Goal: Information Seeking & Learning: Find specific fact

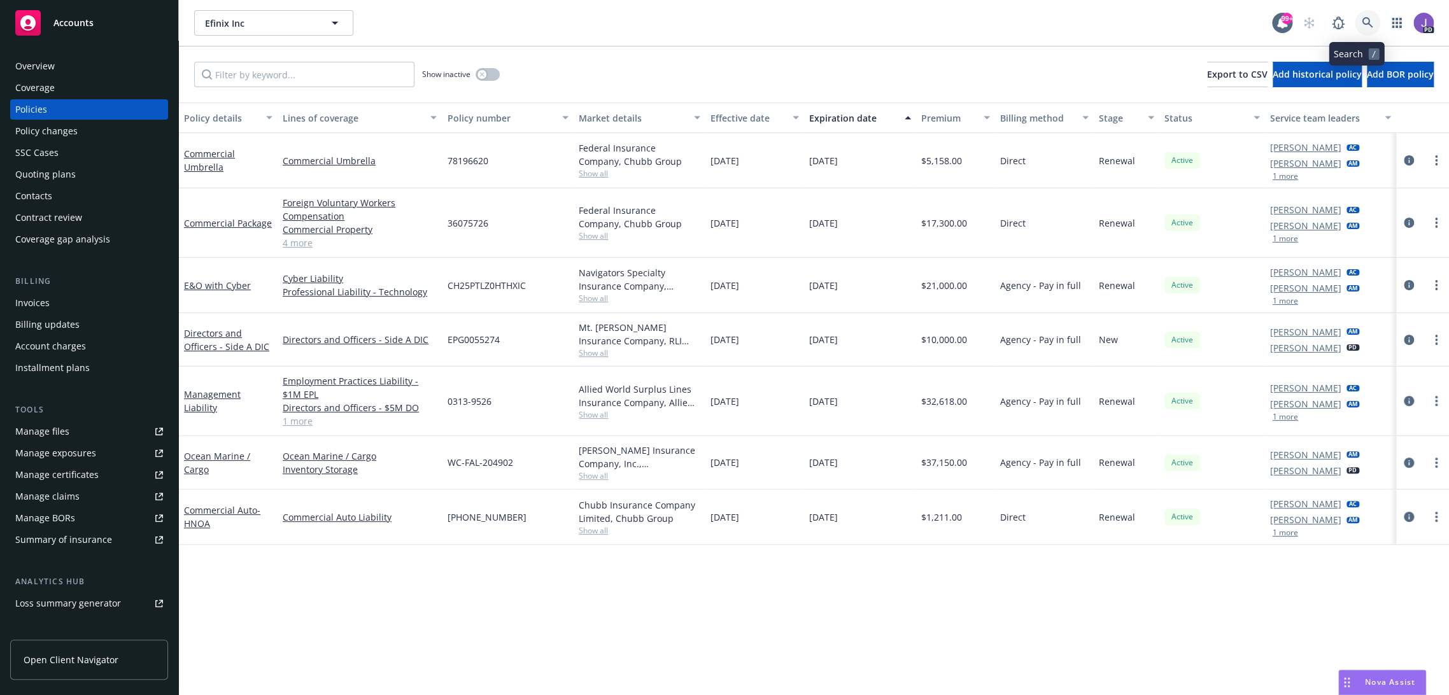
click at [1362, 21] on icon at bounding box center [1367, 22] width 11 height 11
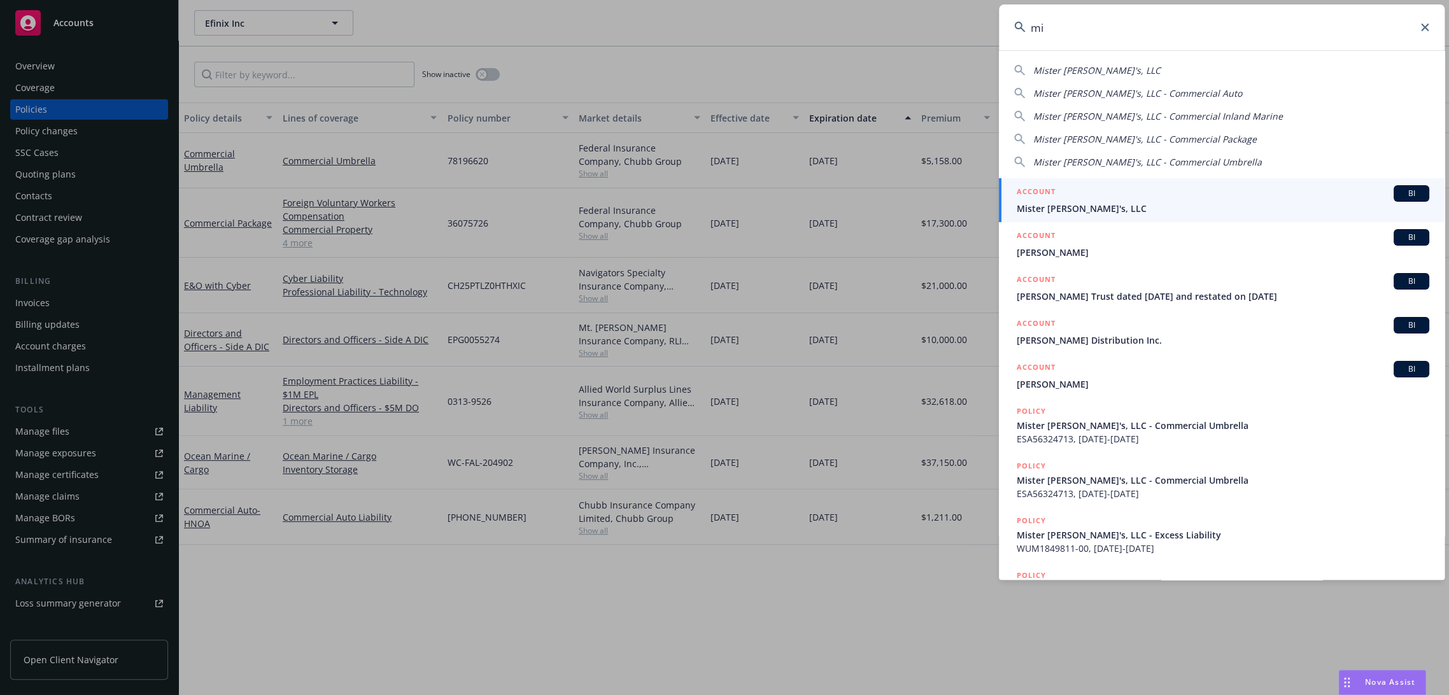
type input "m"
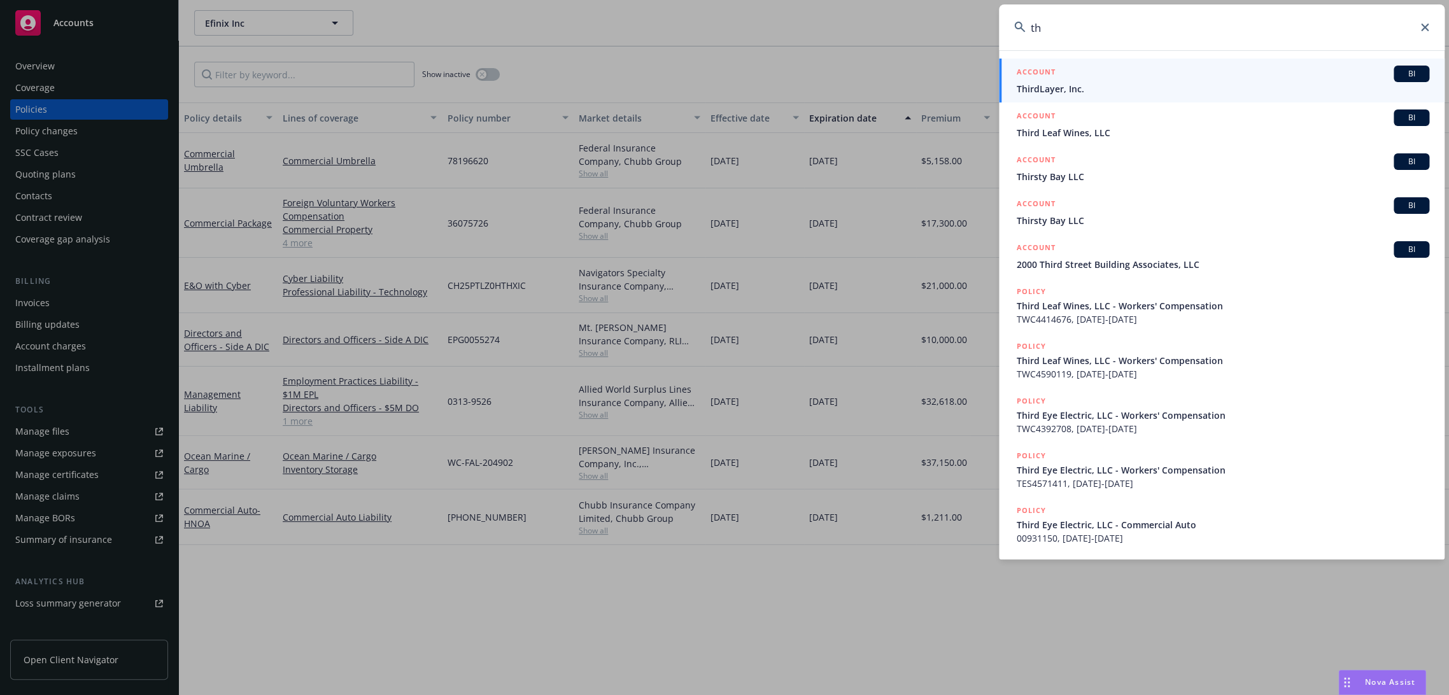
type input "t"
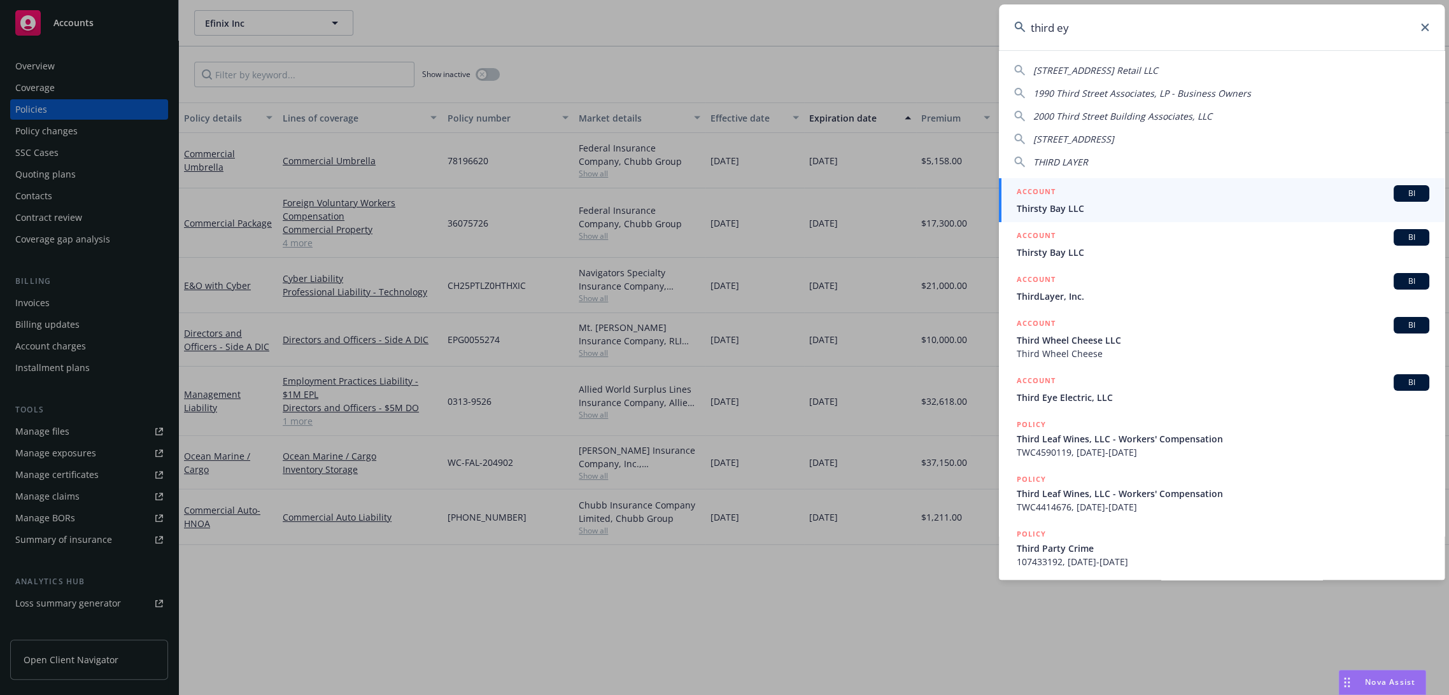
type input "third eye"
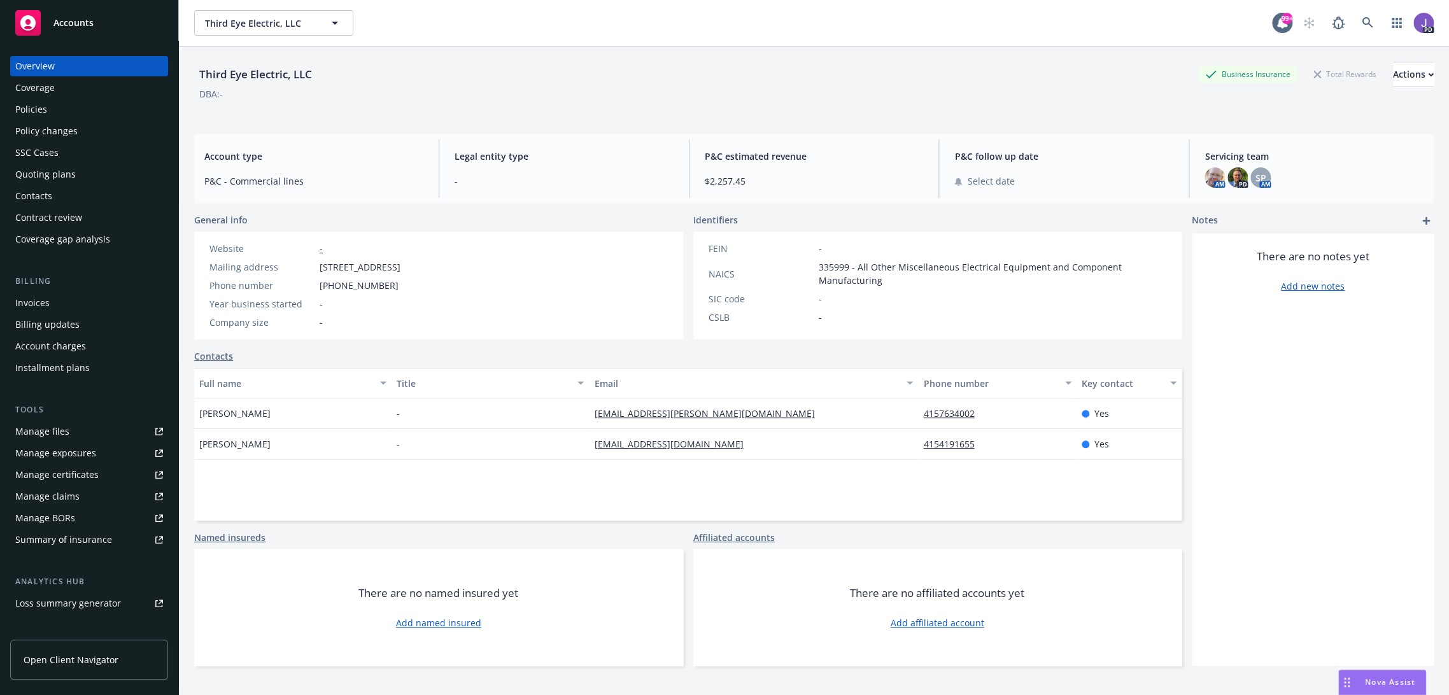
click at [52, 106] on div "Policies" at bounding box center [89, 109] width 148 height 20
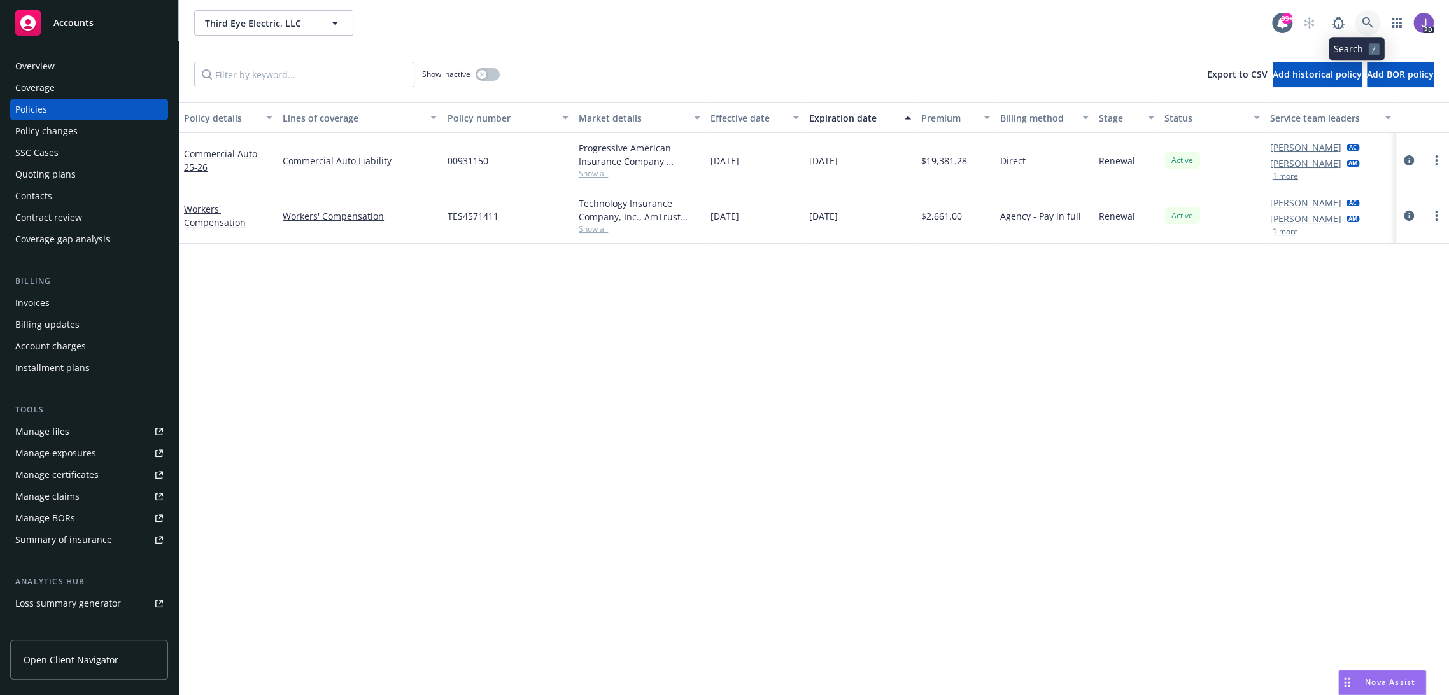
click at [1362, 25] on icon at bounding box center [1367, 22] width 11 height 11
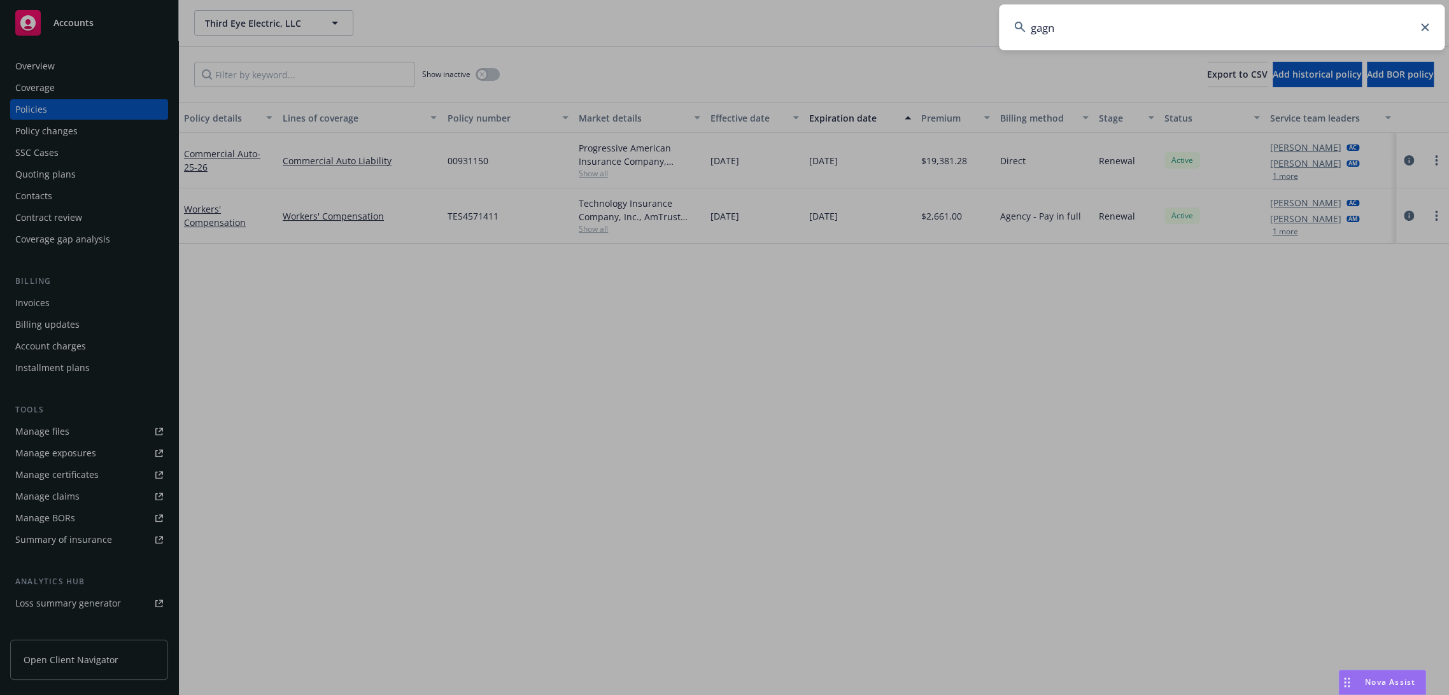
type input "[PERSON_NAME]"
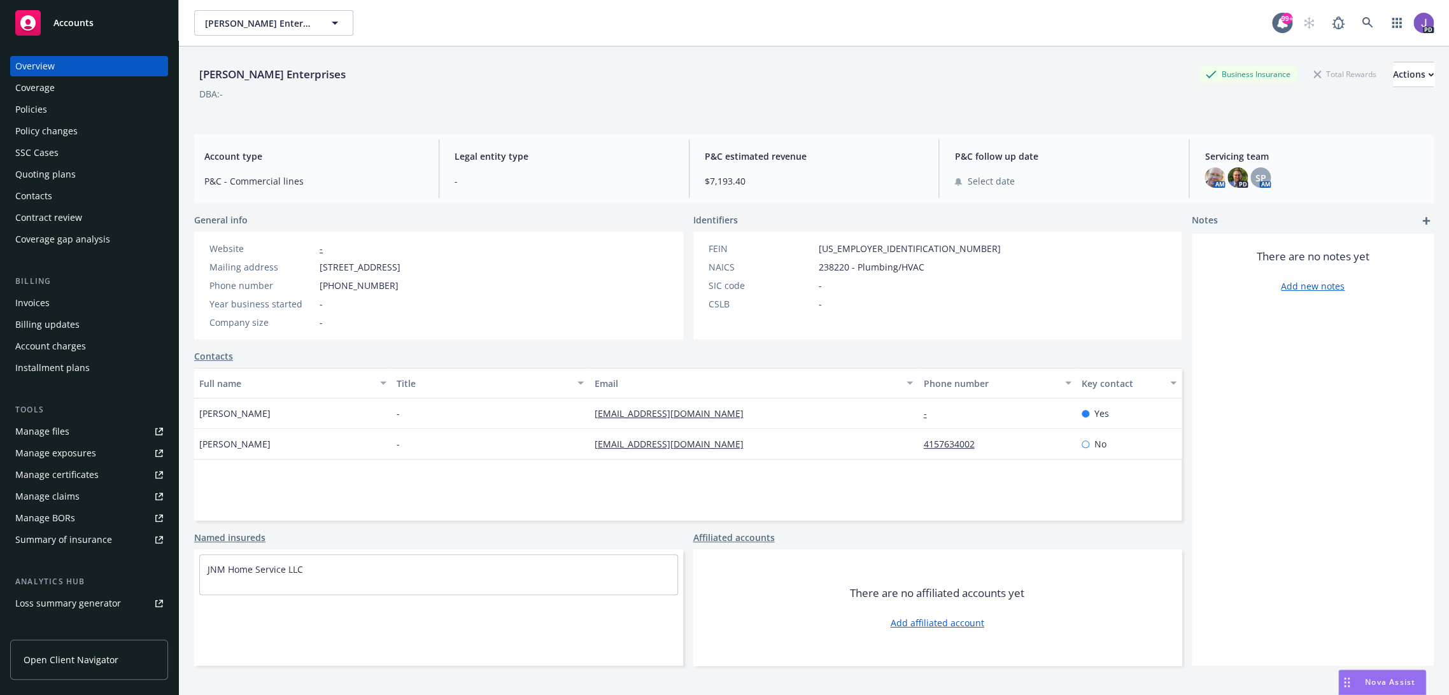
click at [55, 109] on div "Policies" at bounding box center [89, 109] width 148 height 20
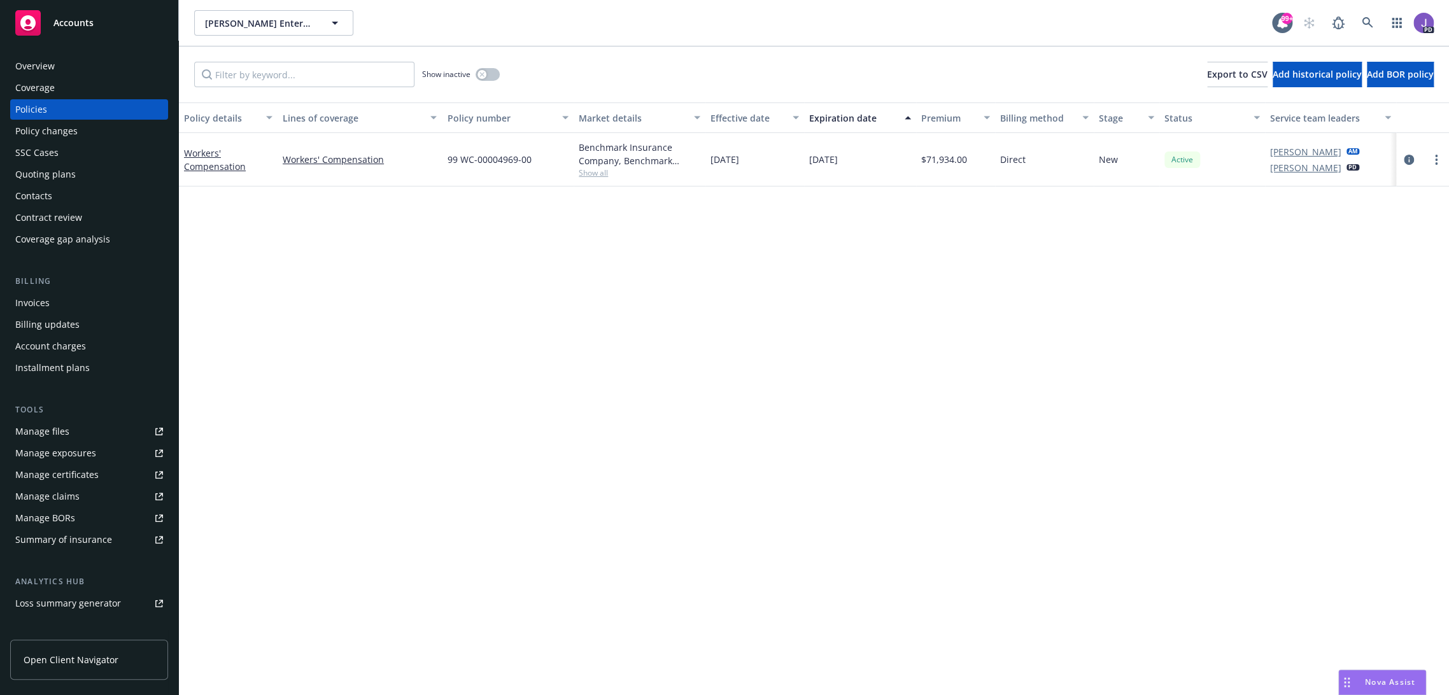
click at [585, 173] on span "Show all" at bounding box center [640, 172] width 122 height 11
click at [1362, 17] on icon at bounding box center [1367, 22] width 11 height 11
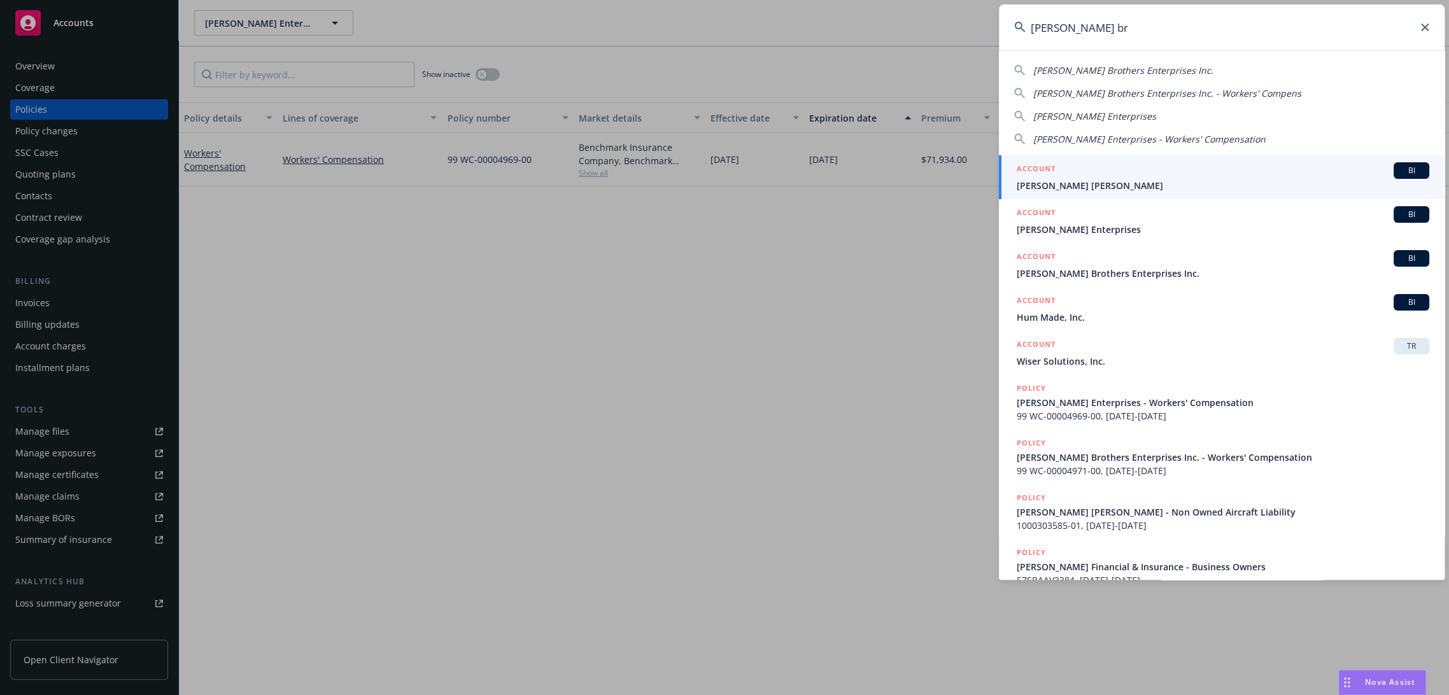
type input "[PERSON_NAME] bro"
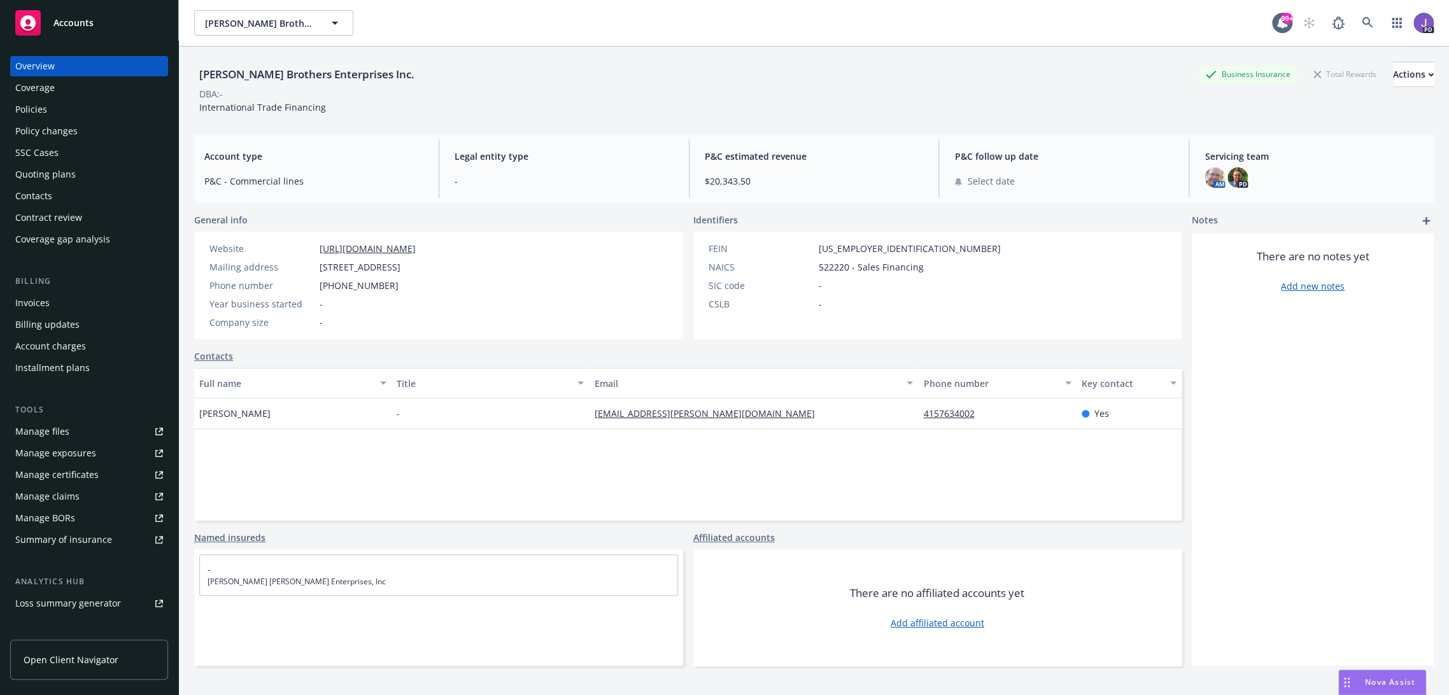
click at [36, 100] on div "Policies" at bounding box center [31, 109] width 32 height 20
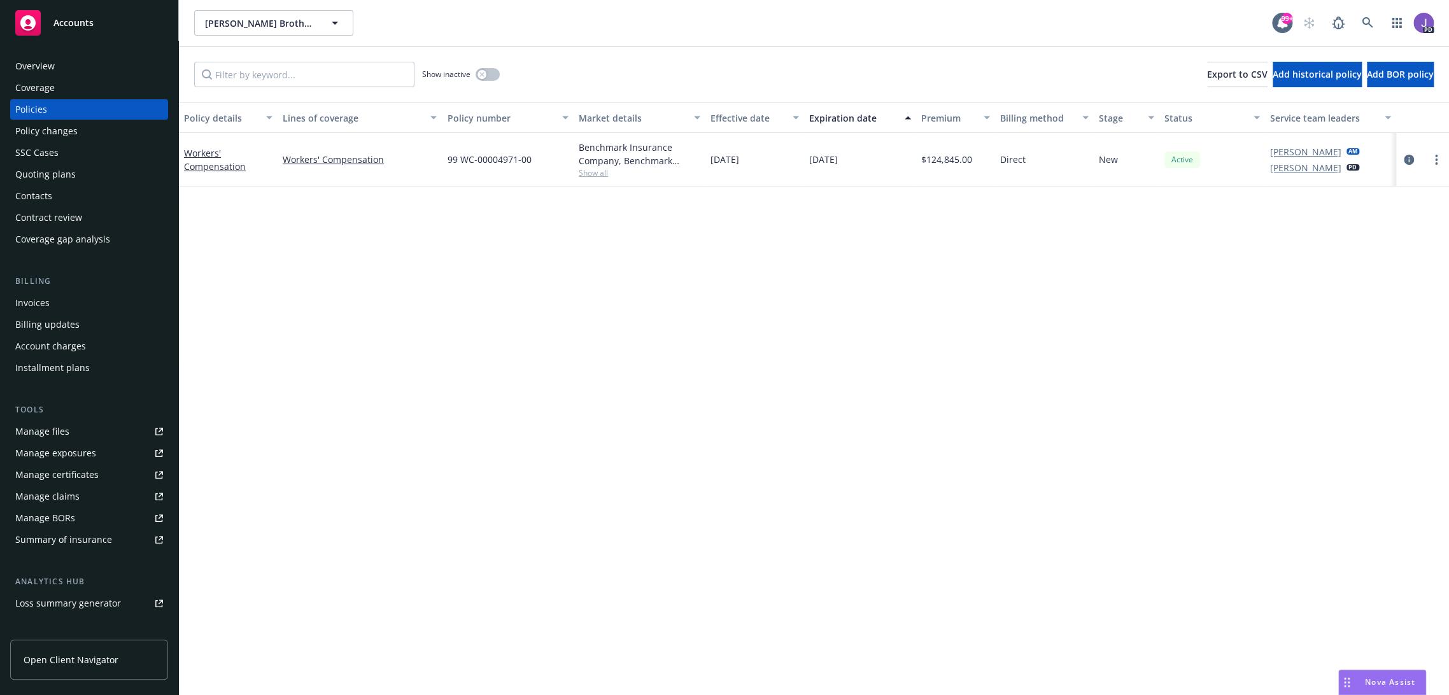
click at [596, 176] on span "Show all" at bounding box center [640, 172] width 122 height 11
click at [1362, 19] on icon at bounding box center [1367, 22] width 11 height 11
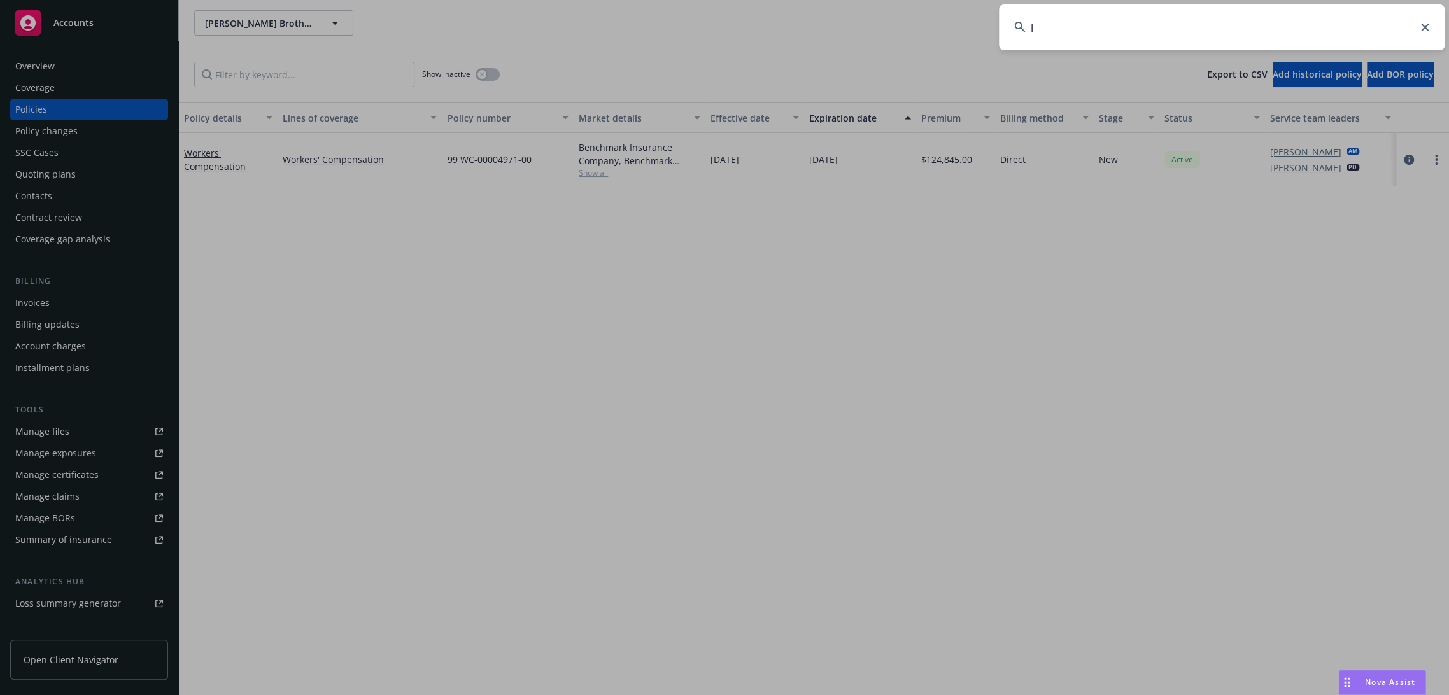
type input "la"
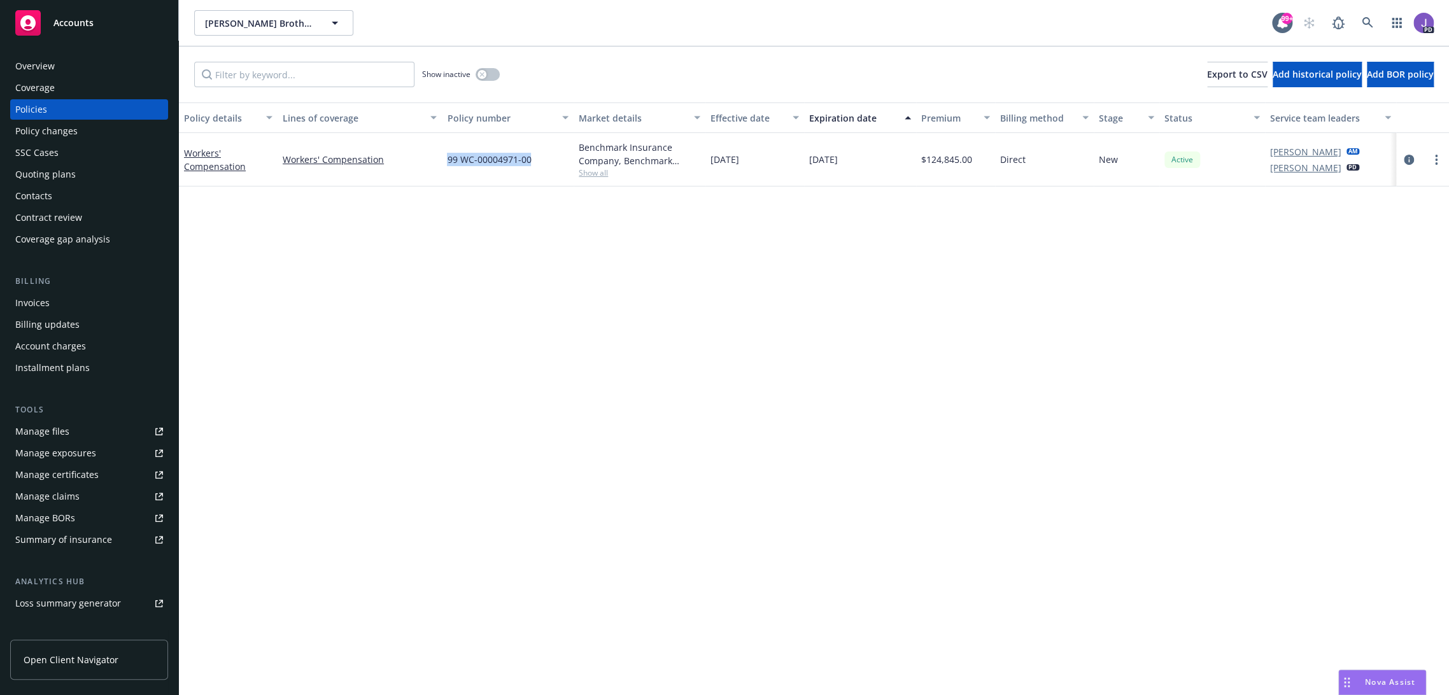
drag, startPoint x: 537, startPoint y: 162, endPoint x: 439, endPoint y: 165, distance: 97.5
click at [442, 165] on div "99 WC-00004971-00" at bounding box center [508, 159] width 132 height 53
copy span "99 WC-00004971-00"
click at [1355, 16] on link at bounding box center [1367, 22] width 25 height 25
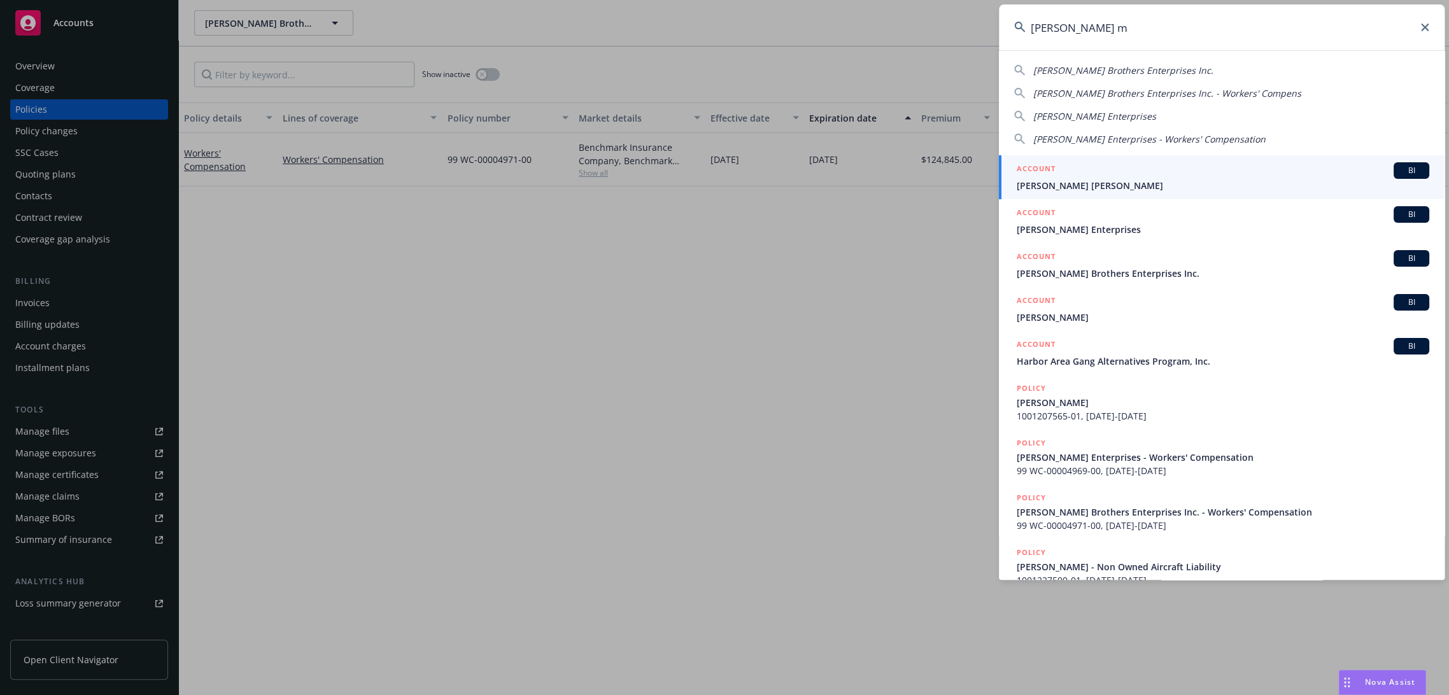
type input "[PERSON_NAME] mu"
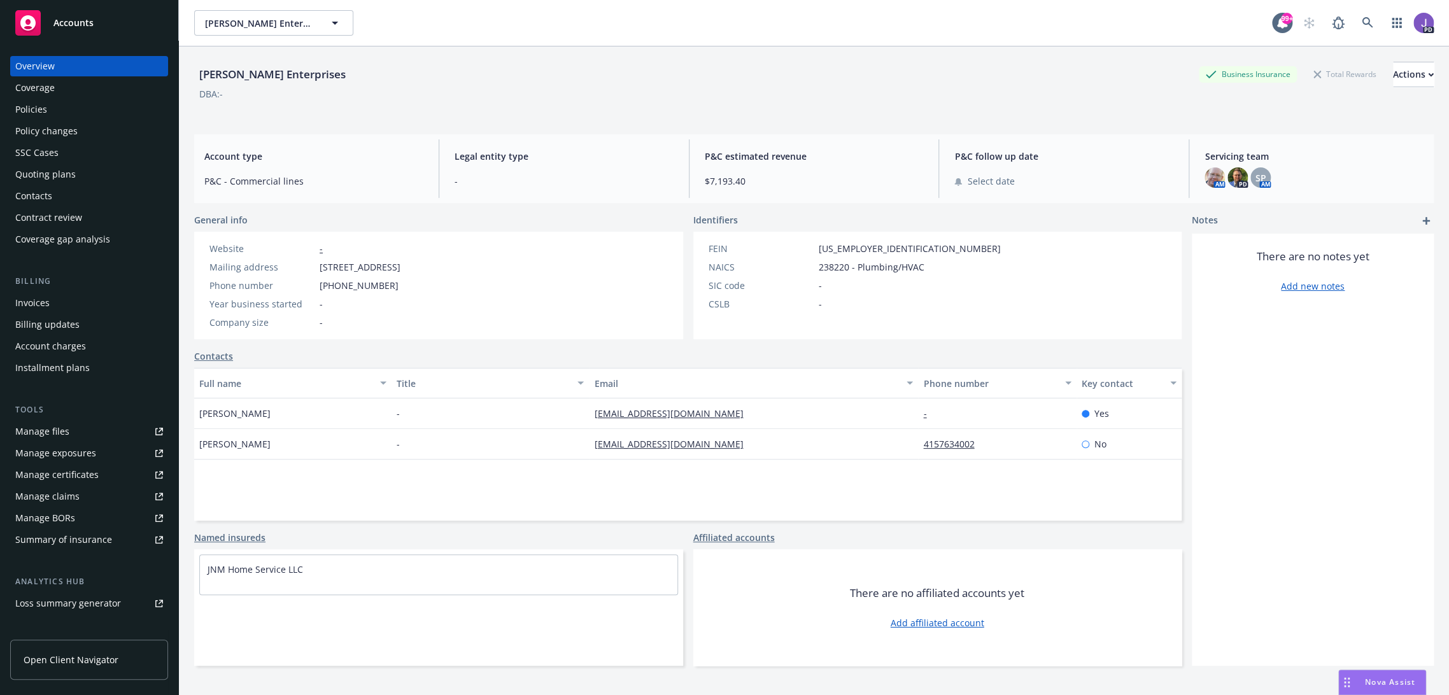
click at [68, 115] on div "Policies" at bounding box center [89, 109] width 148 height 20
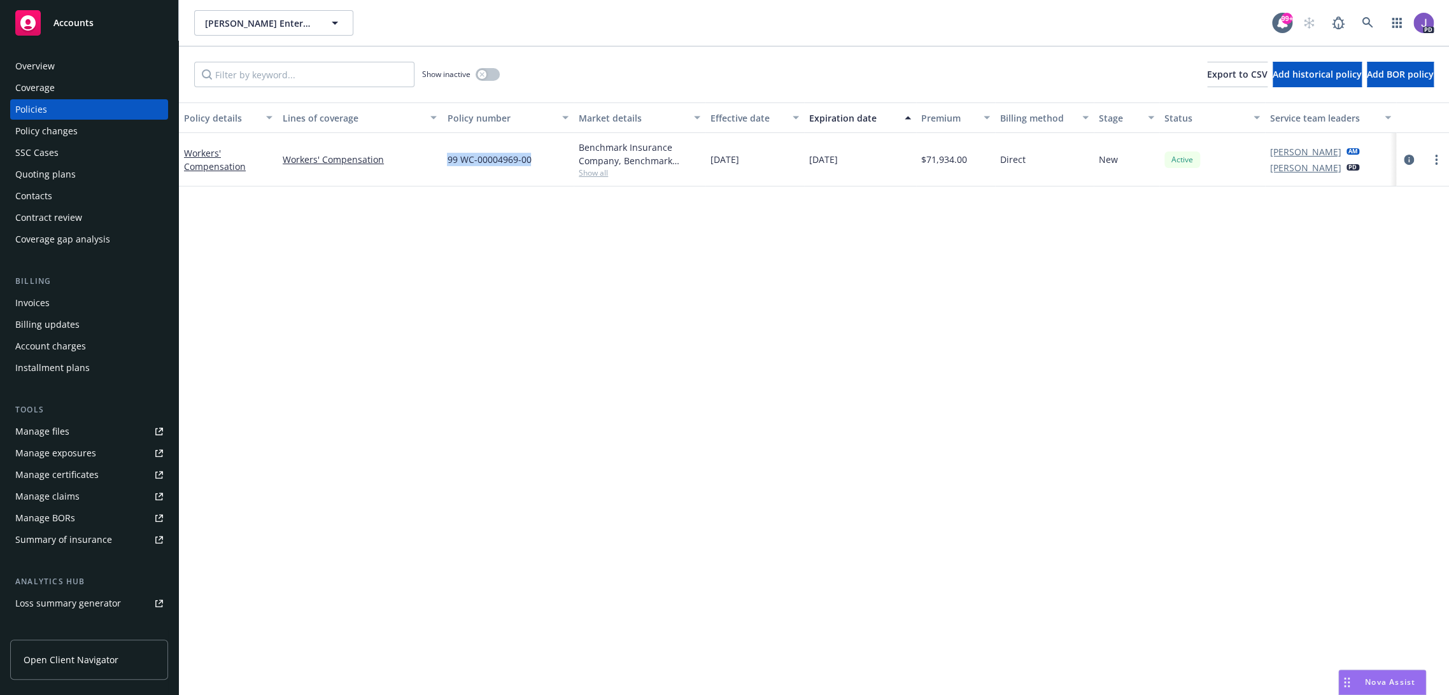
drag, startPoint x: 532, startPoint y: 162, endPoint x: 441, endPoint y: 166, distance: 90.5
click at [442, 166] on div "99 WC-00004969-00" at bounding box center [508, 159] width 132 height 53
copy span "99 WC-00004969-00"
click at [464, 373] on div "Policy details Lines of coverage Policy number Market details Effective date Ex…" at bounding box center [814, 400] width 1270 height 594
click at [36, 58] on div "Overview" at bounding box center [34, 66] width 39 height 20
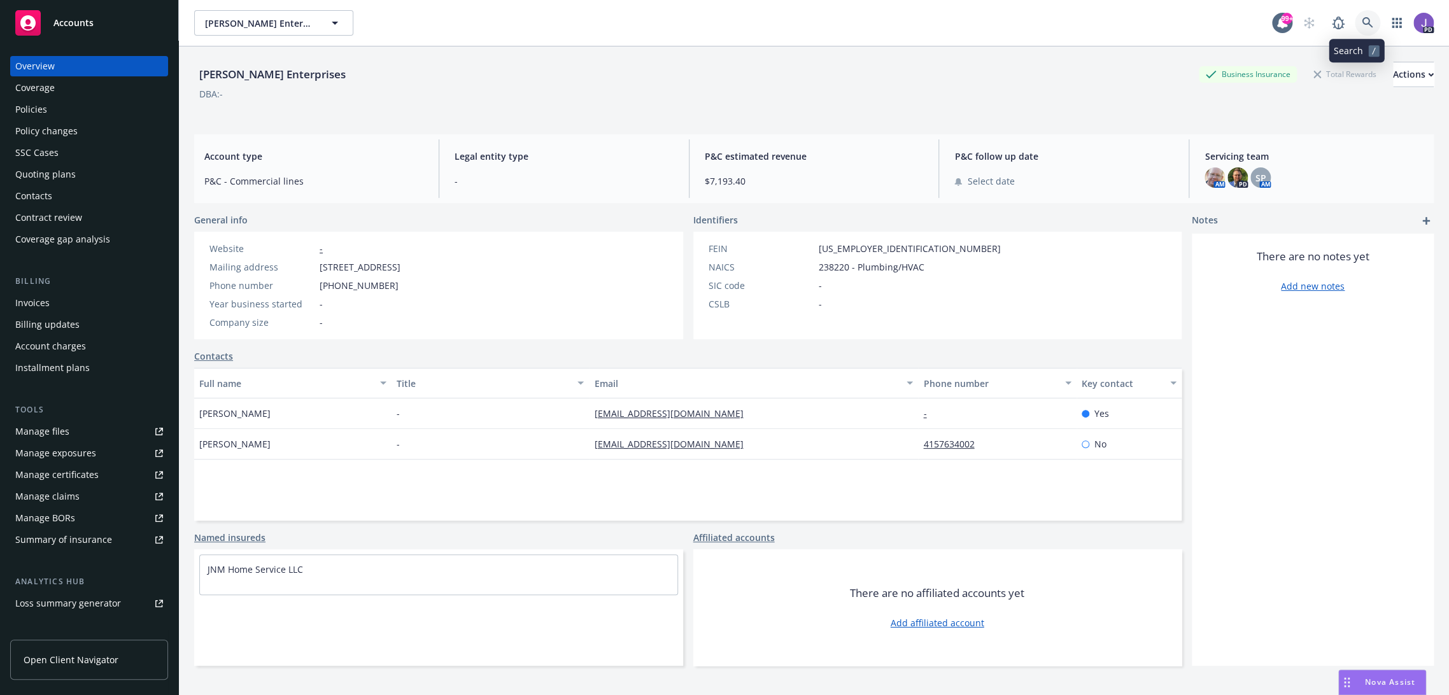
click at [1362, 19] on icon at bounding box center [1367, 22] width 11 height 11
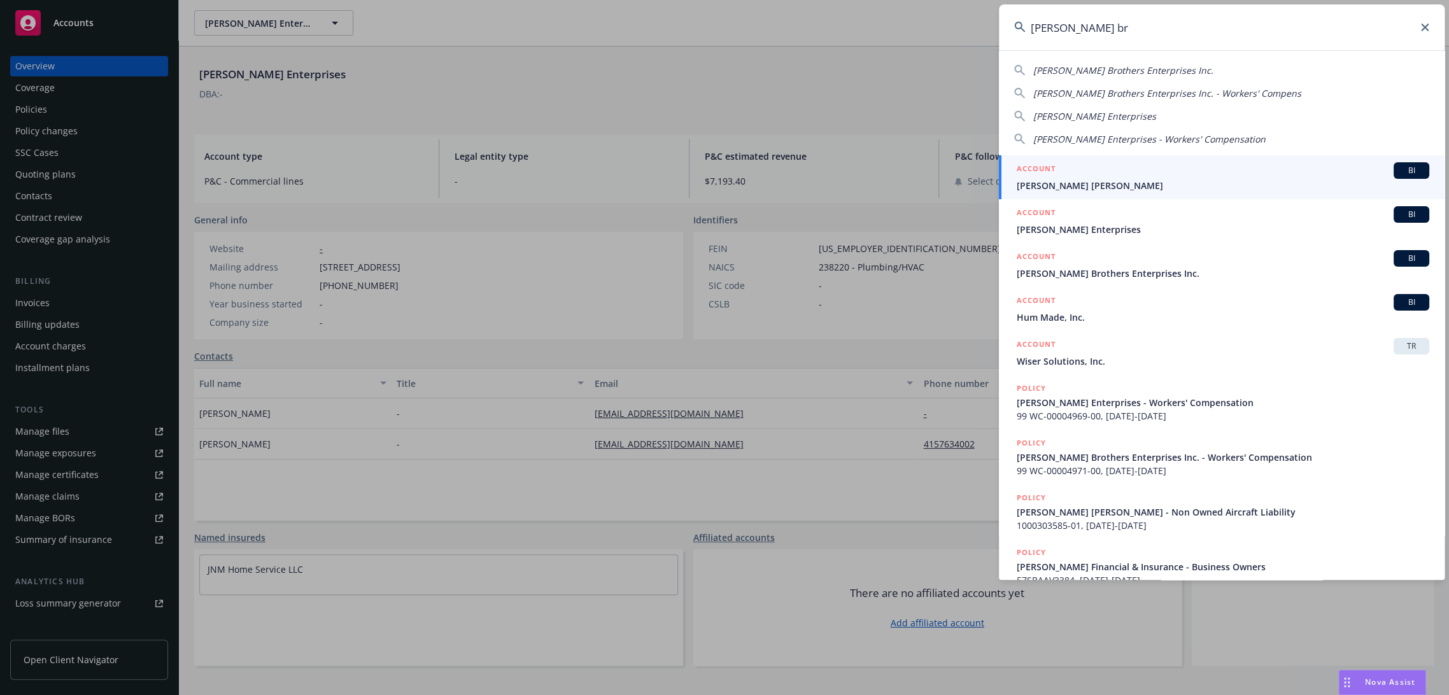
type input "[PERSON_NAME] bro"
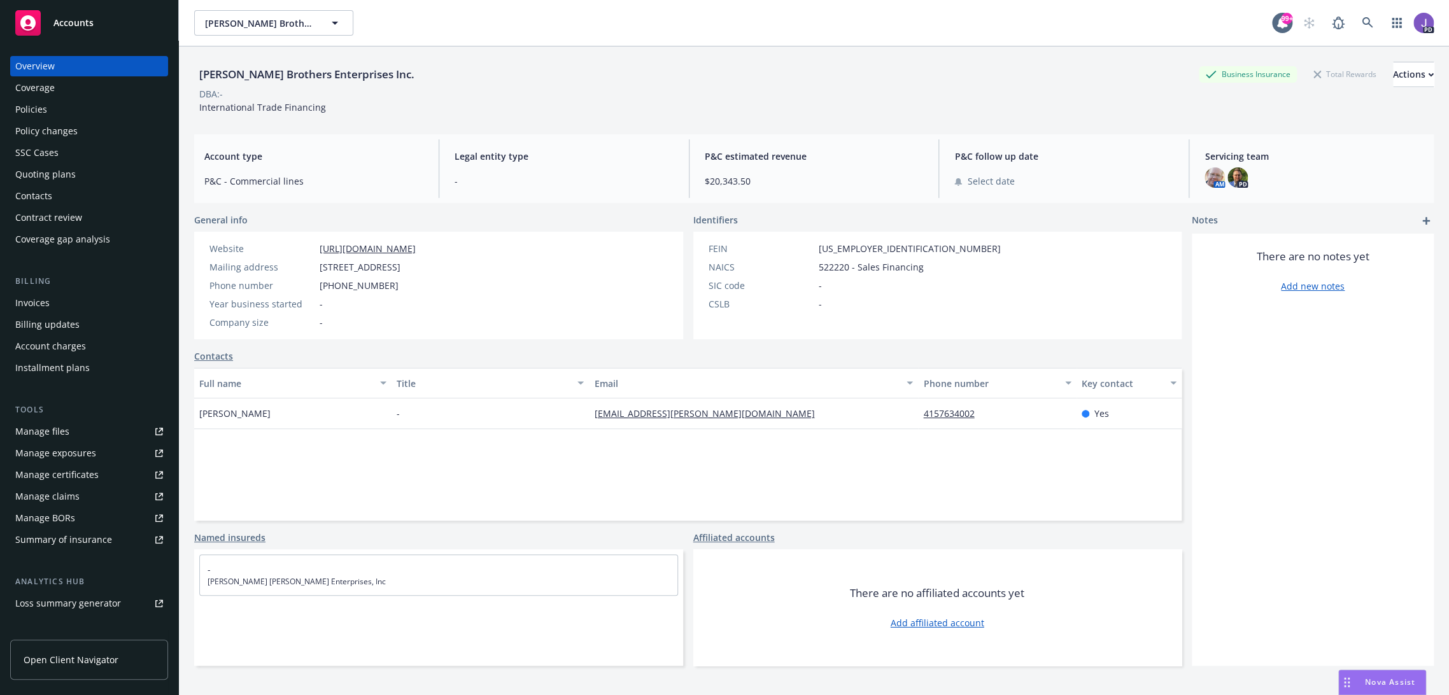
click at [552, 99] on div "DBA: -" at bounding box center [814, 93] width 1240 height 13
click at [1362, 19] on icon at bounding box center [1367, 22] width 11 height 11
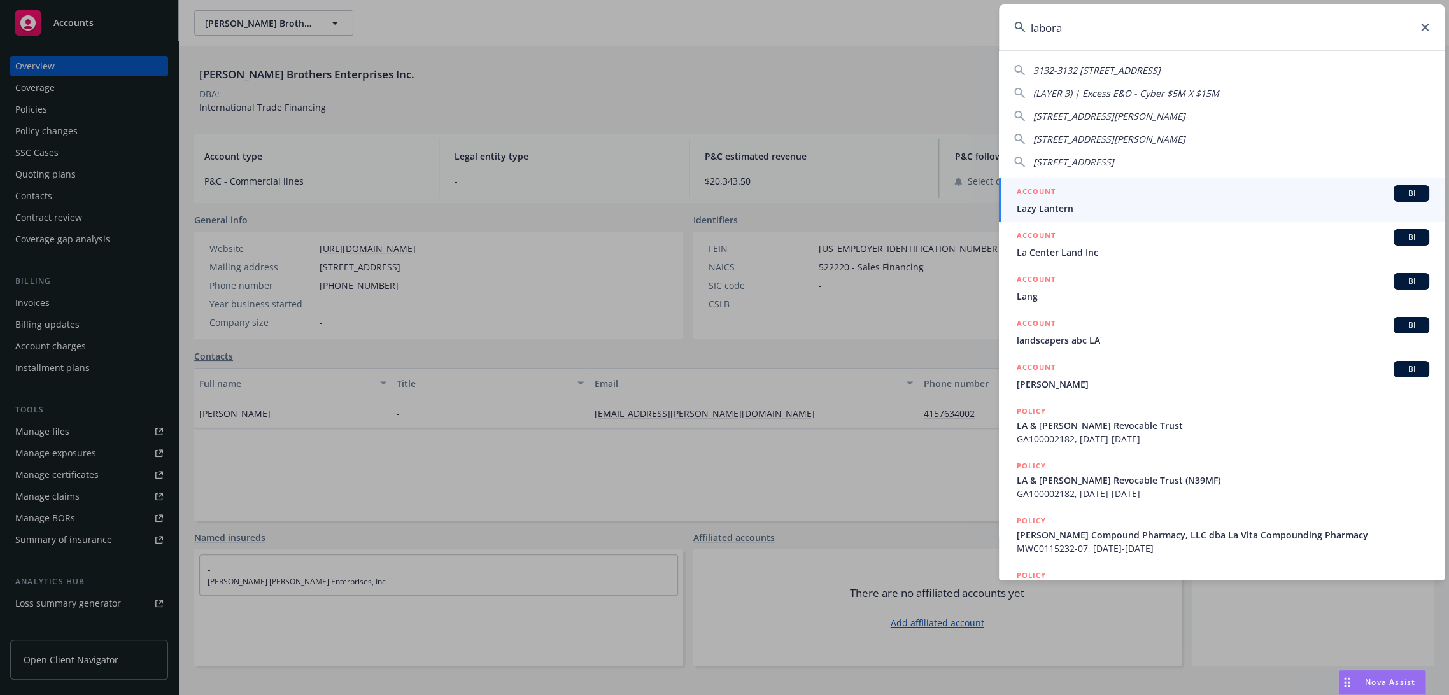
type input "laborat"
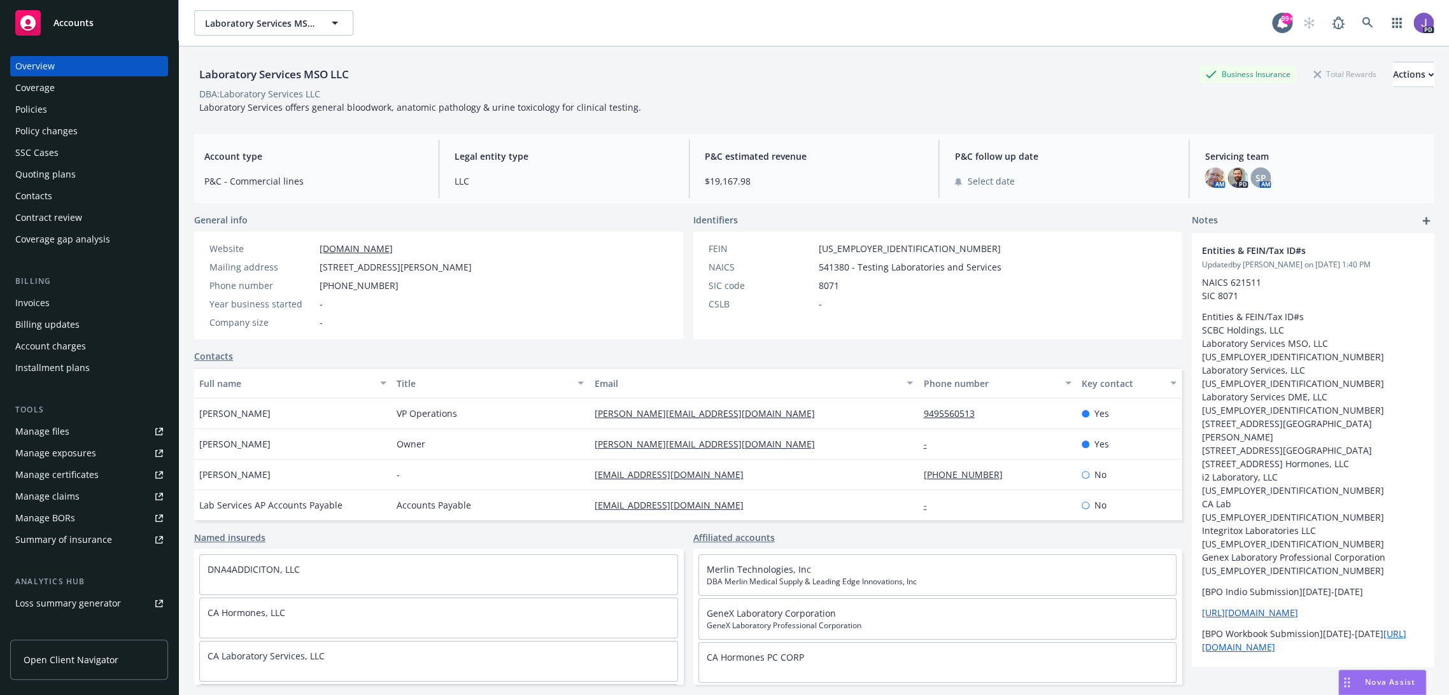
click at [50, 106] on div "Policies" at bounding box center [89, 109] width 148 height 20
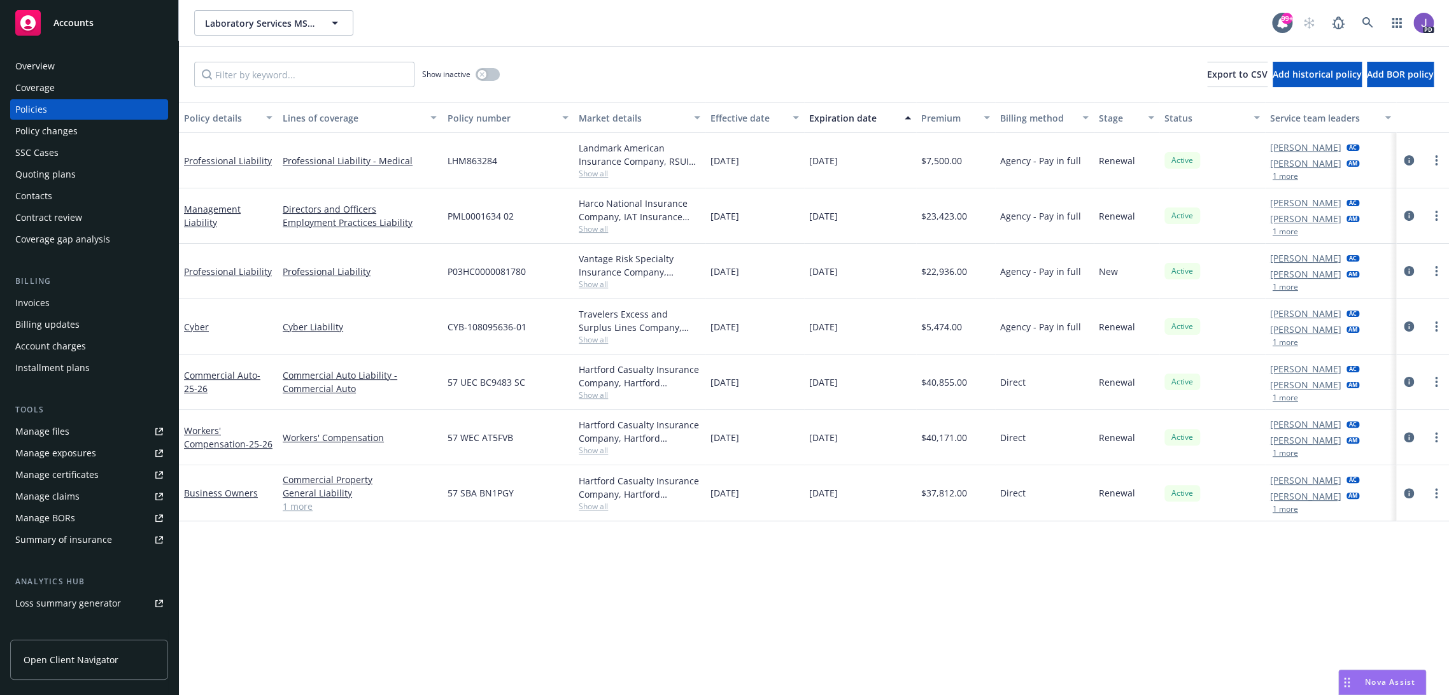
click at [297, 506] on link "1 more" at bounding box center [360, 506] width 154 height 13
drag, startPoint x: 512, startPoint y: 499, endPoint x: 445, endPoint y: 507, distance: 67.3
click at [445, 507] on div "57 SBA BN1PGY" at bounding box center [508, 500] width 132 height 69
copy span "57 SBA BN1PGY"
click at [1362, 20] on icon at bounding box center [1367, 22] width 11 height 11
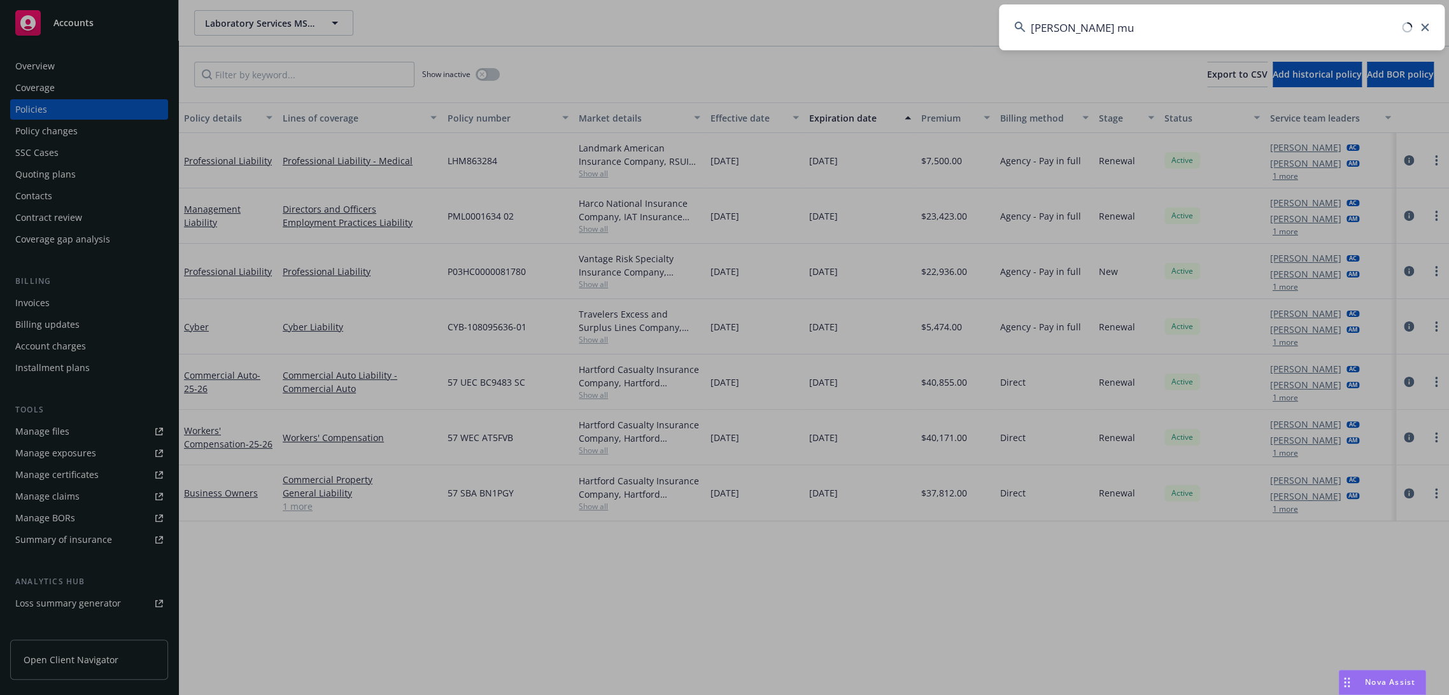
type input "gagne mul"
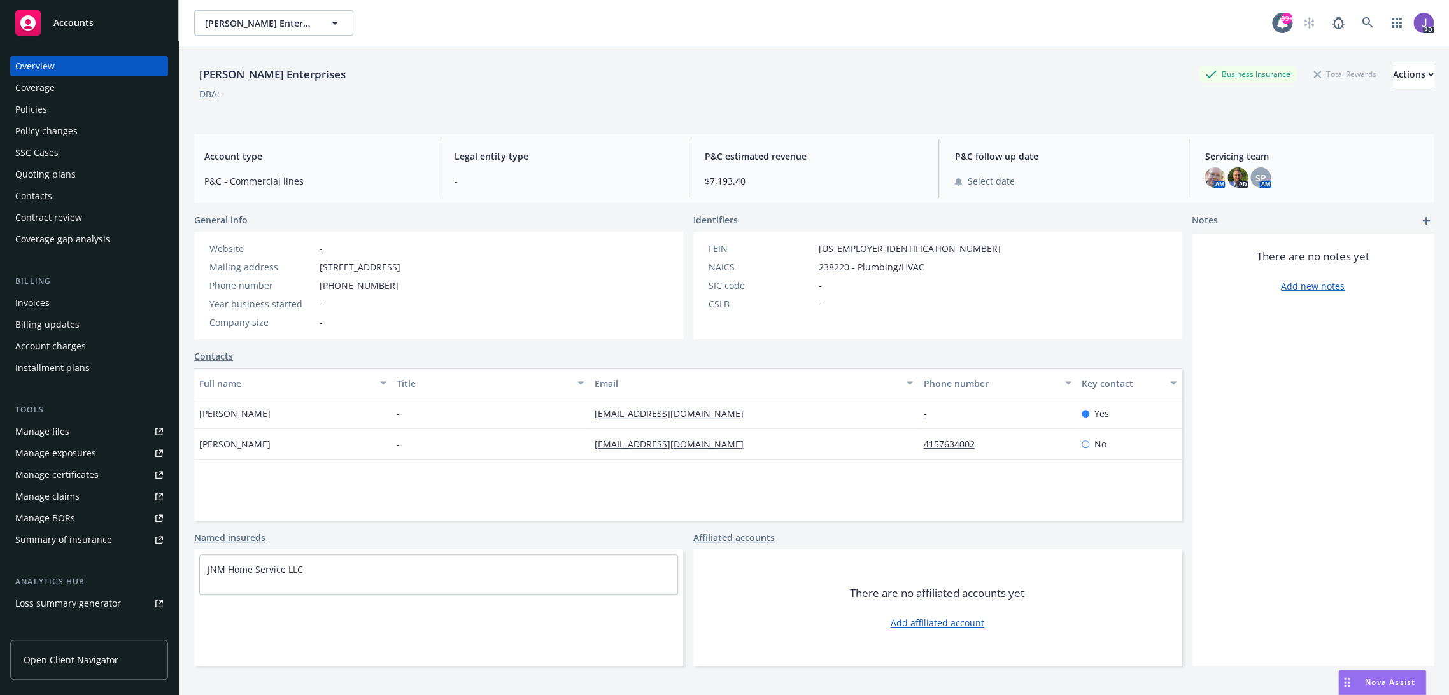
drag, startPoint x: 28, startPoint y: 112, endPoint x: 55, endPoint y: 131, distance: 33.0
click at [28, 112] on div "Policies" at bounding box center [31, 109] width 32 height 20
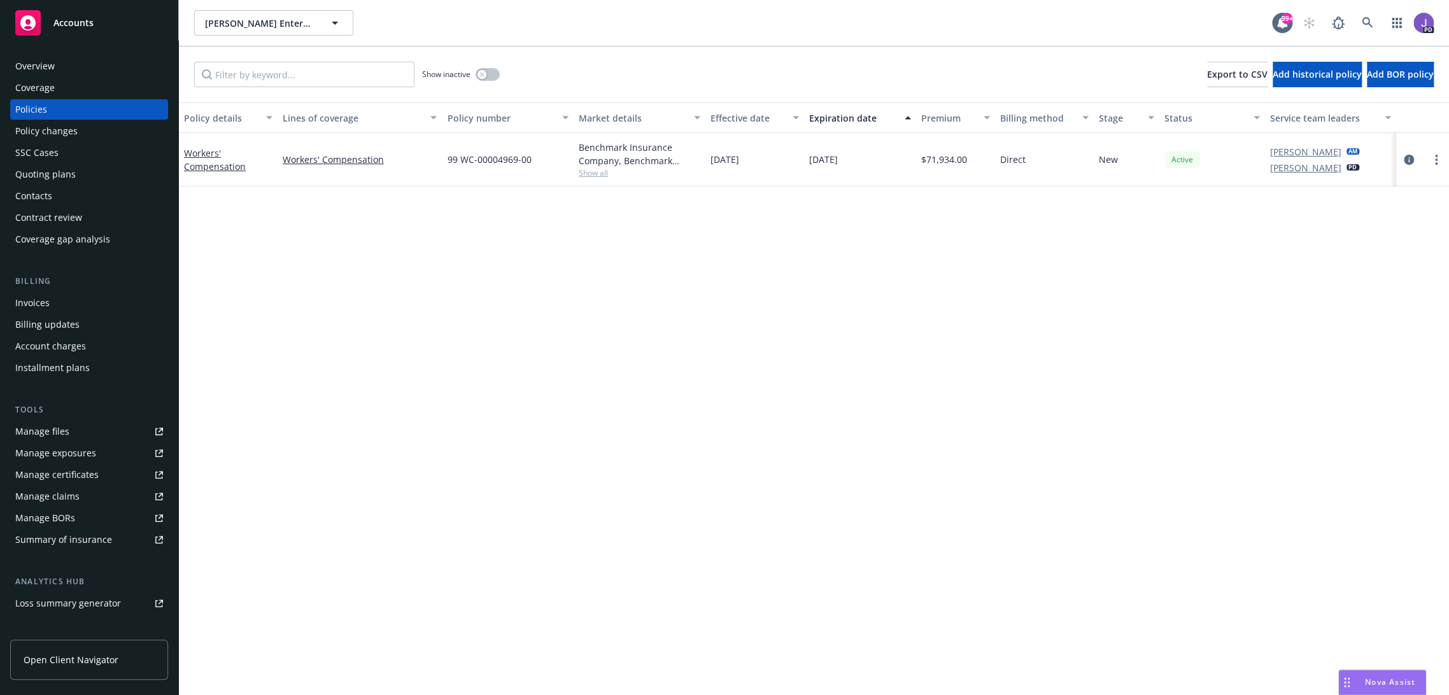
click at [583, 175] on span "Show all" at bounding box center [640, 172] width 122 height 11
click at [1404, 160] on icon "circleInformation" at bounding box center [1409, 160] width 10 height 10
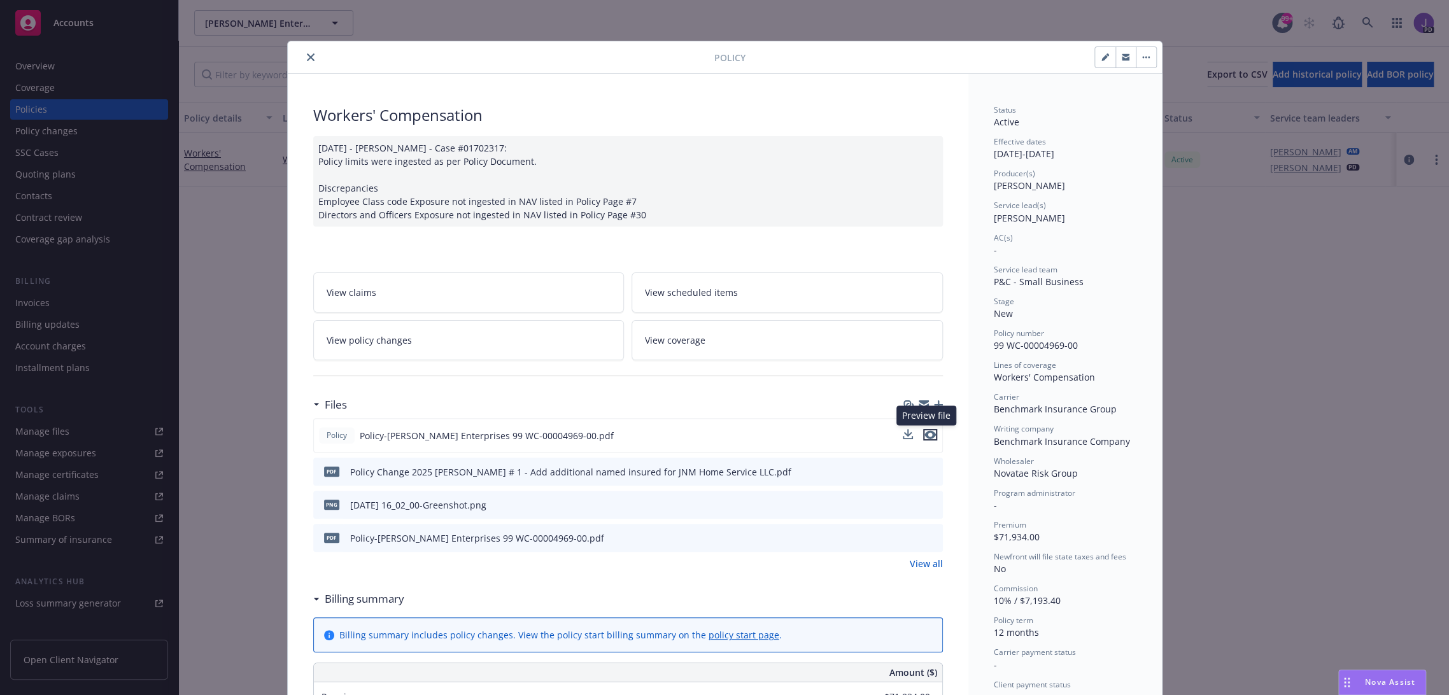
click at [930, 437] on button "preview file" at bounding box center [930, 434] width 14 height 11
click at [307, 53] on icon "close" at bounding box center [311, 57] width 8 height 8
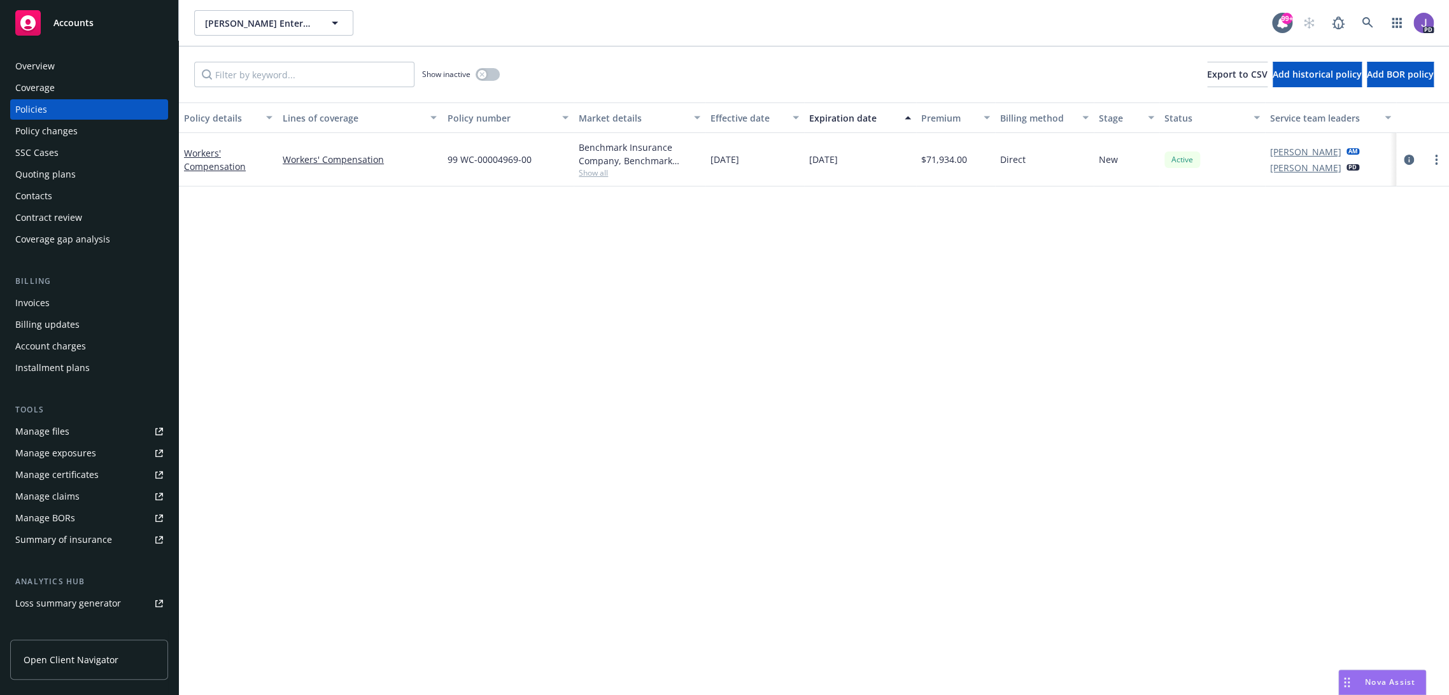
click at [319, 260] on div "Policy details Lines of coverage Policy number Market details Effective date Ex…" at bounding box center [814, 400] width 1270 height 594
drag, startPoint x: 459, startPoint y: 290, endPoint x: 496, endPoint y: 246, distance: 57.4
click at [463, 289] on div "Policy details Lines of coverage Policy number Market details Effective date Ex…" at bounding box center [814, 400] width 1270 height 594
drag, startPoint x: 537, startPoint y: 155, endPoint x: 444, endPoint y: 160, distance: 93.7
click at [444, 160] on div "99 WC-00004969-00" at bounding box center [508, 159] width 132 height 53
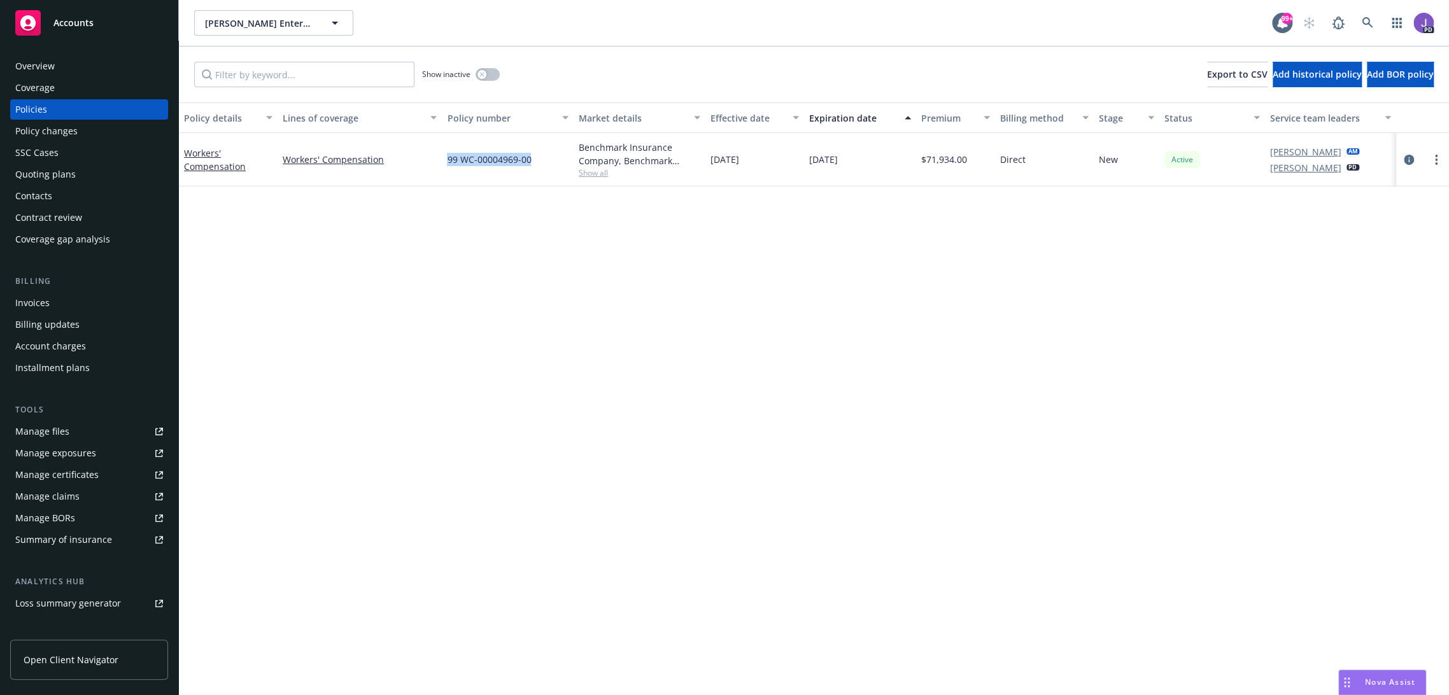
copy span "99 WC-00004969-00"
click at [728, 518] on div "Policy details Lines of coverage Policy number Market details Effective date Ex…" at bounding box center [814, 400] width 1270 height 594
drag, startPoint x: 528, startPoint y: 160, endPoint x: 458, endPoint y: 163, distance: 70.1
click at [458, 163] on div "99 WC-00004969-00" at bounding box center [508, 159] width 132 height 53
copy span "WC-00004969-00"
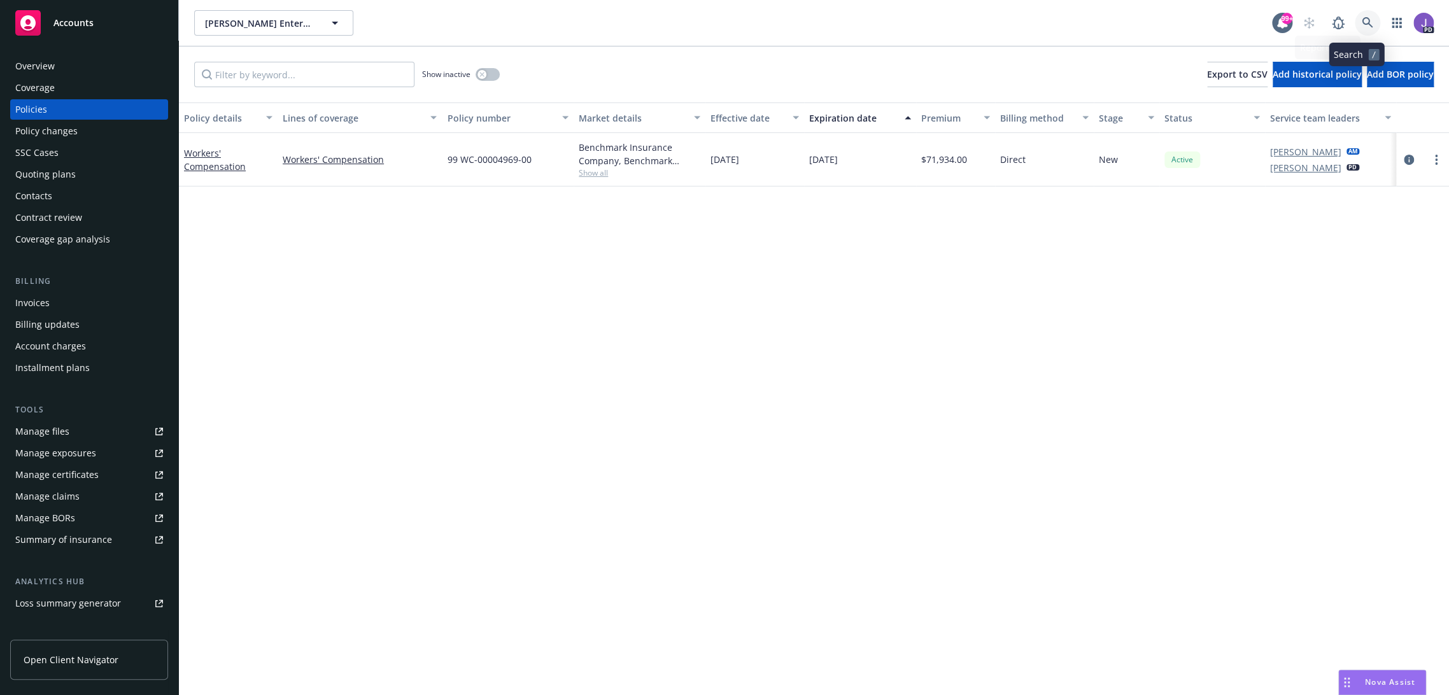
click at [1362, 17] on icon at bounding box center [1367, 22] width 11 height 11
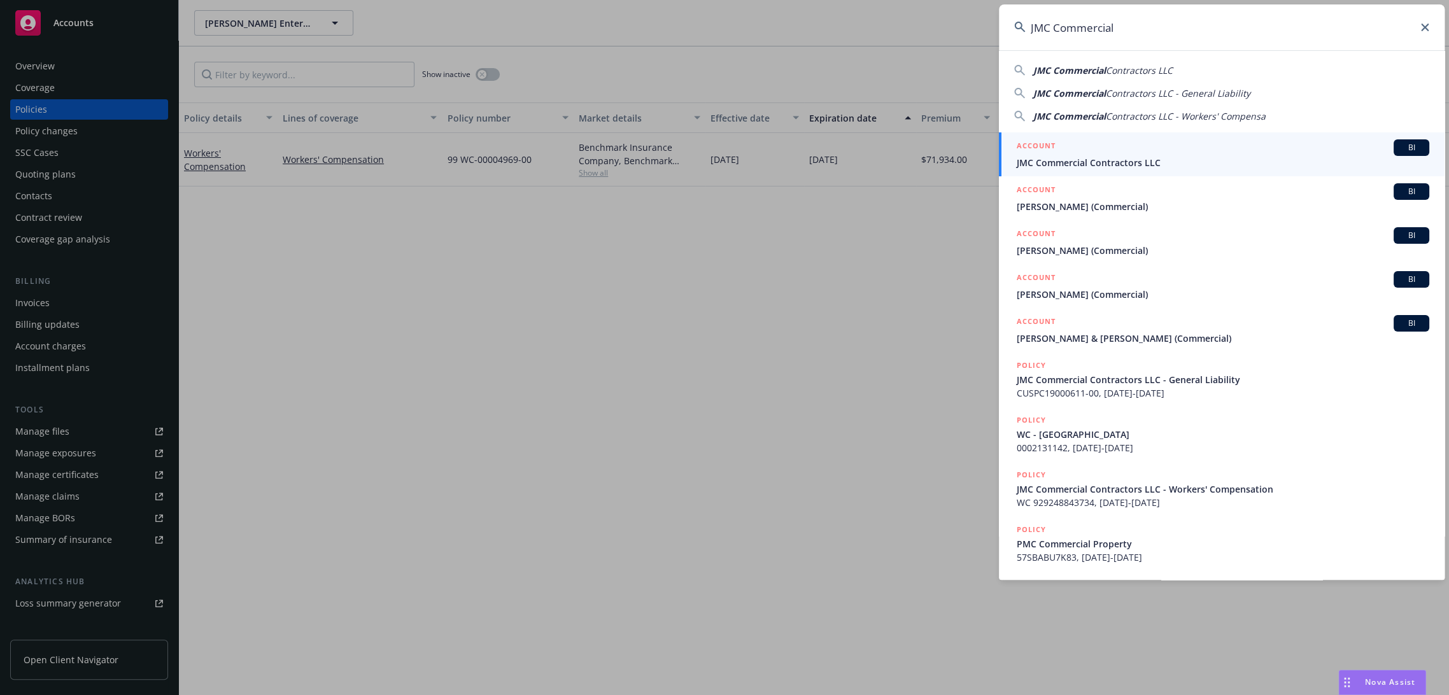
type input "JMC Commercial"
click at [1062, 146] on div "ACCOUNT BI" at bounding box center [1223, 147] width 413 height 17
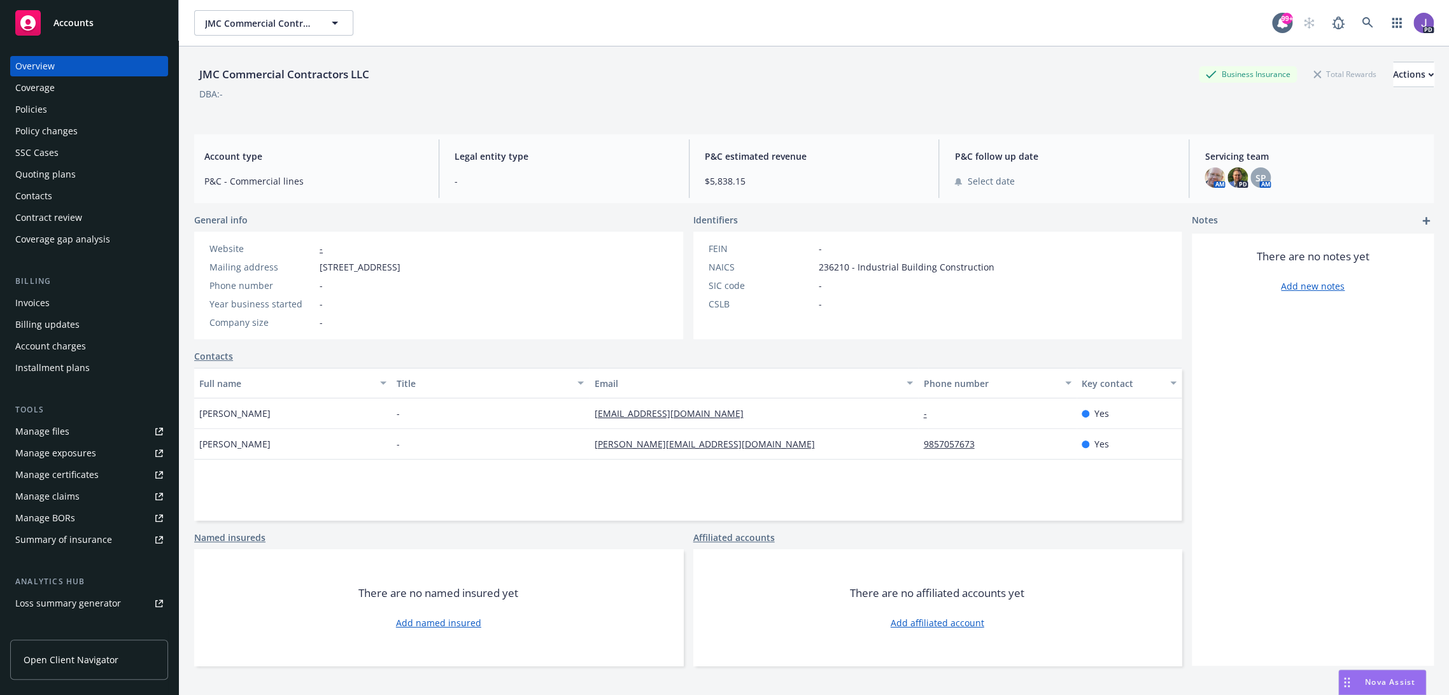
click at [42, 102] on div "Policies" at bounding box center [31, 109] width 32 height 20
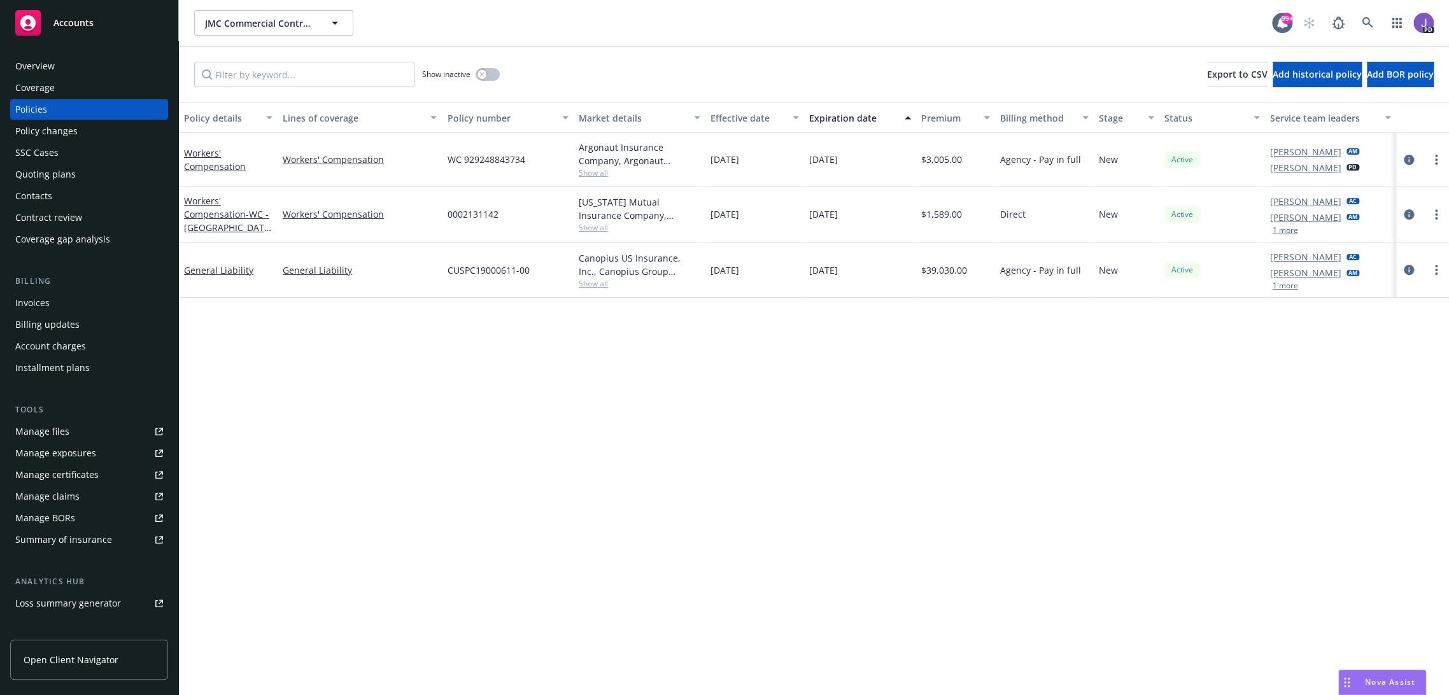
click at [45, 71] on div "Overview" at bounding box center [34, 66] width 39 height 20
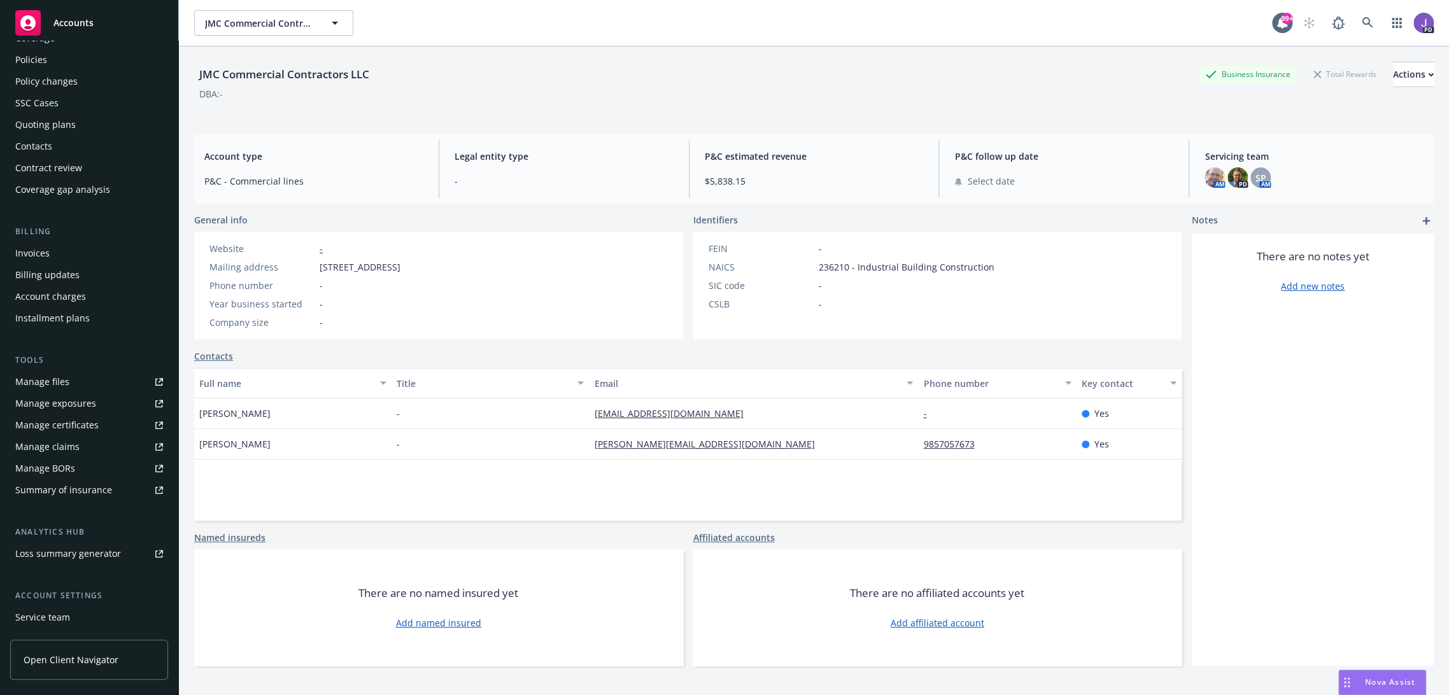
scroll to position [134, 0]
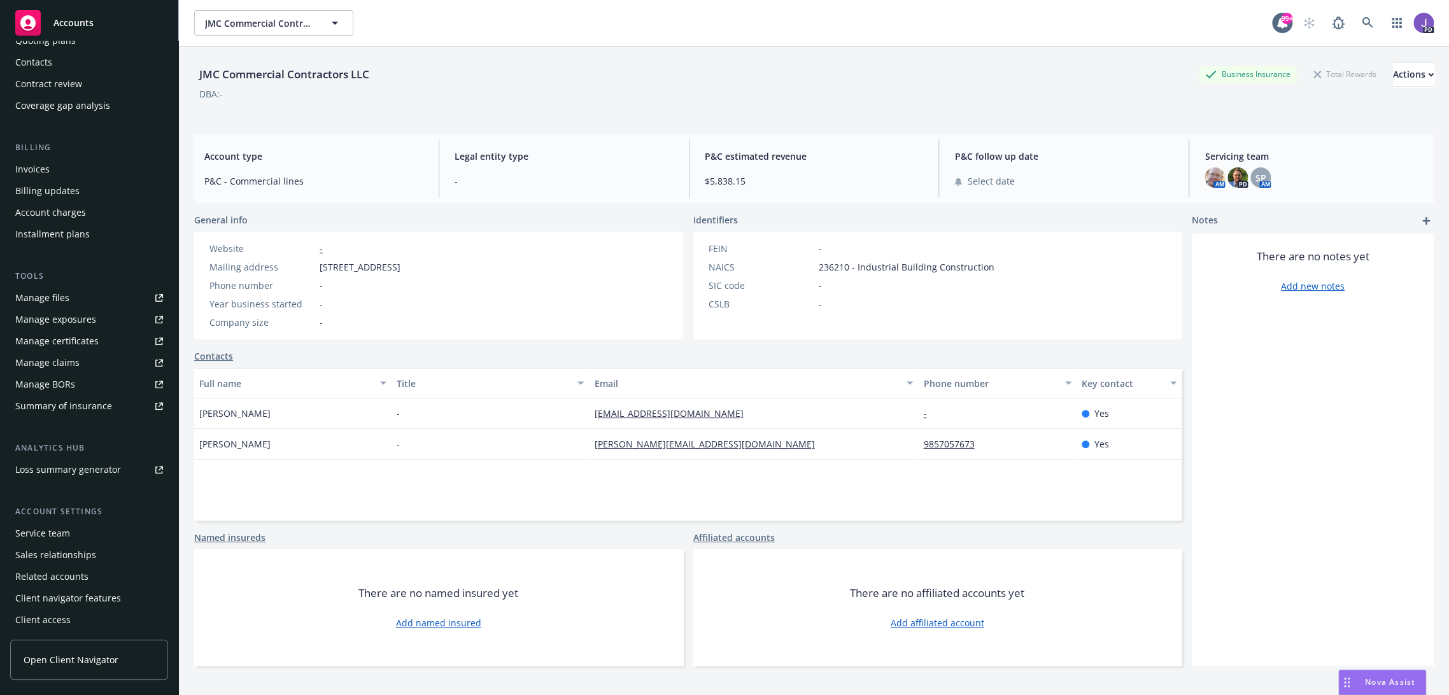
click at [53, 661] on span "Open Client Navigator" at bounding box center [71, 659] width 95 height 13
click at [51, 625] on div "Client access" at bounding box center [42, 620] width 55 height 20
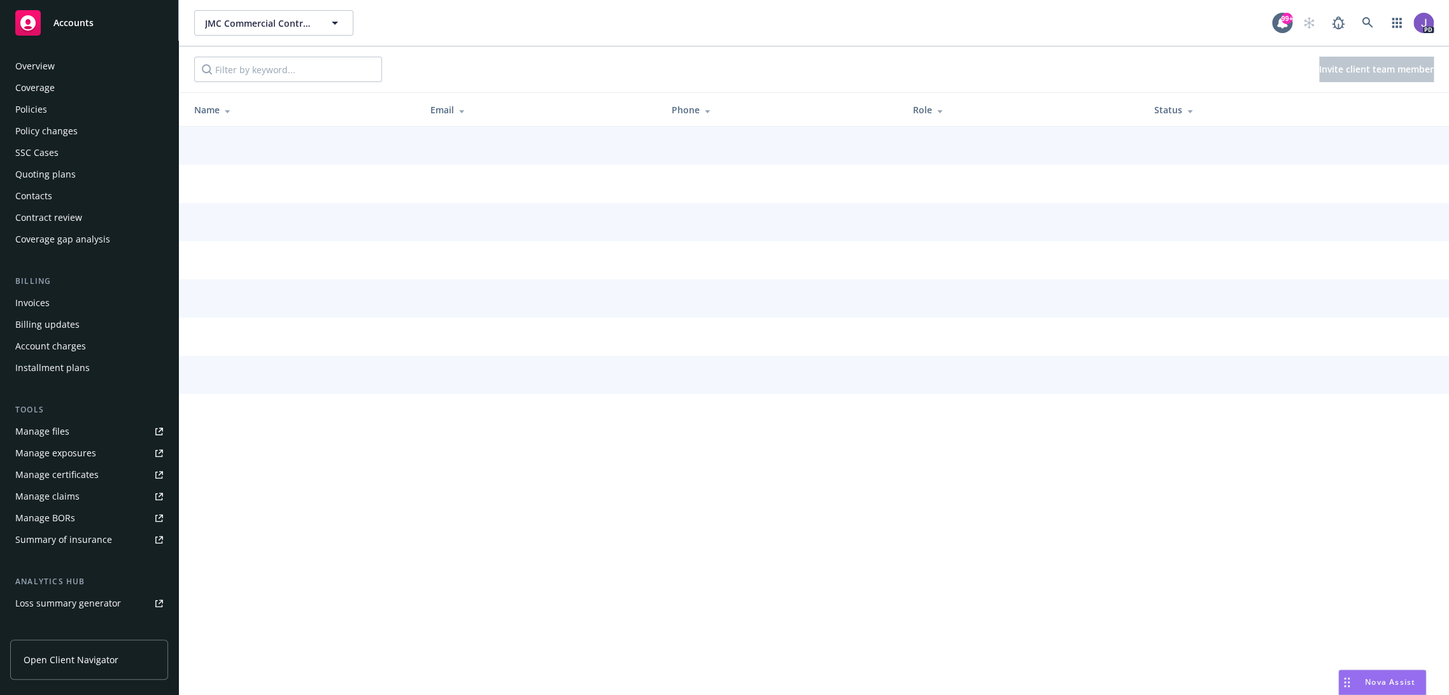
scroll to position [134, 0]
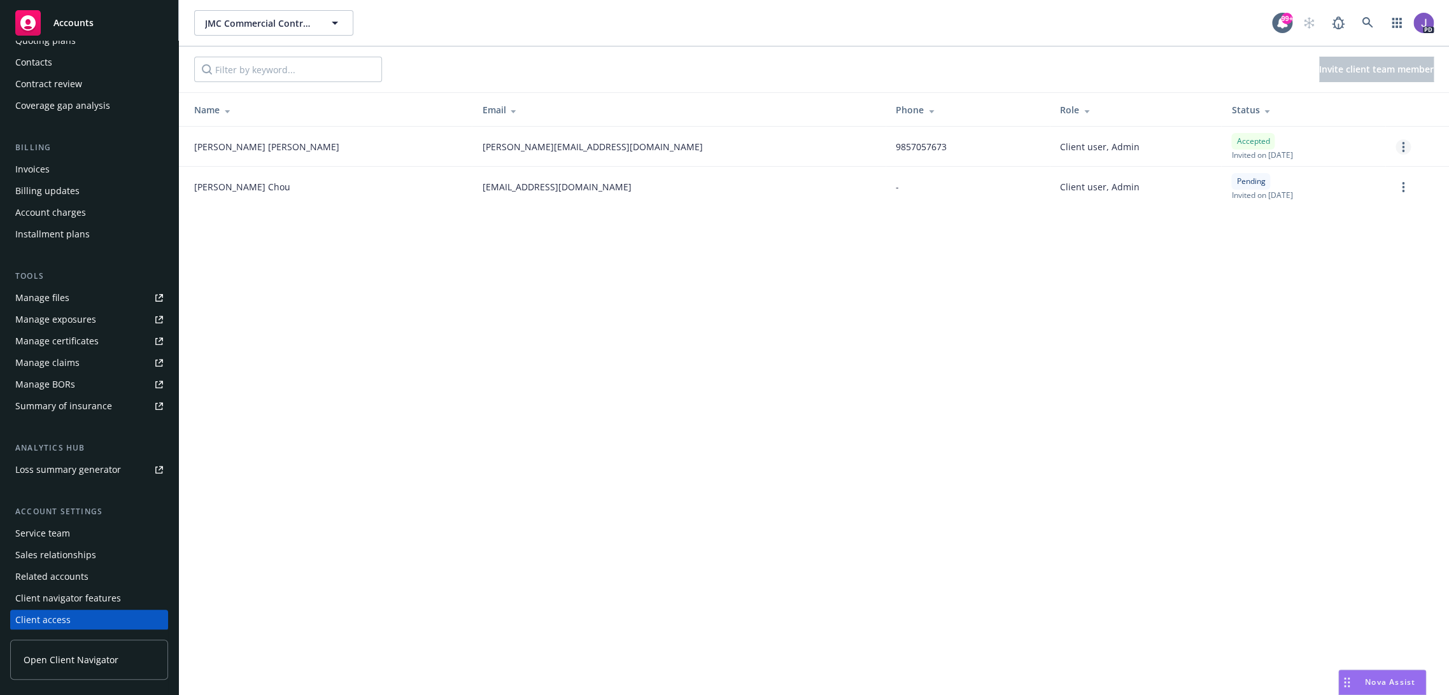
click at [1409, 147] on link "more" at bounding box center [1403, 146] width 15 height 15
click at [896, 274] on div "JMC Commercial Contractors LLC JMC Commercial Contractors LLC 99+ PD Invite cli…" at bounding box center [814, 347] width 1270 height 695
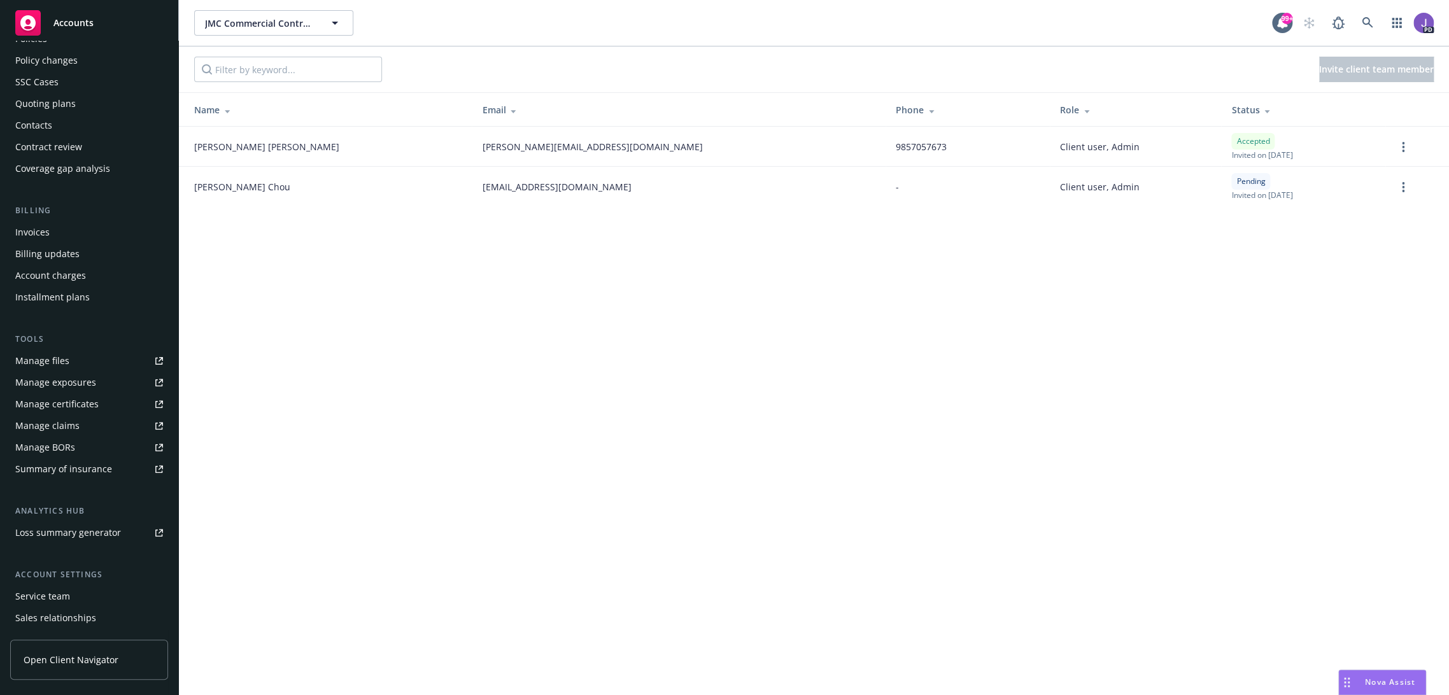
scroll to position [0, 0]
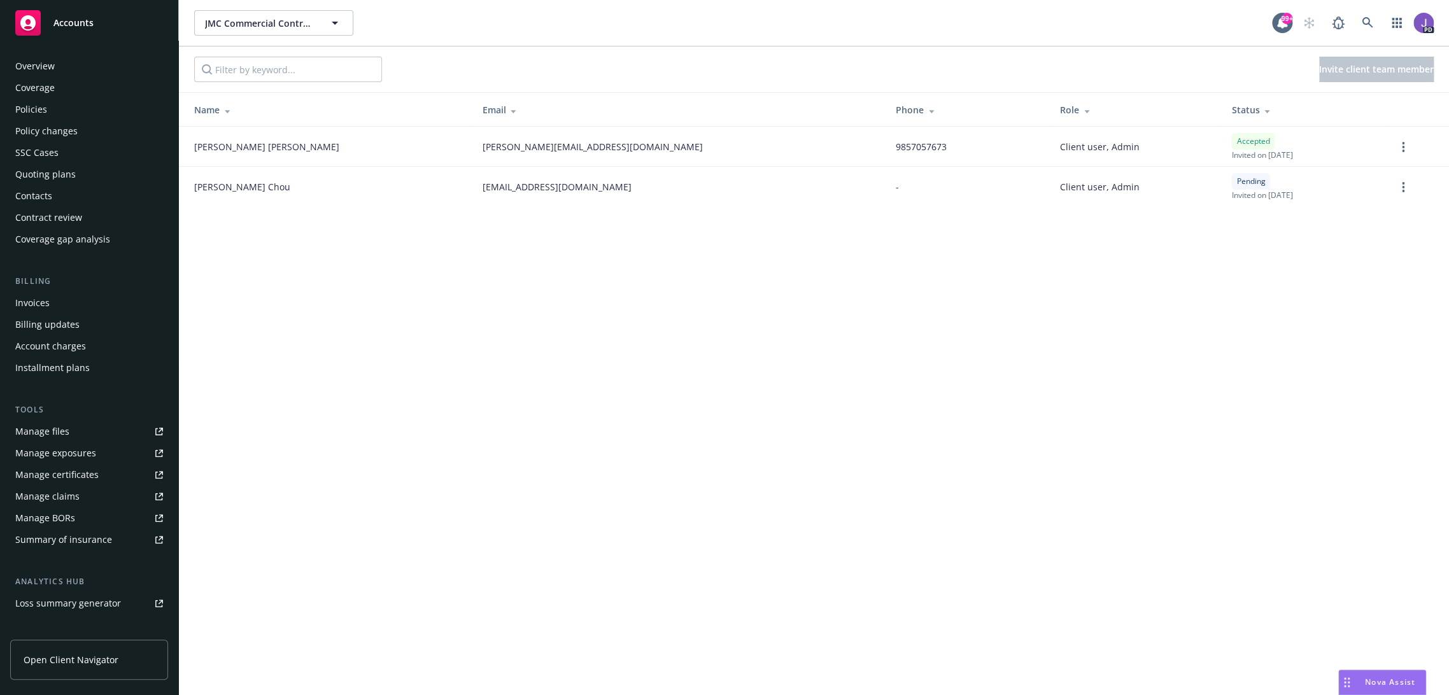
drag, startPoint x: 46, startPoint y: 69, endPoint x: 56, endPoint y: 75, distance: 12.0
click at [46, 69] on div "Overview" at bounding box center [34, 66] width 39 height 20
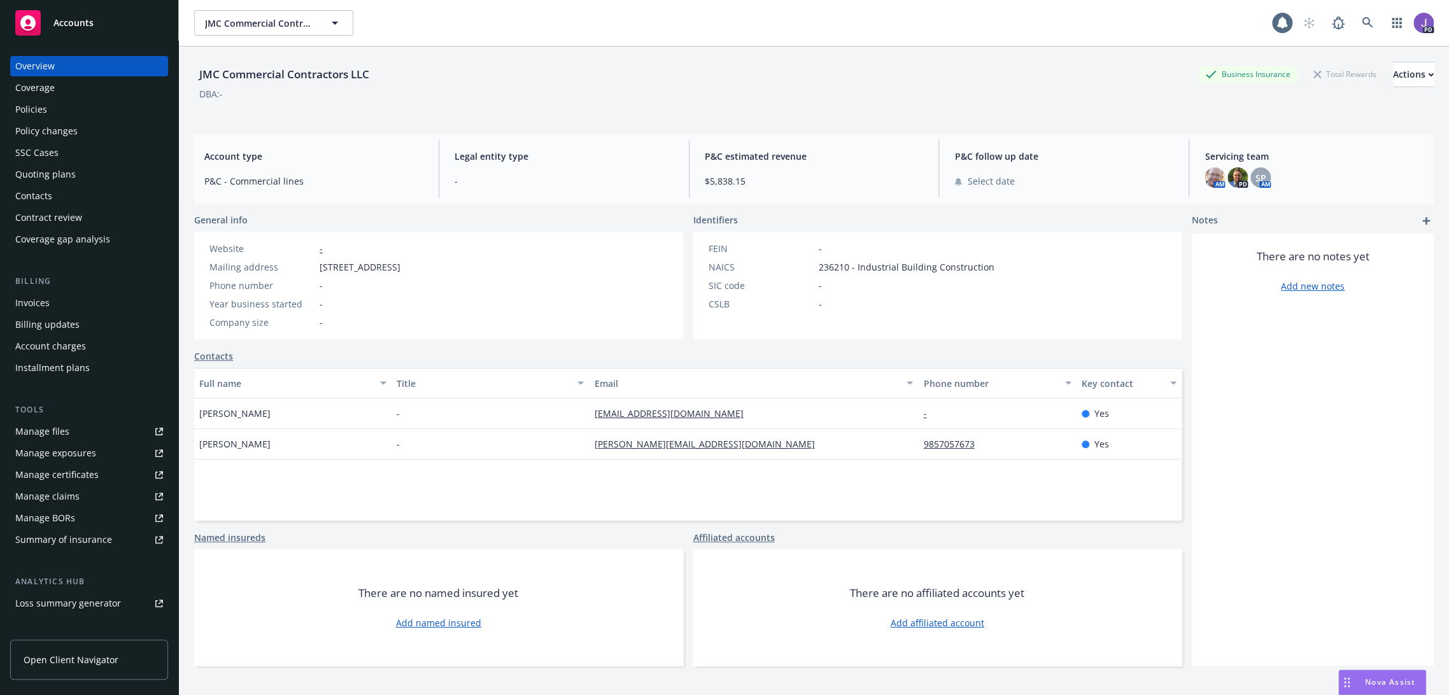
click at [43, 110] on div "Policies" at bounding box center [31, 109] width 32 height 20
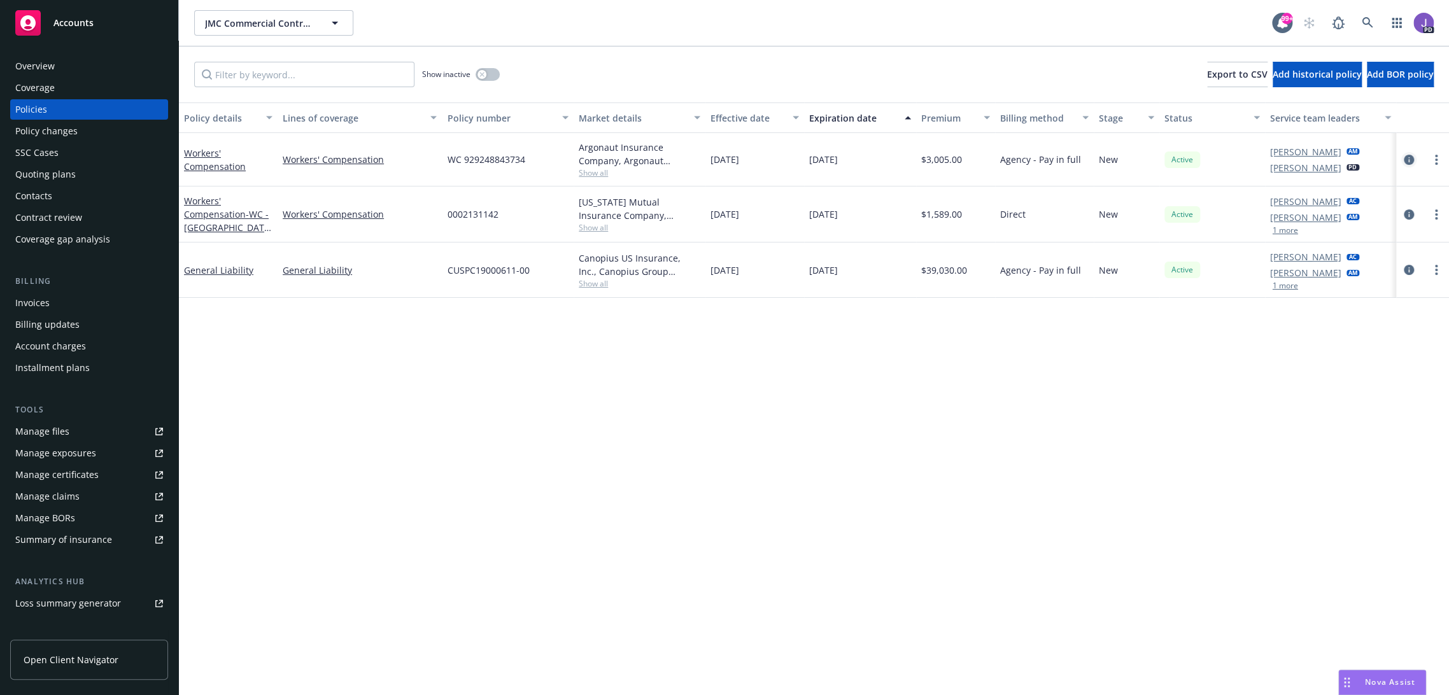
click at [1404, 159] on icon "circleInformation" at bounding box center [1409, 160] width 10 height 10
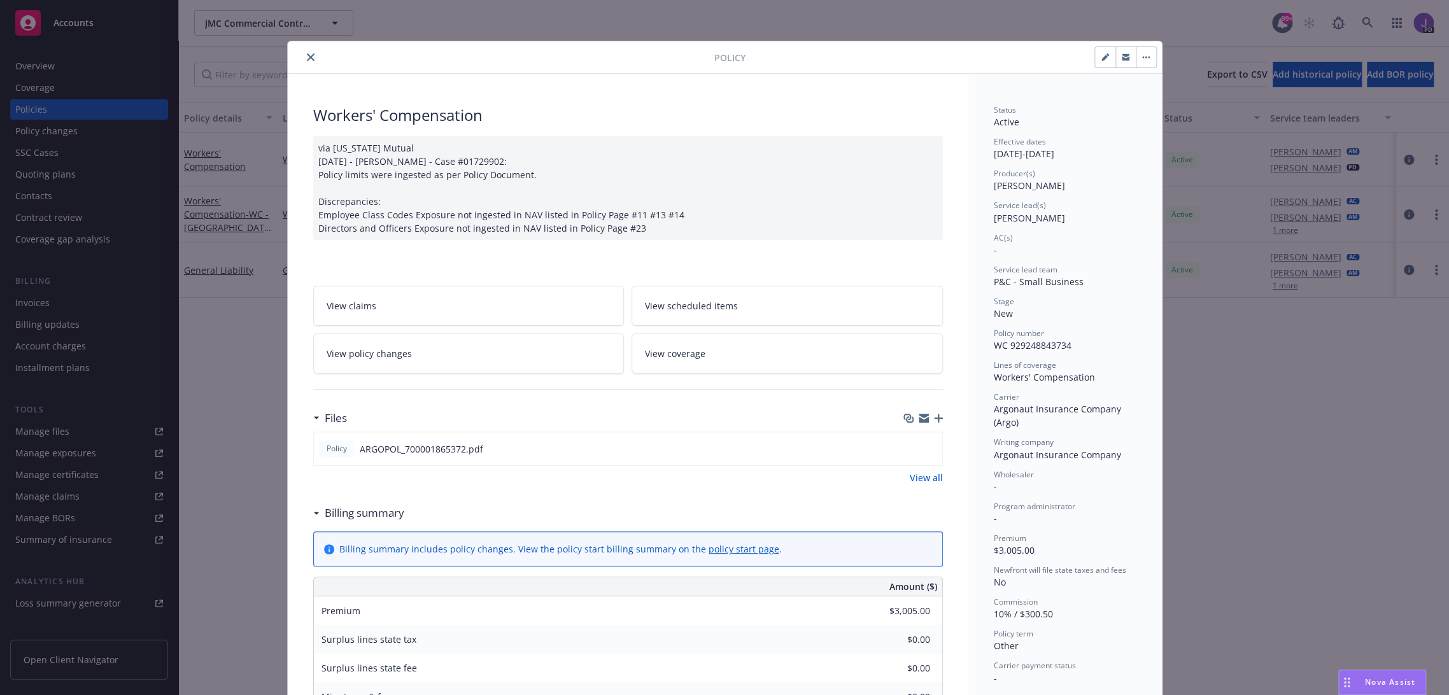
click at [239, 402] on div "Policy Workers' Compensation via [US_STATE] Mutual [DATE] - [PERSON_NAME] - Cas…" at bounding box center [724, 347] width 1449 height 695
click at [307, 55] on icon "close" at bounding box center [311, 57] width 8 height 8
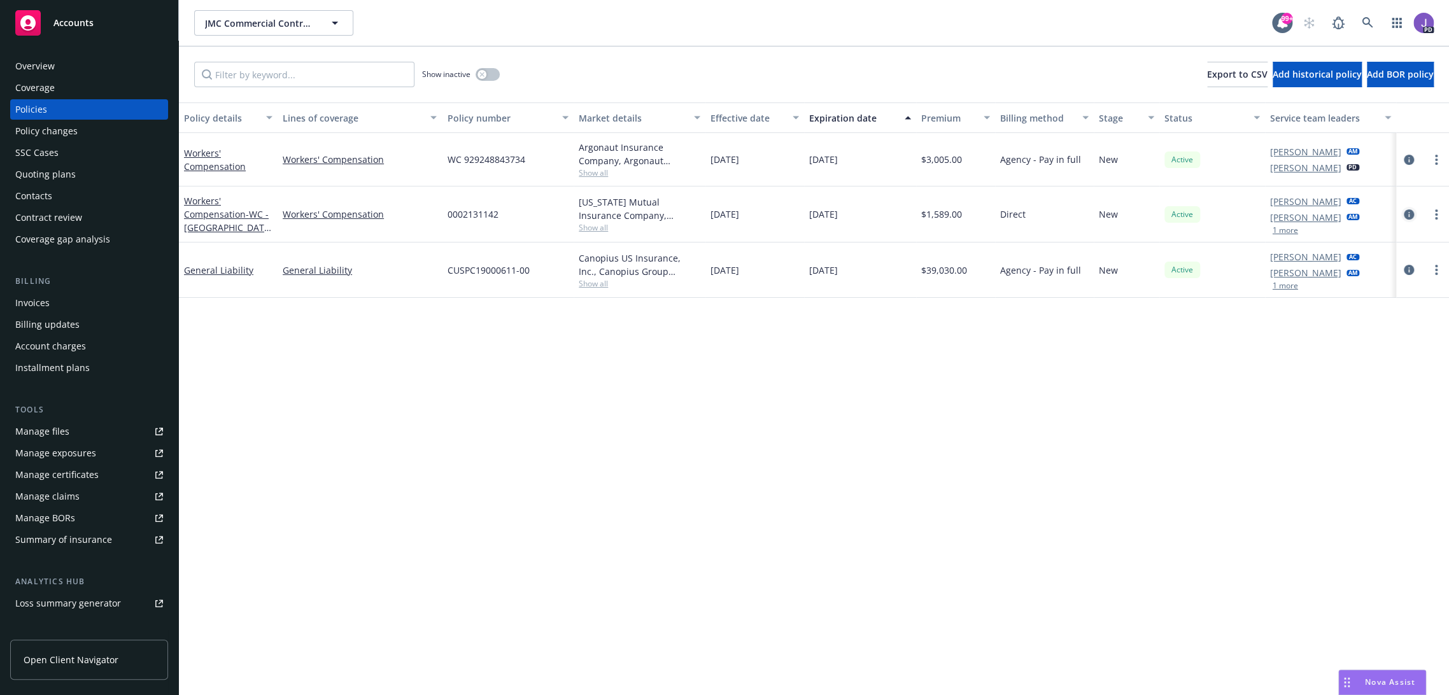
click at [1404, 211] on icon "circleInformation" at bounding box center [1409, 215] width 10 height 10
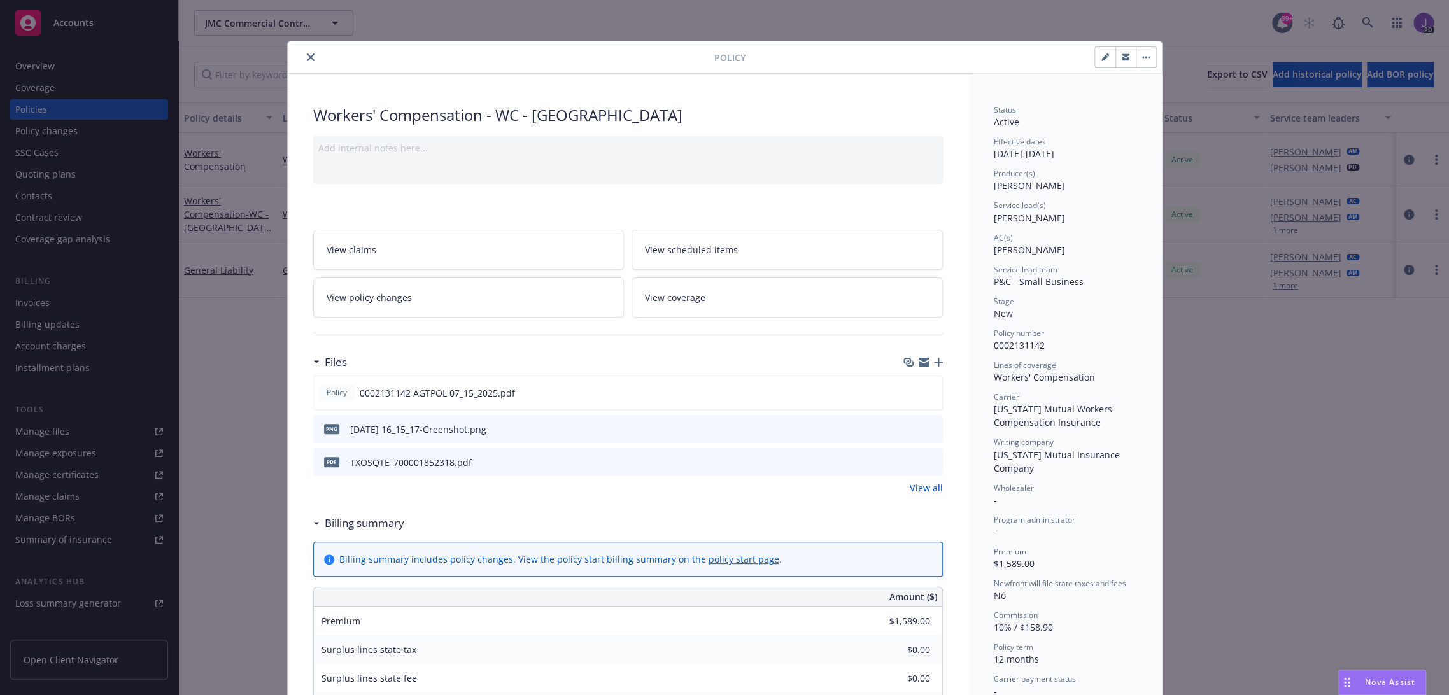
click at [307, 55] on icon "close" at bounding box center [311, 57] width 8 height 8
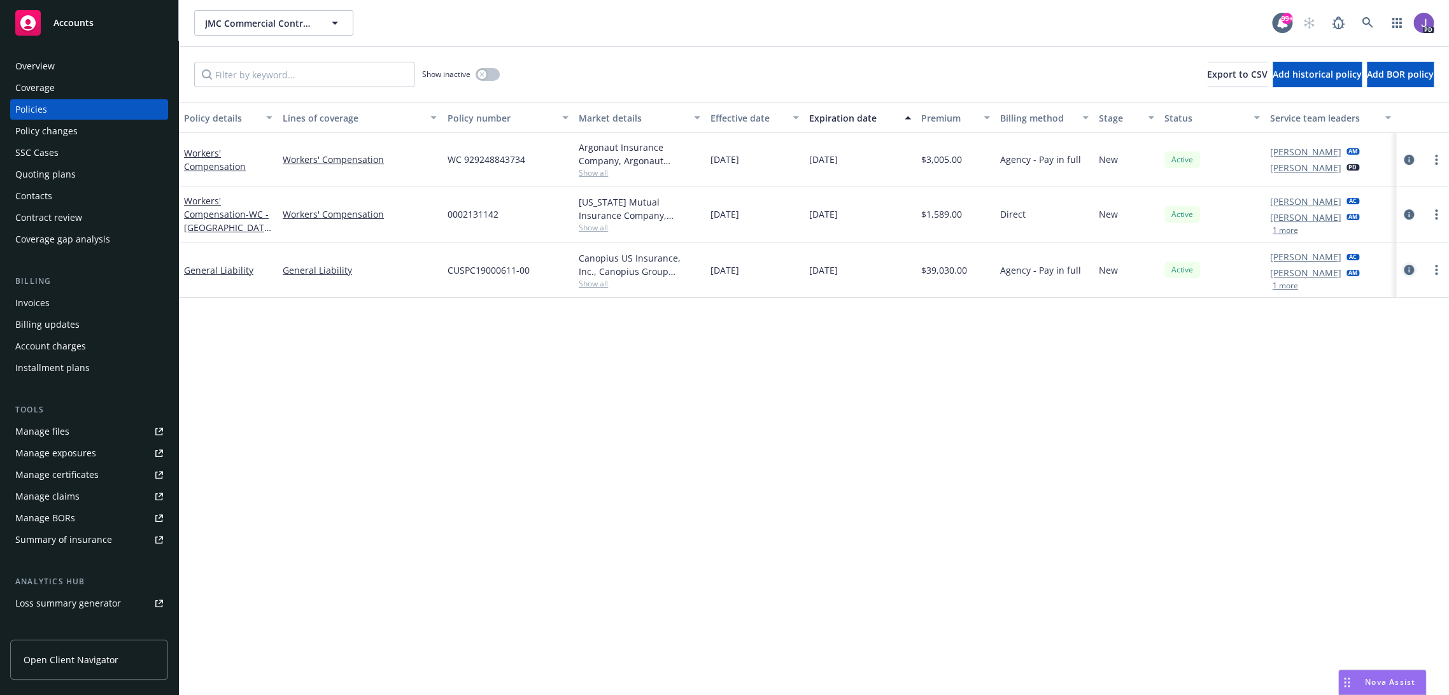
click at [1404, 269] on icon "circleInformation" at bounding box center [1409, 270] width 10 height 10
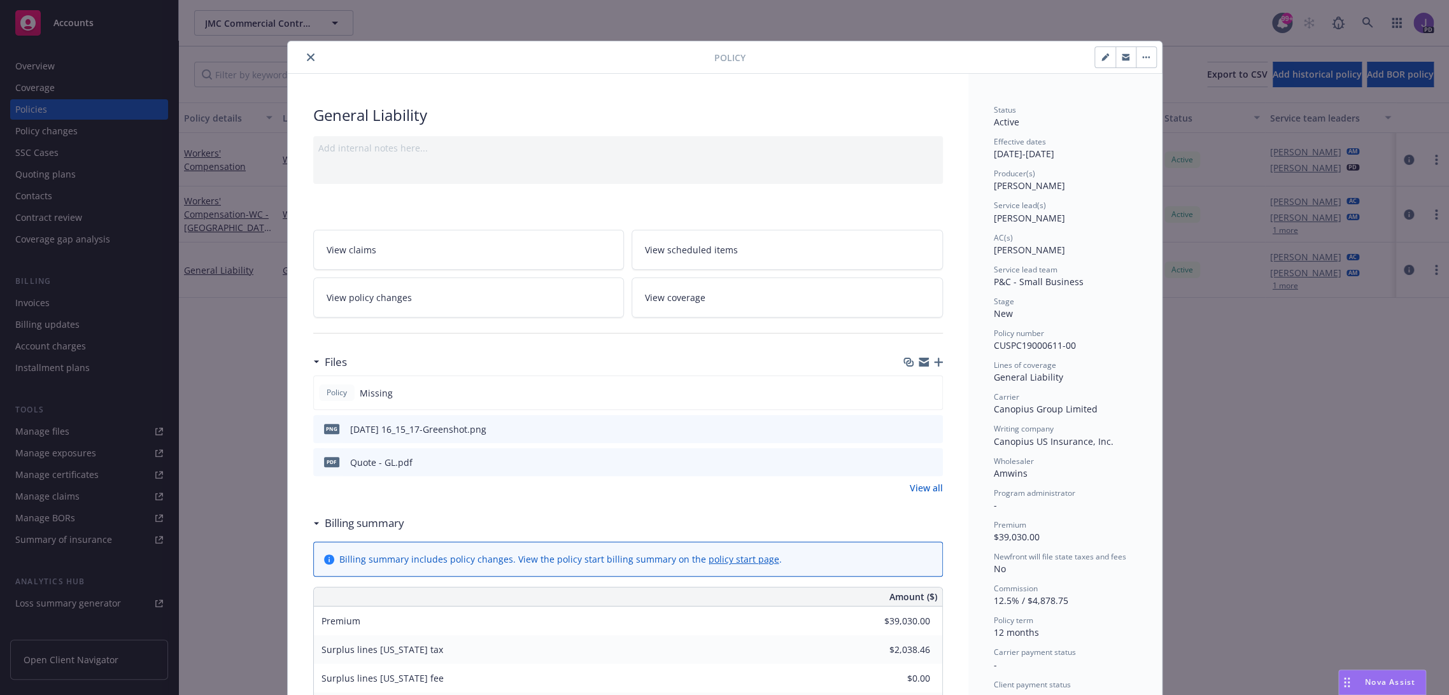
drag, startPoint x: 306, startPoint y: 50, endPoint x: 310, endPoint y: 143, distance: 93.1
click at [306, 50] on button "close" at bounding box center [310, 57] width 15 height 15
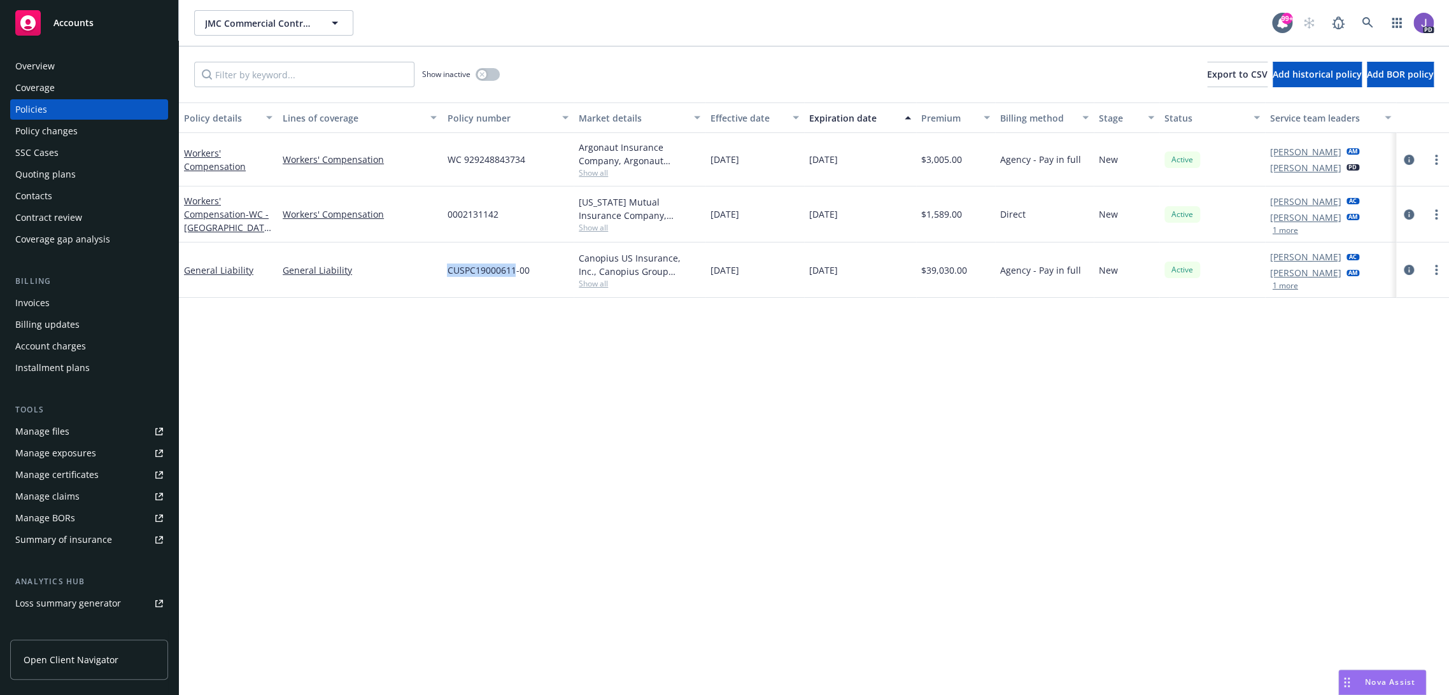
drag, startPoint x: 444, startPoint y: 269, endPoint x: 514, endPoint y: 275, distance: 69.7
click at [514, 275] on div "CUSPC19000611-00" at bounding box center [508, 270] width 132 height 55
copy span "CUSPC19000611"
click at [535, 376] on div "Policy details Lines of coverage Policy number Market details Effective date Ex…" at bounding box center [814, 400] width 1270 height 594
click at [535, 489] on div "Policy details Lines of coverage Policy number Market details Effective date Ex…" at bounding box center [814, 400] width 1270 height 594
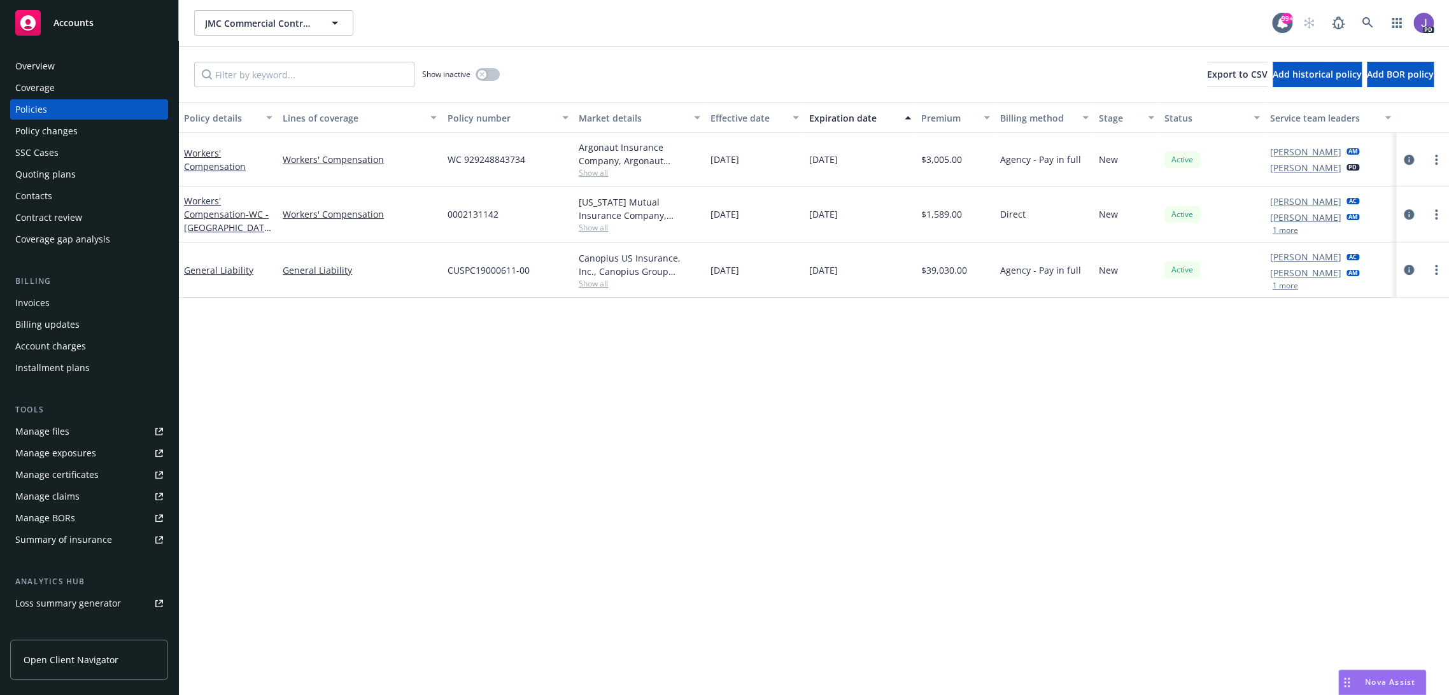
click at [490, 14] on div "JMC Commercial Contractors LLC JMC Commercial Contractors LLC" at bounding box center [733, 22] width 1078 height 25
click at [1362, 27] on icon at bounding box center [1367, 22] width 11 height 11
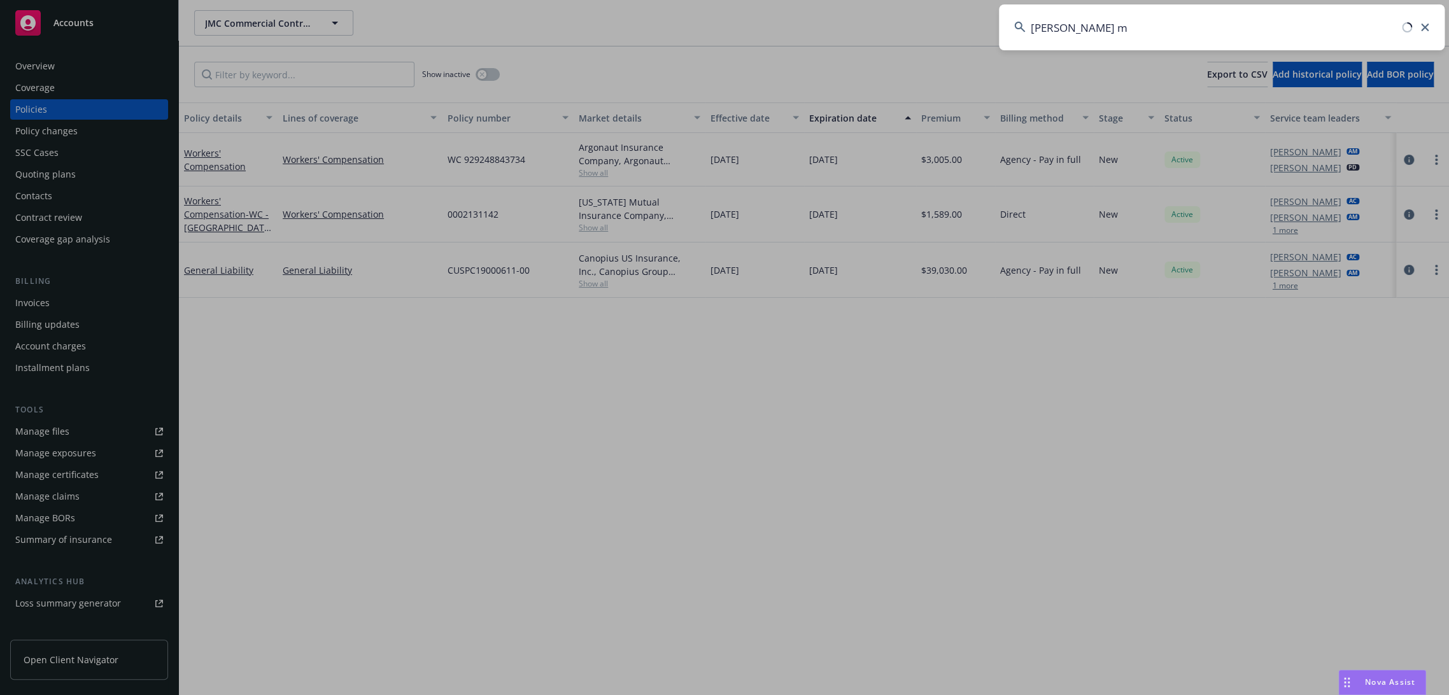
type input "[PERSON_NAME] mu"
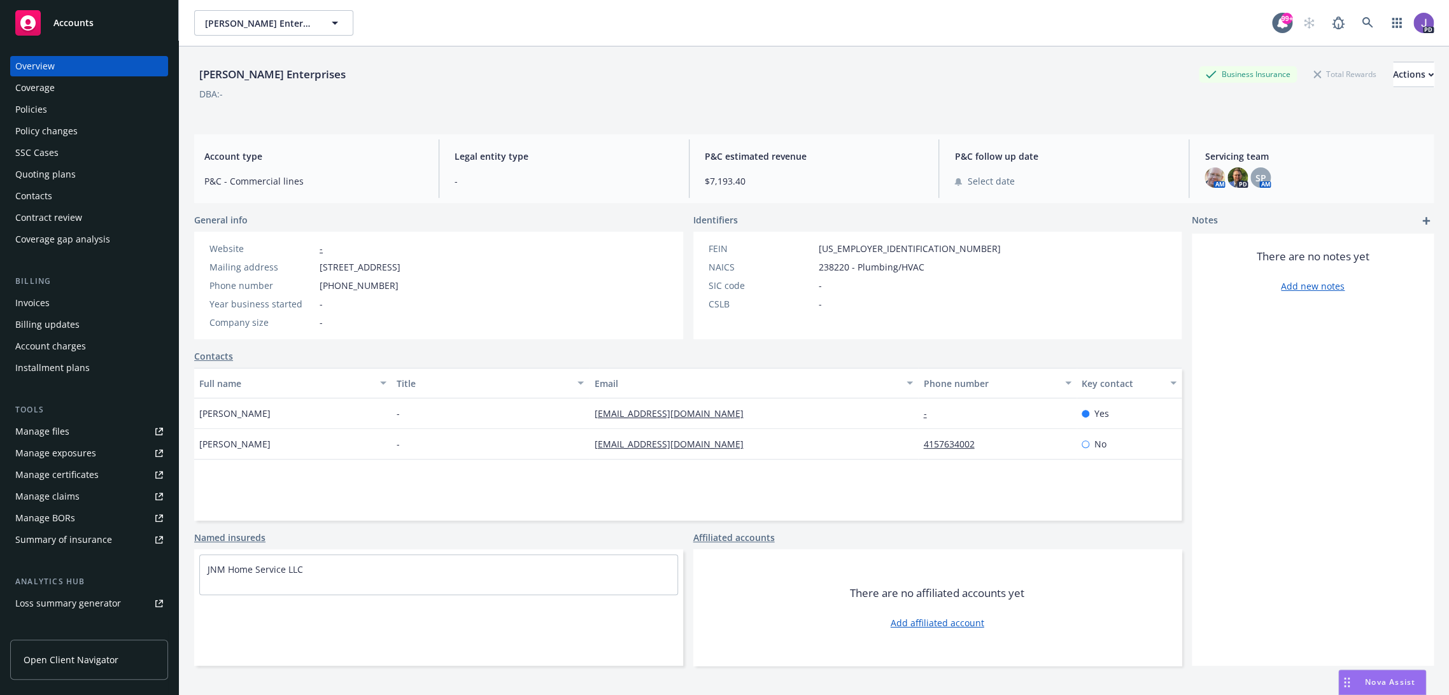
click at [32, 113] on div "Policies" at bounding box center [31, 109] width 32 height 20
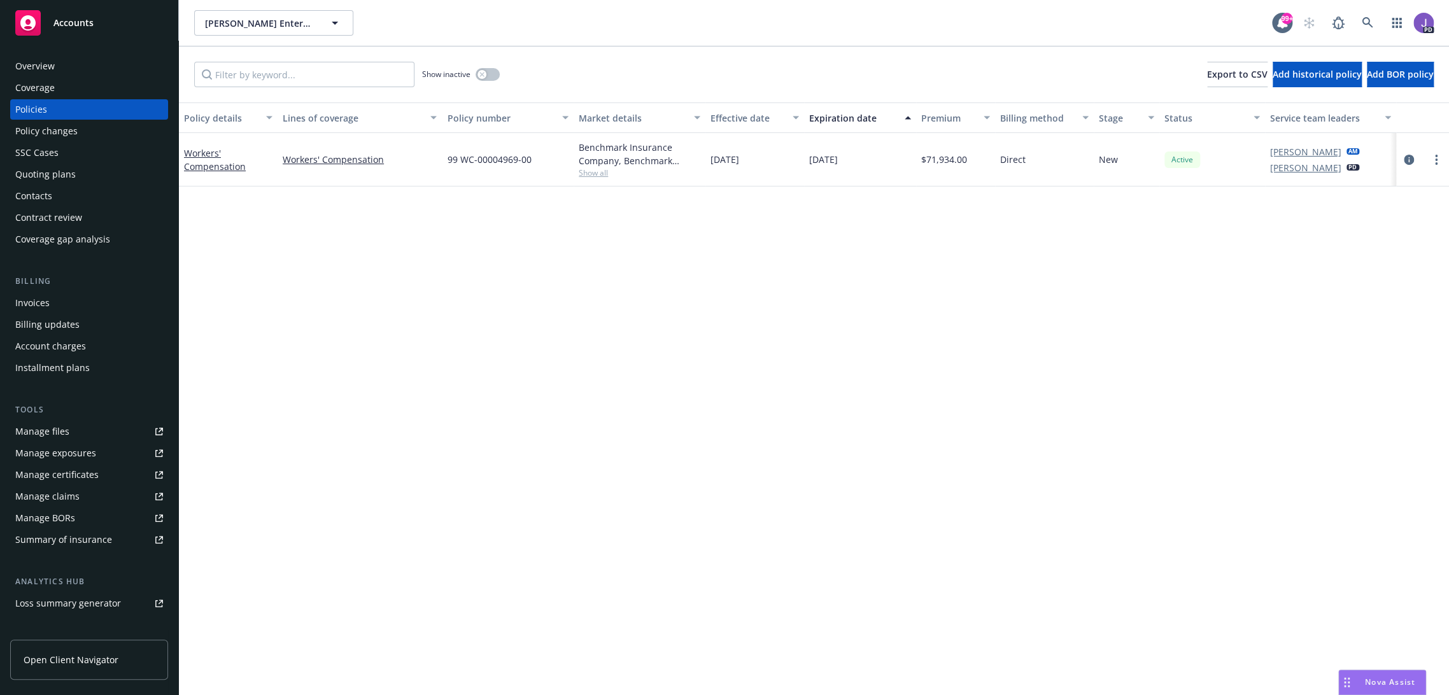
click at [332, 310] on div "Policy details Lines of coverage Policy number Market details Effective date Ex…" at bounding box center [814, 400] width 1270 height 594
click at [1362, 23] on icon at bounding box center [1367, 22] width 11 height 11
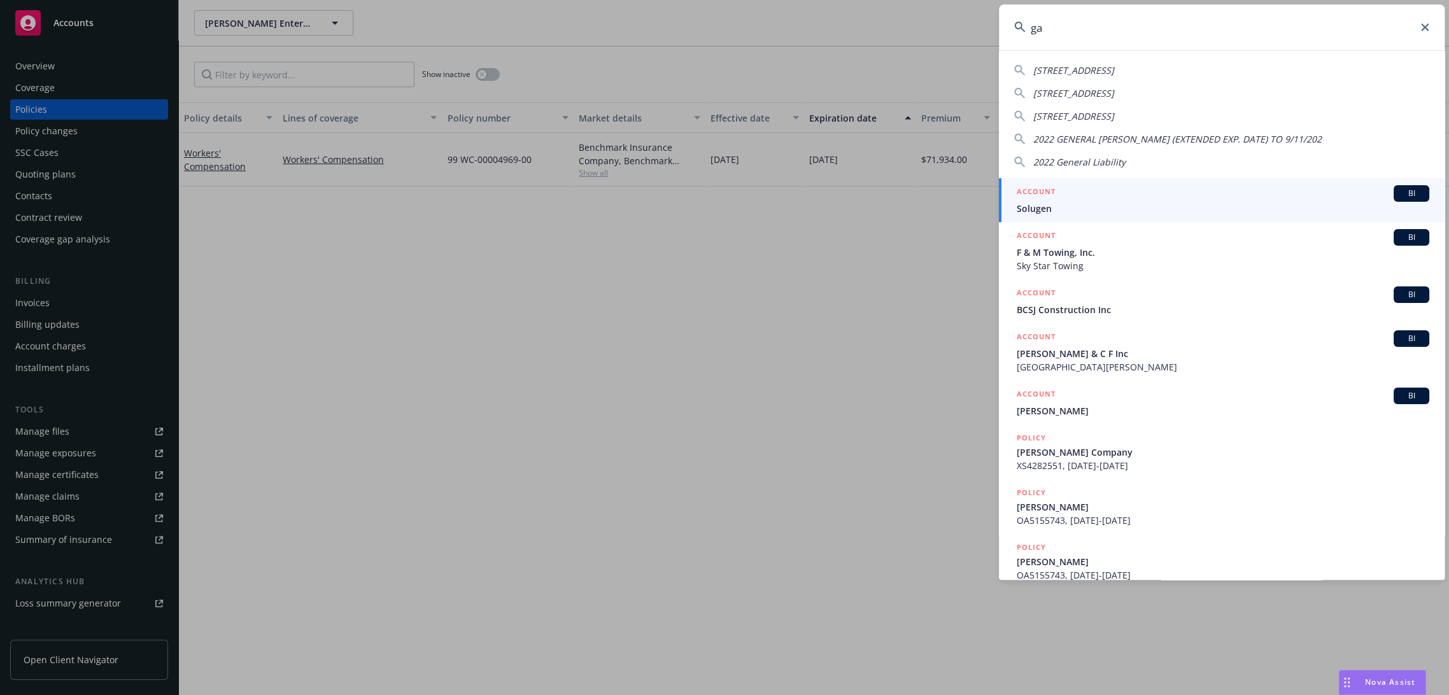
type input "g"
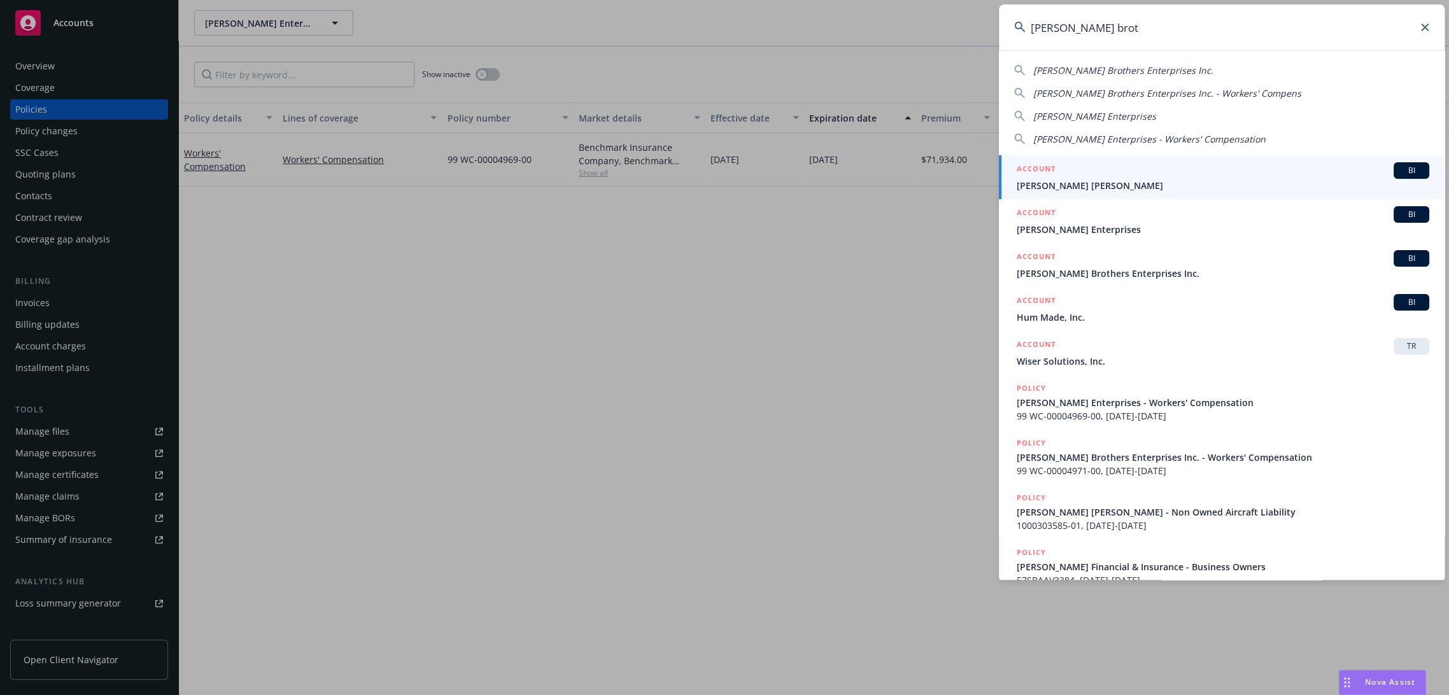
type input "[PERSON_NAME] broth"
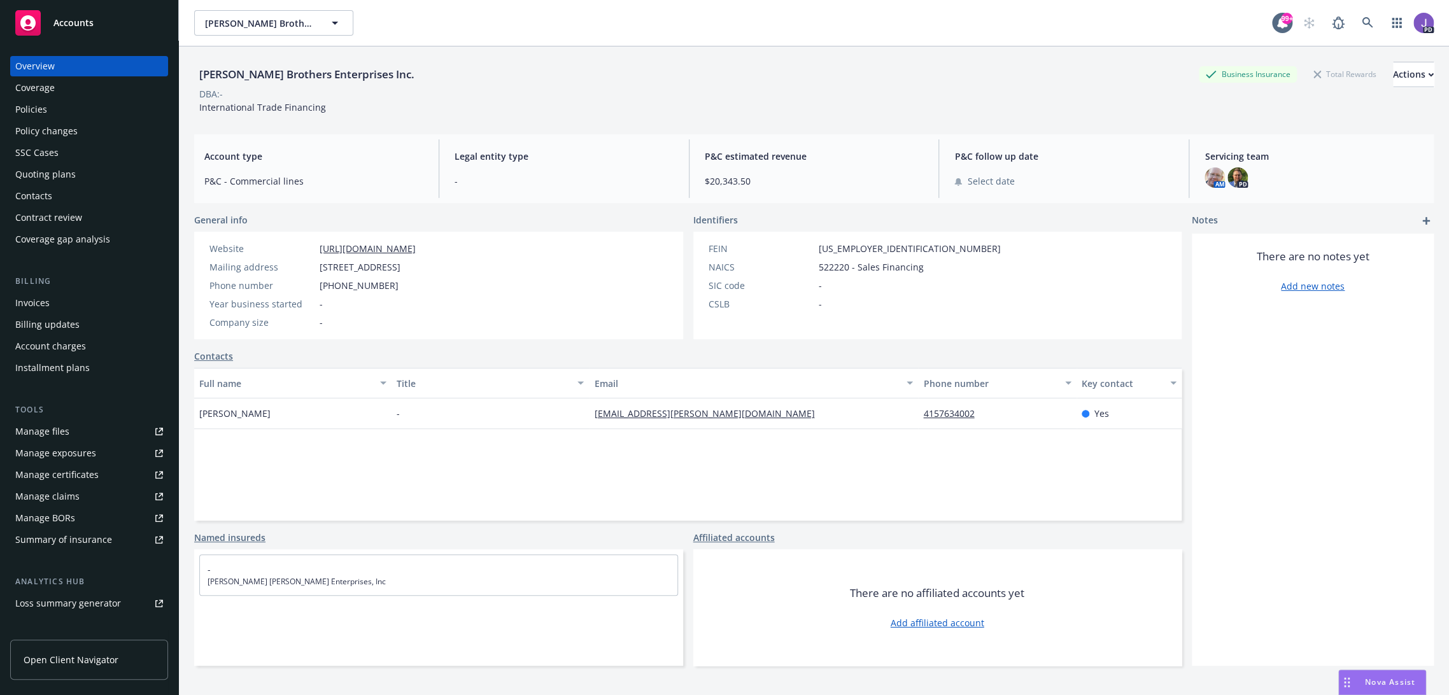
click at [82, 105] on div "Policies" at bounding box center [89, 109] width 148 height 20
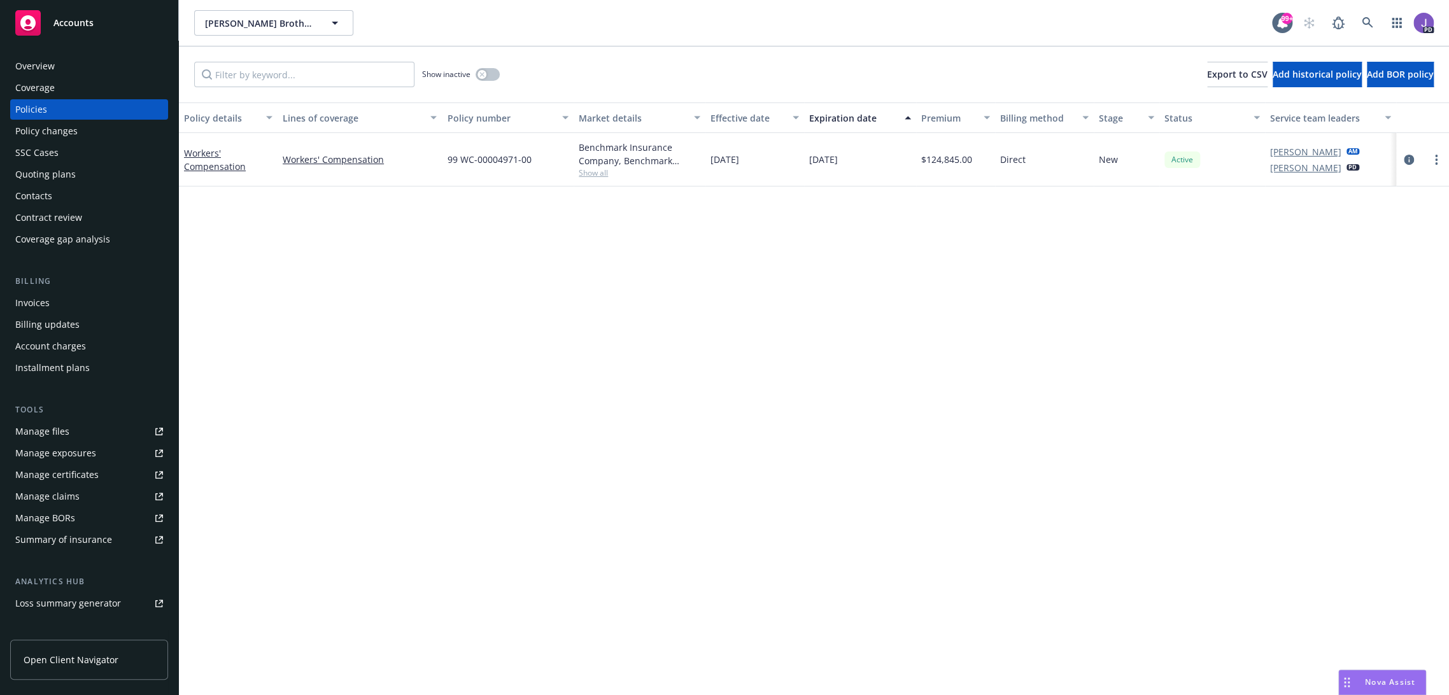
click at [522, 302] on div "Policy details Lines of coverage Policy number Market details Effective date Ex…" at bounding box center [814, 400] width 1270 height 594
click at [1362, 19] on icon at bounding box center [1367, 22] width 11 height 11
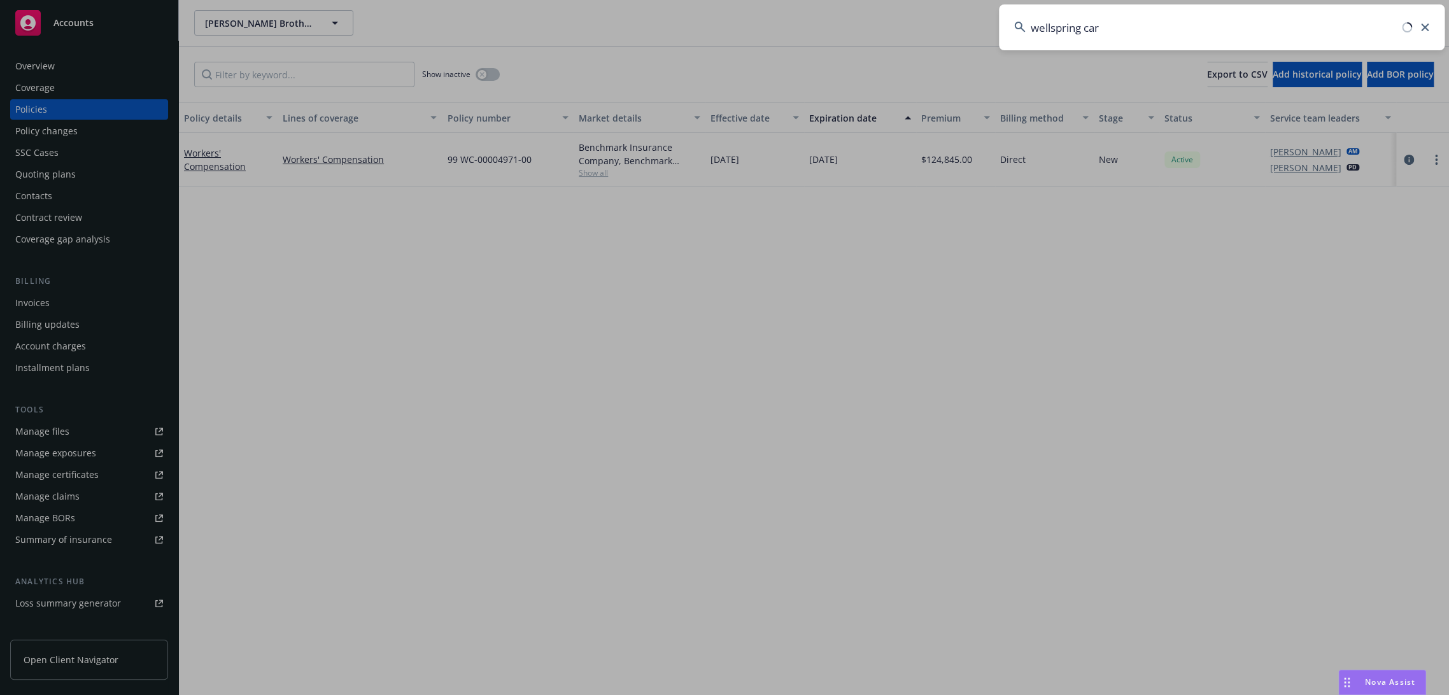
type input "wellspring care"
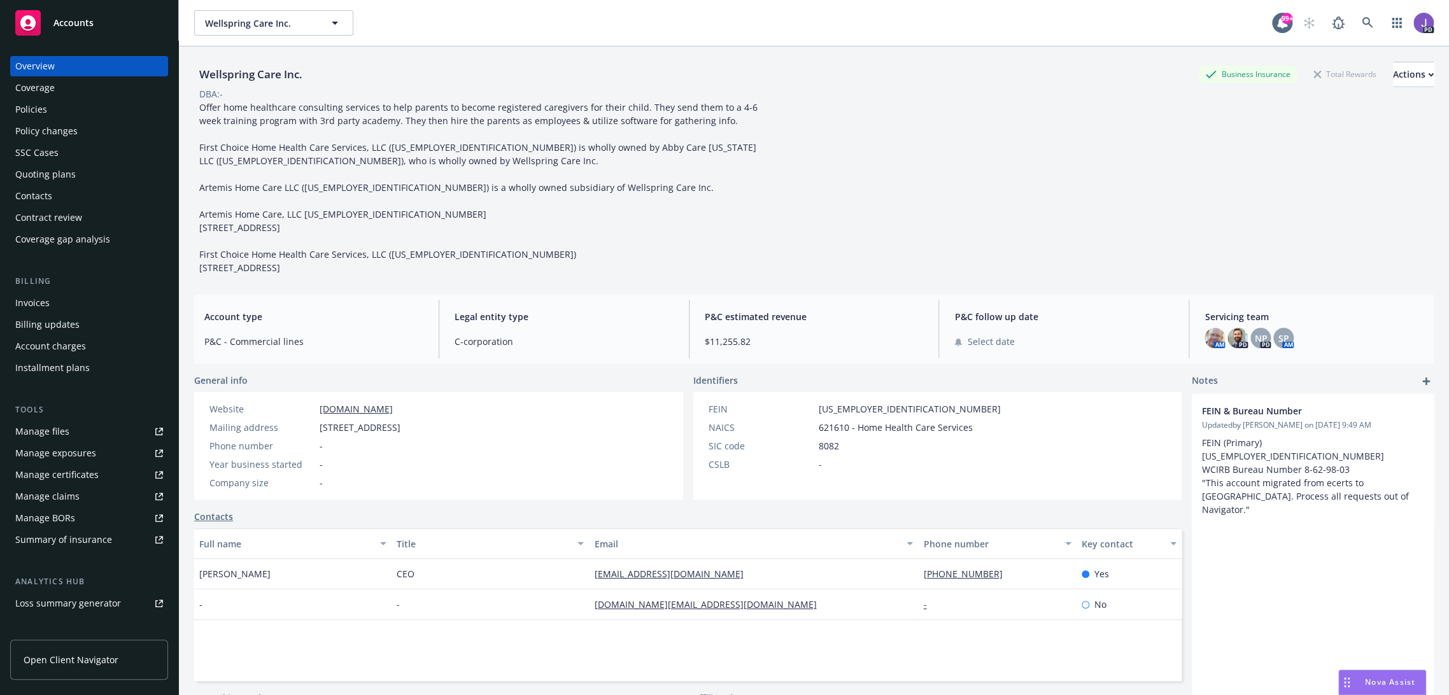
click at [66, 107] on div "Policies" at bounding box center [89, 109] width 148 height 20
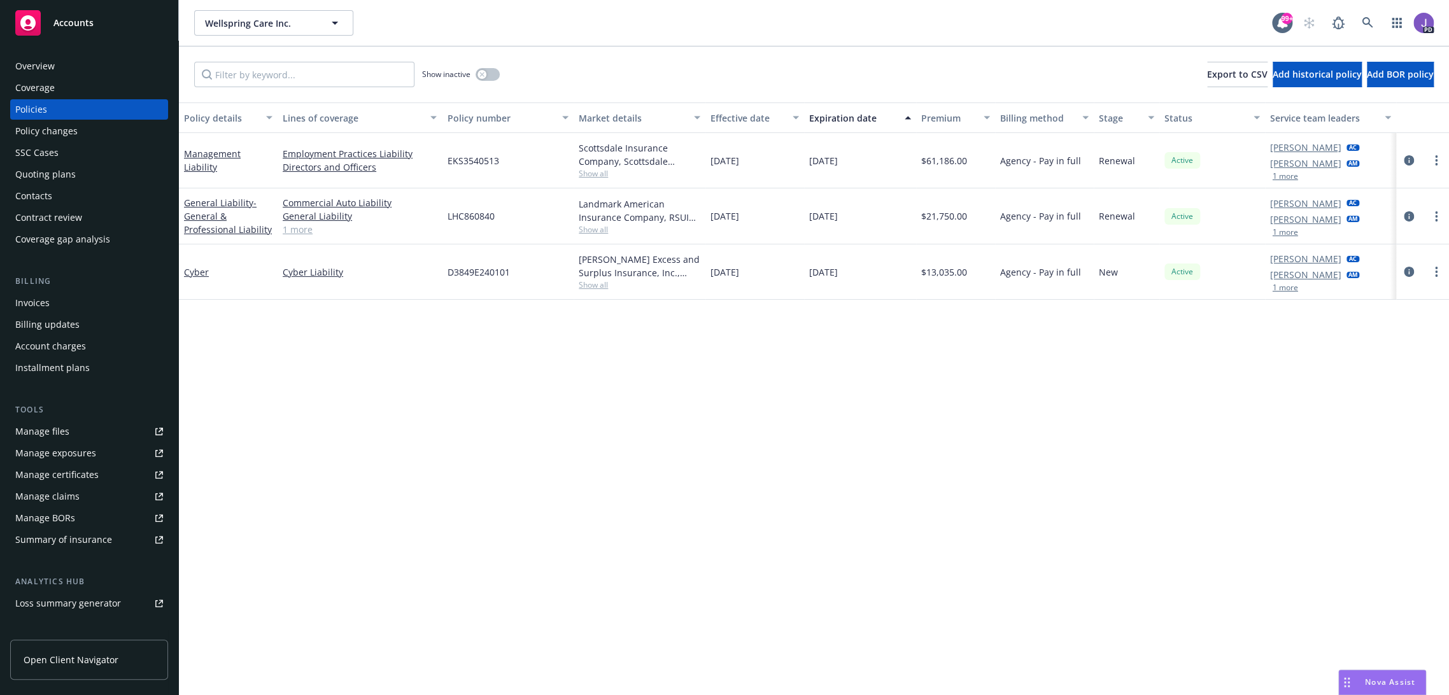
click at [1375, 672] on div "Nova Assist" at bounding box center [1382, 683] width 87 height 24
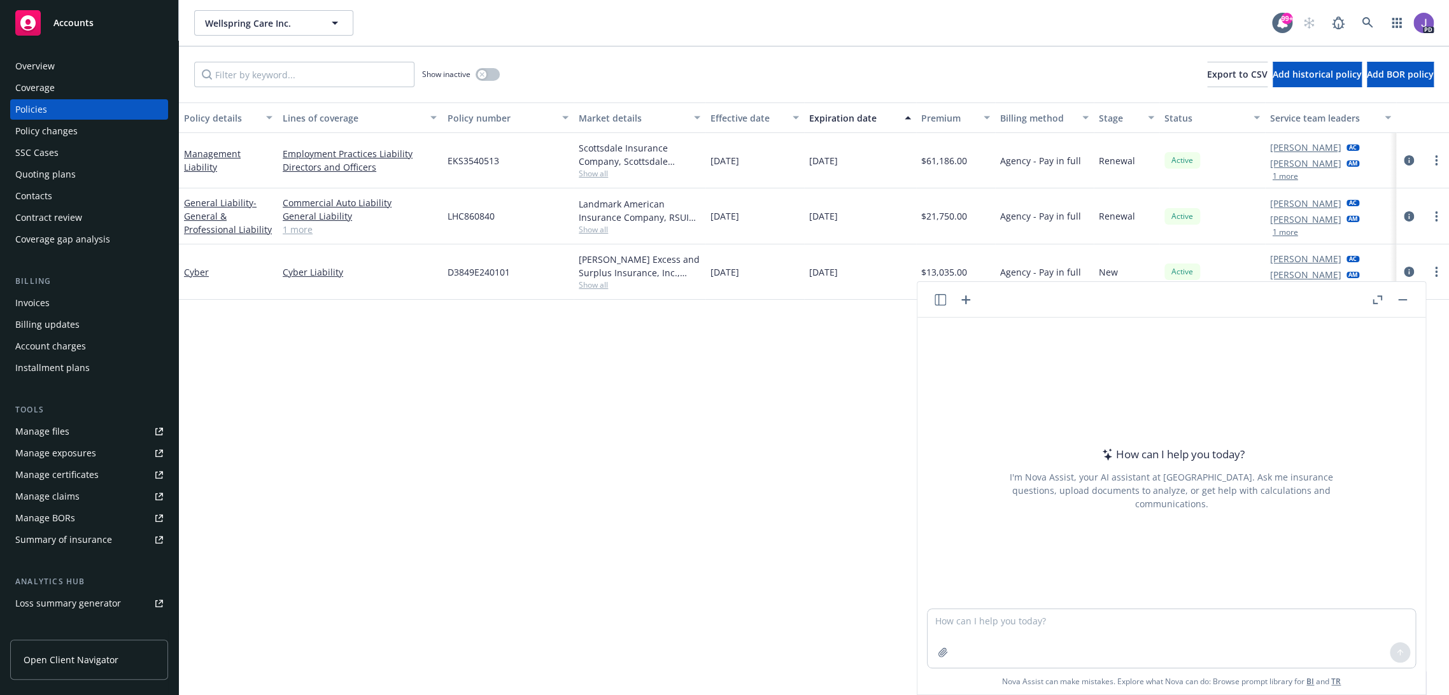
click at [1015, 607] on div at bounding box center [1172, 601] width 488 height 15
click at [1001, 622] on textarea at bounding box center [1172, 638] width 488 height 59
paste textarea "Damage to Rented Premises limit"
type textarea "Damage to Rented Premises limit"
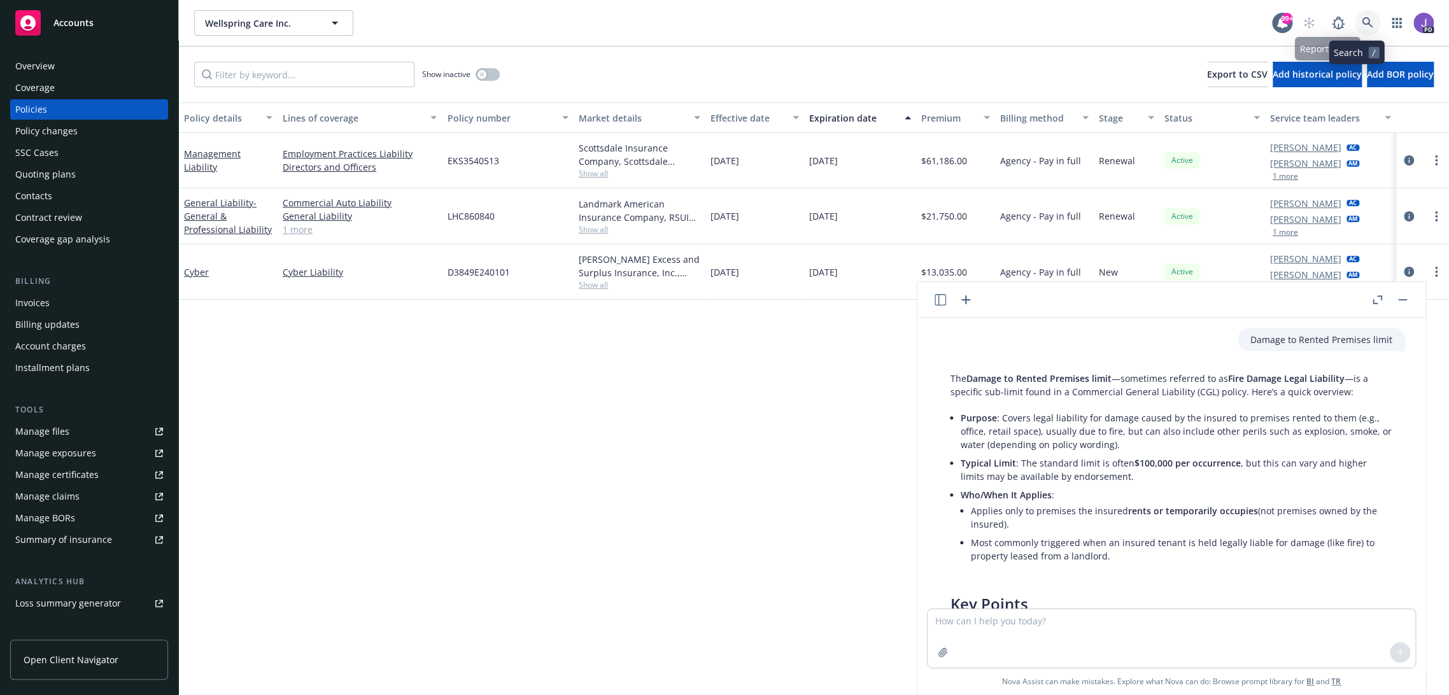
click at [1367, 18] on link at bounding box center [1367, 22] width 25 height 25
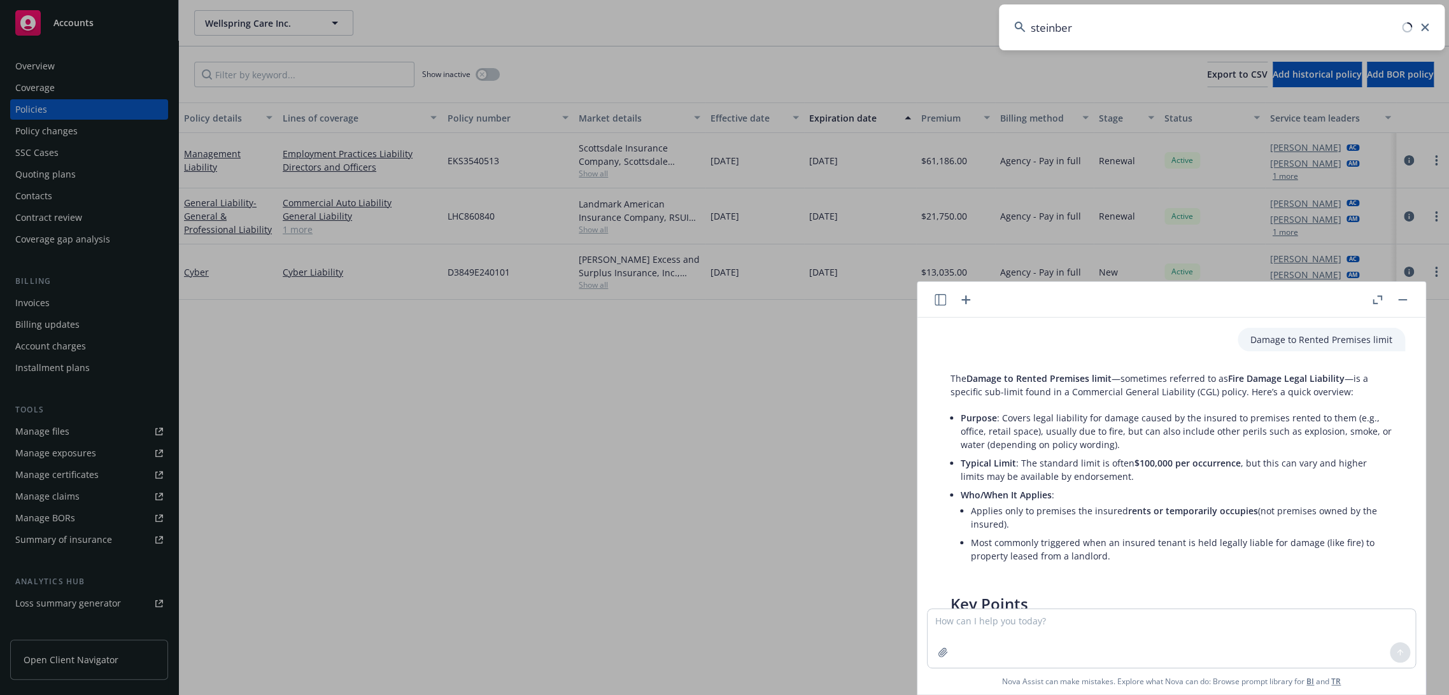
type input "[PERSON_NAME]"
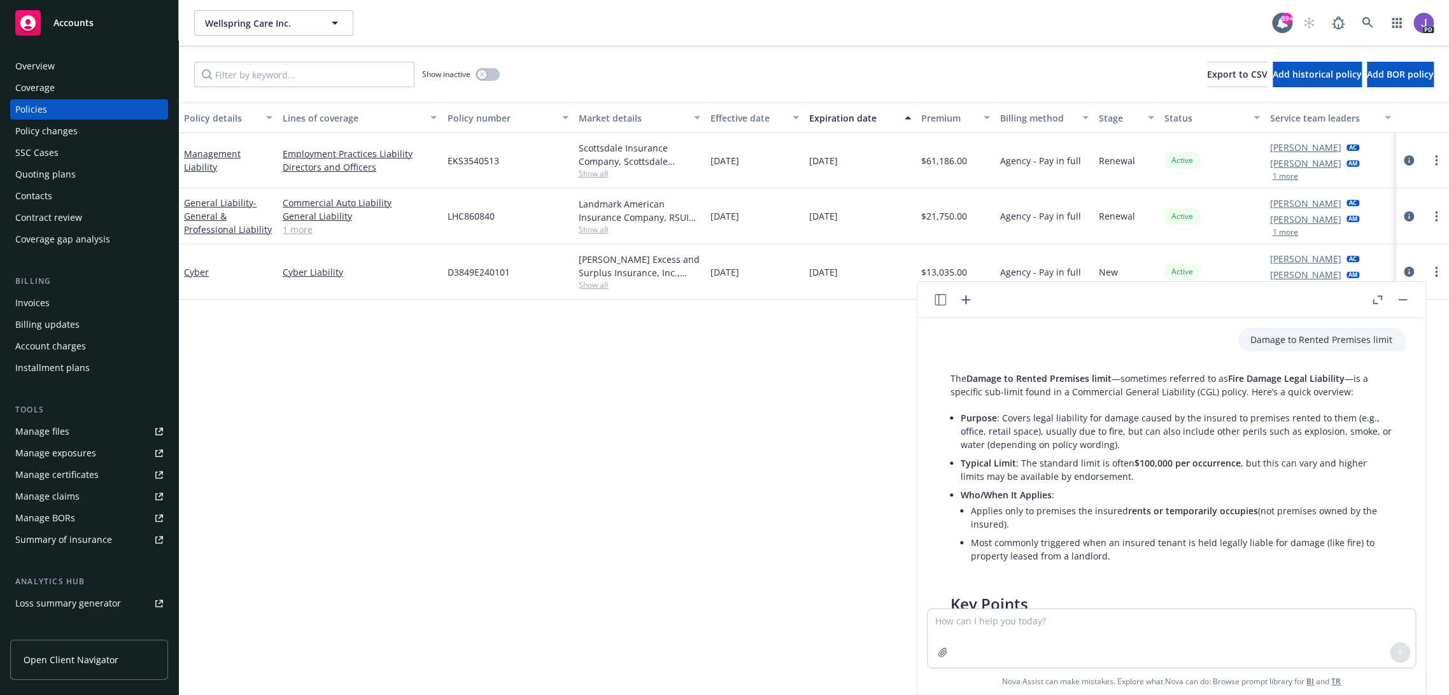
click at [1406, 299] on rect "button" at bounding box center [1402, 299] width 9 height 1
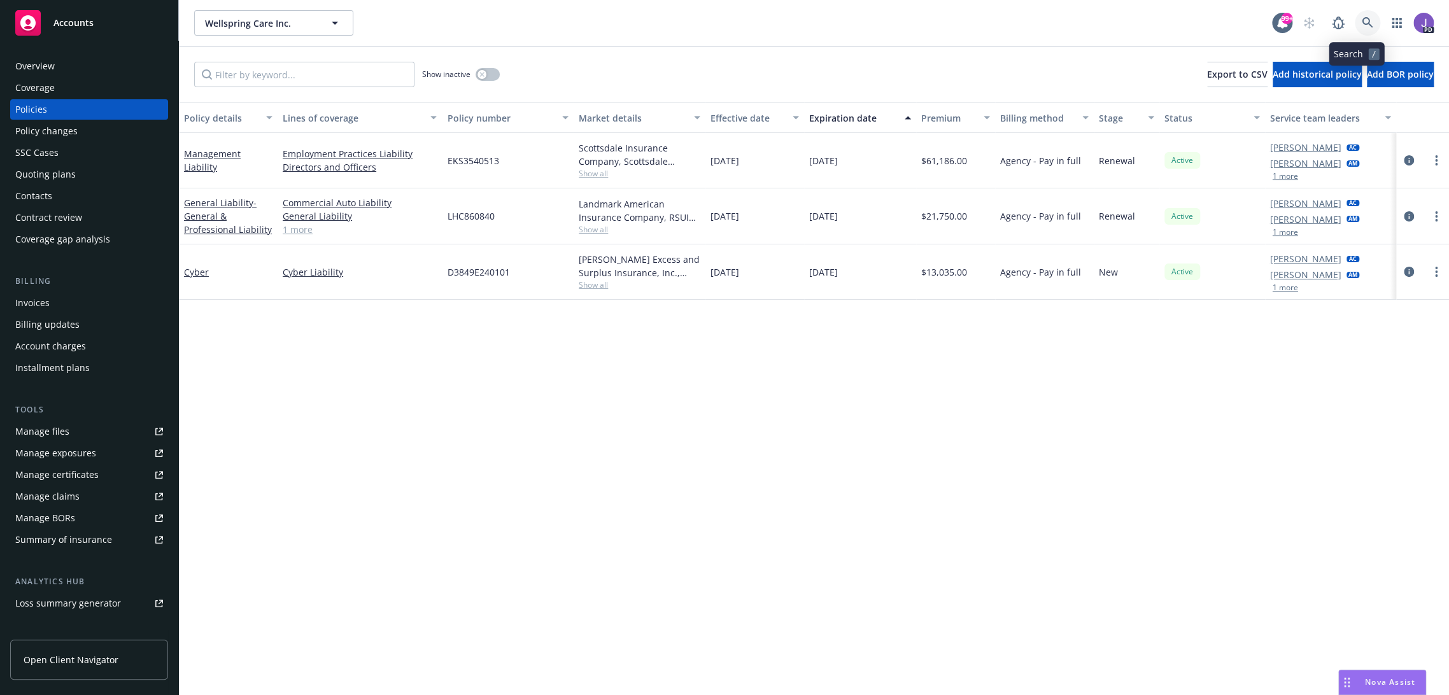
click at [1355, 16] on link at bounding box center [1367, 22] width 25 height 25
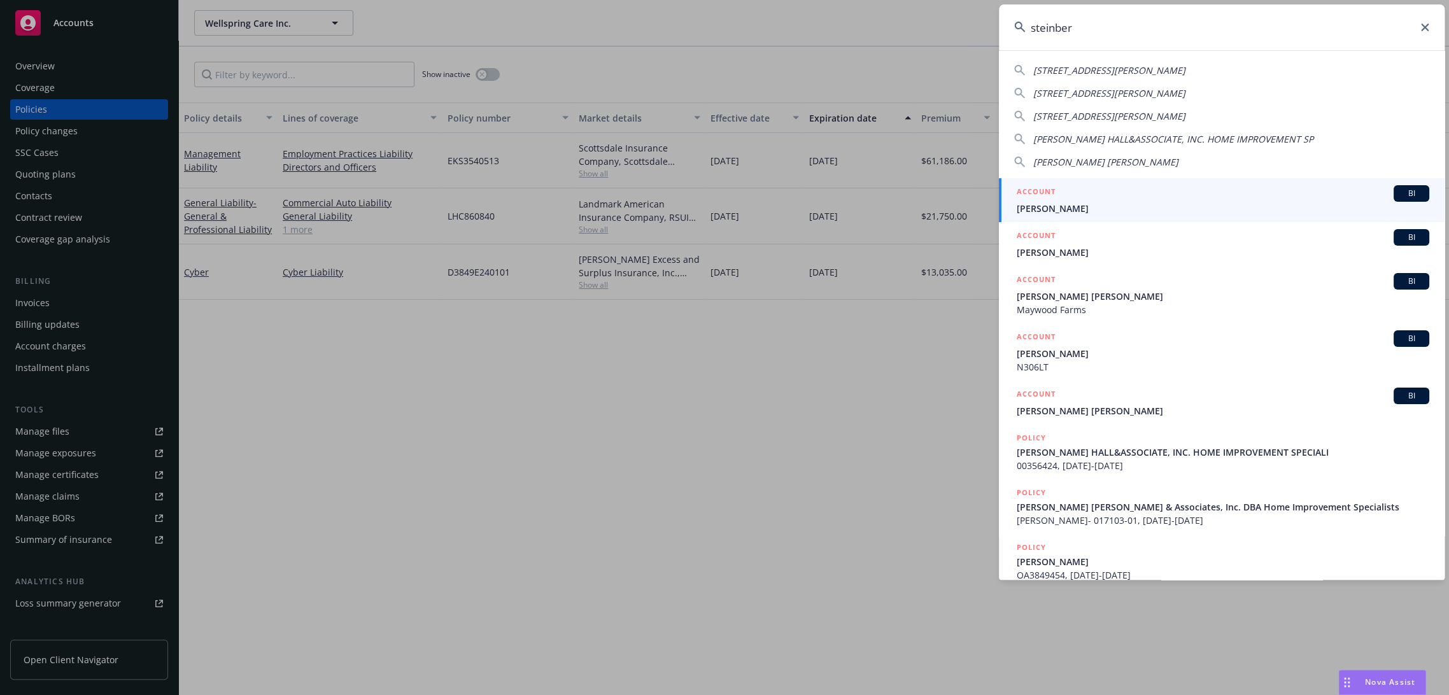
type input "[PERSON_NAME]"
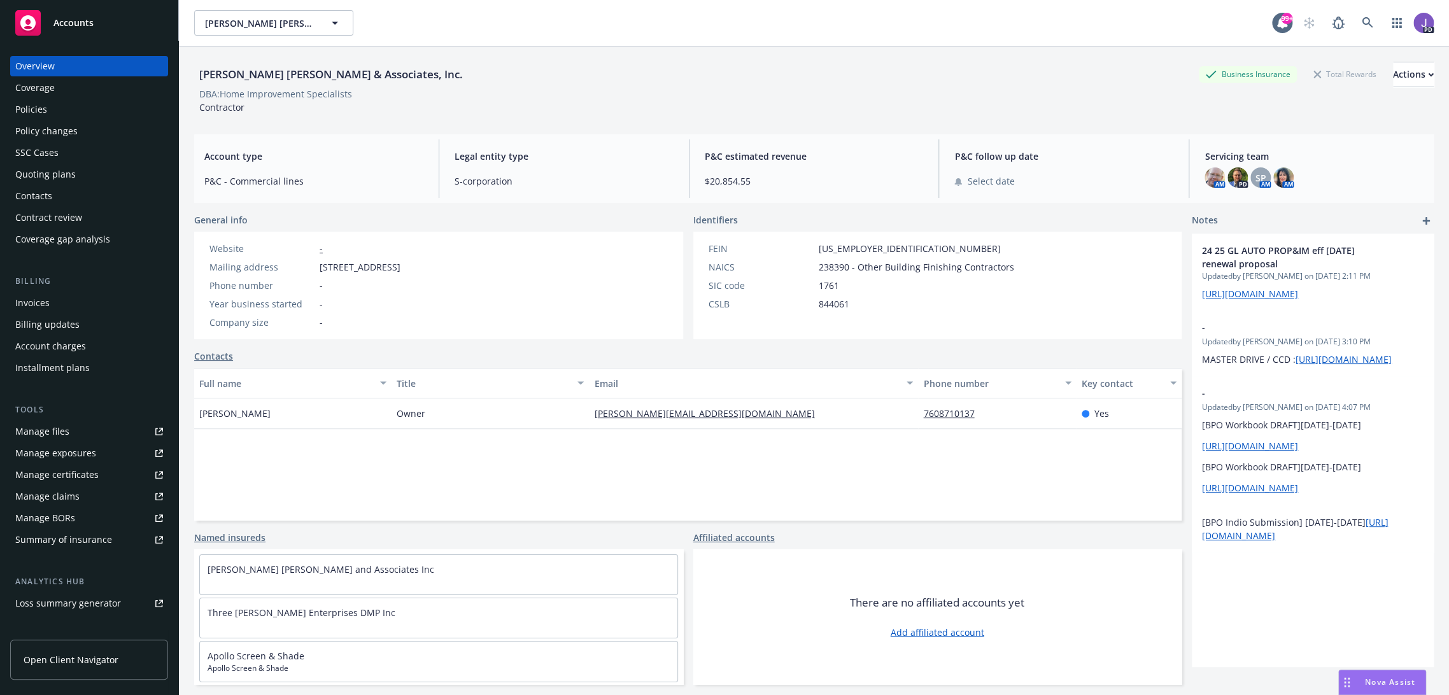
click at [33, 116] on div "Policies" at bounding box center [31, 109] width 32 height 20
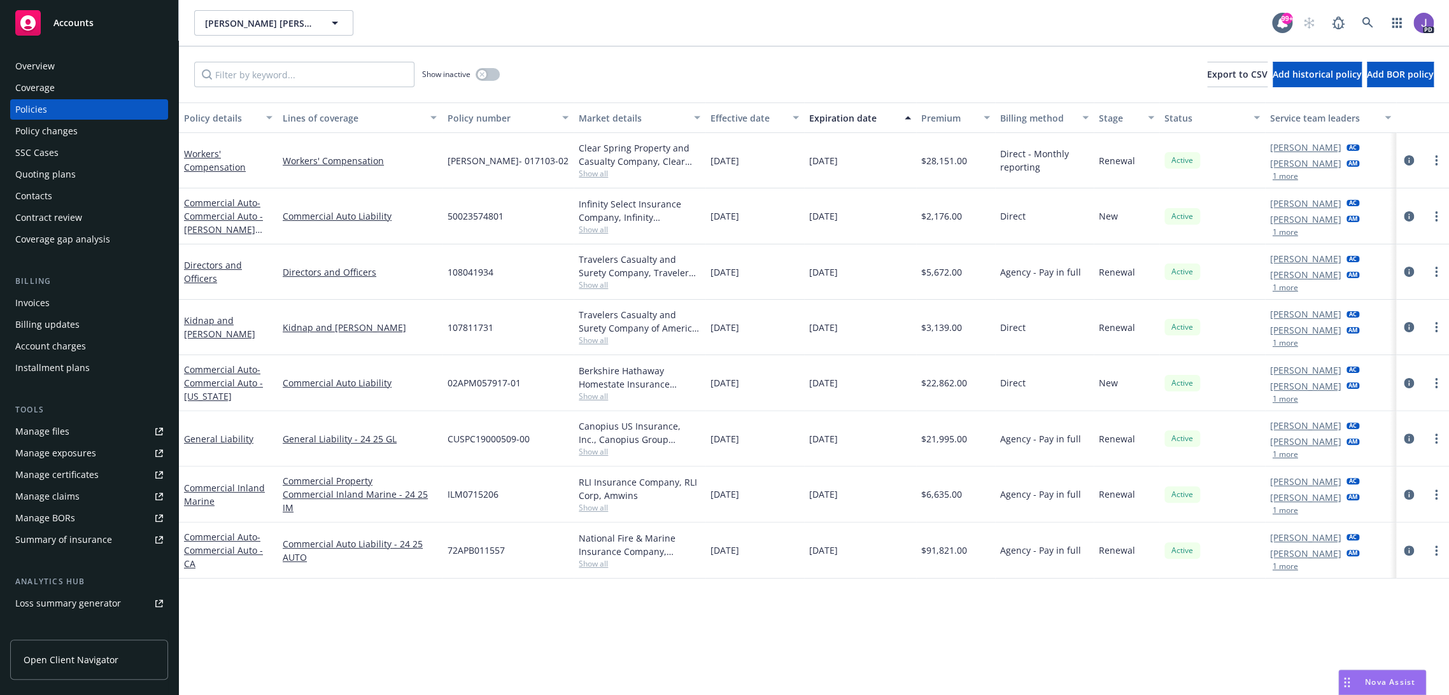
click at [62, 64] on div "Overview" at bounding box center [89, 66] width 148 height 20
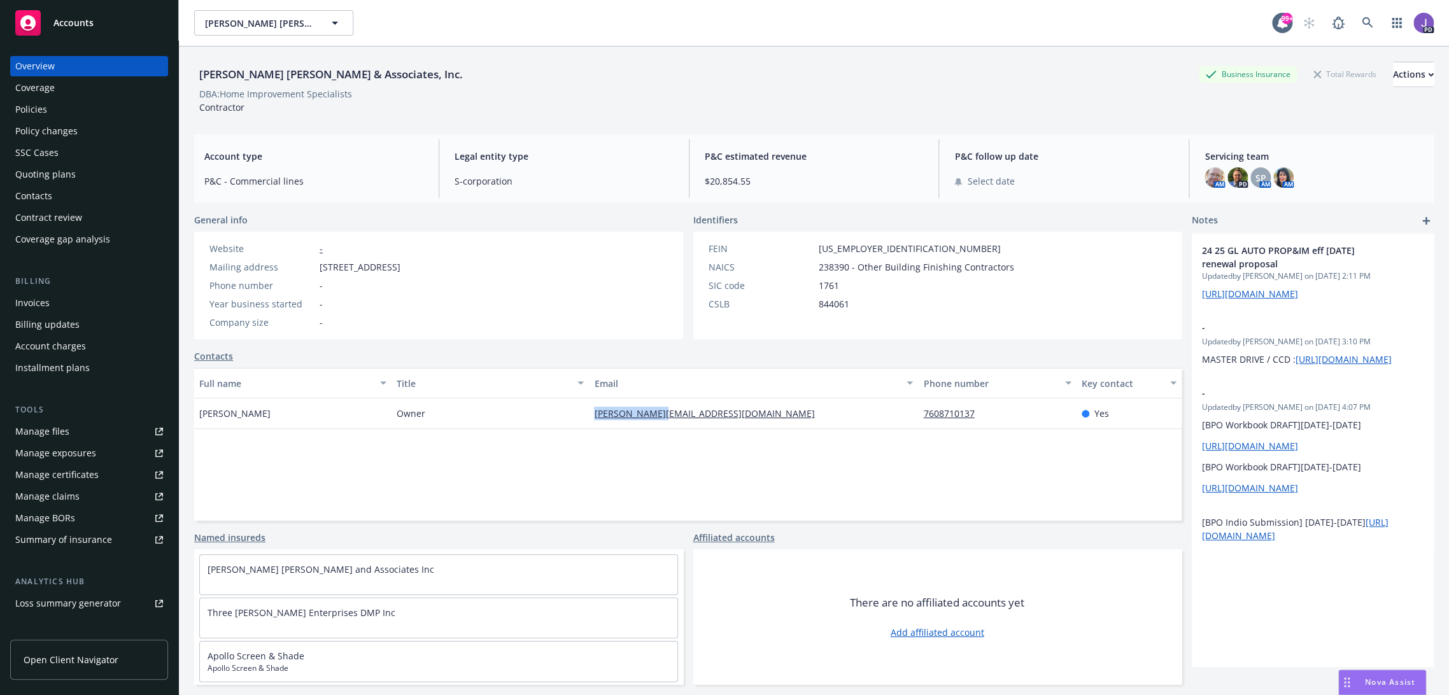
drag, startPoint x: 637, startPoint y: 410, endPoint x: 588, endPoint y: 415, distance: 48.6
click at [589, 415] on div "[PERSON_NAME][EMAIL_ADDRESS][DOMAIN_NAME]" at bounding box center [753, 414] width 329 height 31
copy link "[PERSON_NAME][EMAIL_ADDRESS][DOMAIN_NAME]"
click at [49, 111] on div "Policies" at bounding box center [89, 109] width 148 height 20
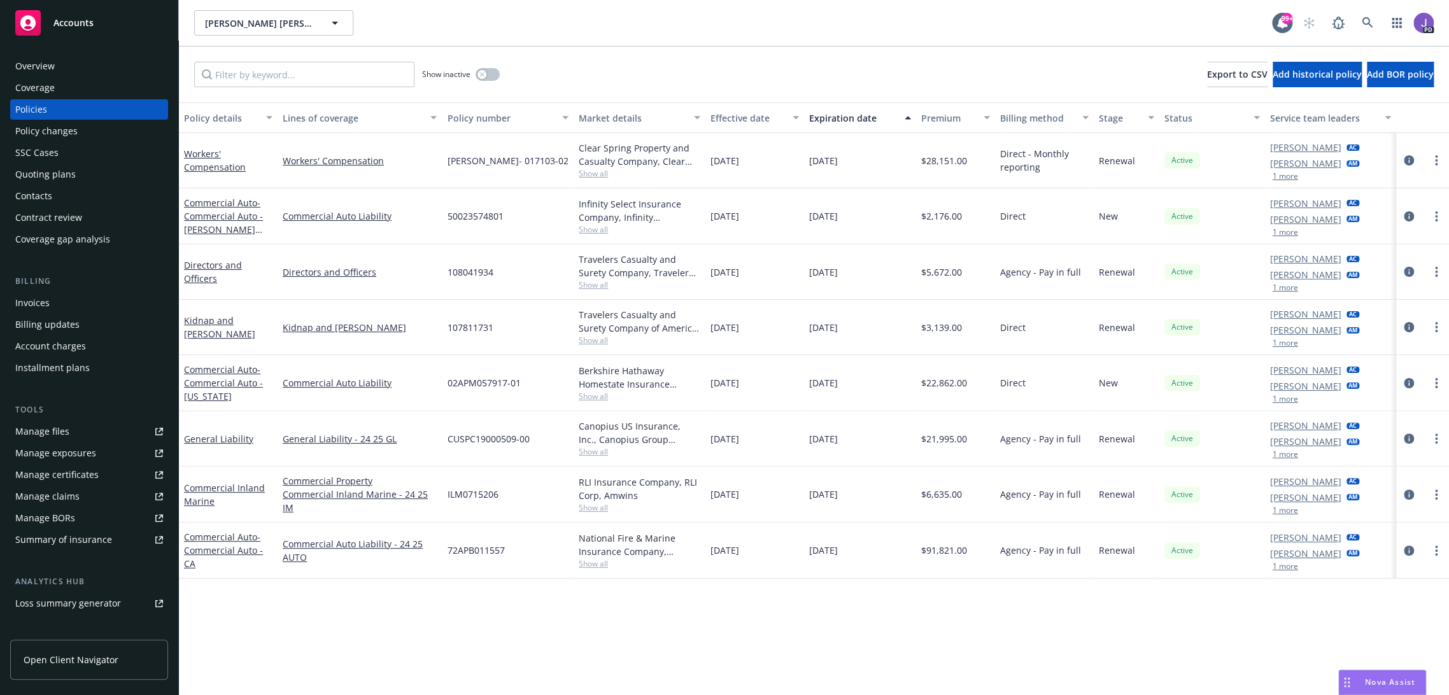
click at [588, 450] on span "Show all" at bounding box center [640, 451] width 122 height 11
click at [398, 594] on div "Policy details Lines of coverage Policy number Market details Effective date Ex…" at bounding box center [814, 400] width 1270 height 594
click at [484, 437] on span "CUSPC19000509-00" at bounding box center [488, 438] width 82 height 13
copy span "CUSPC19000509"
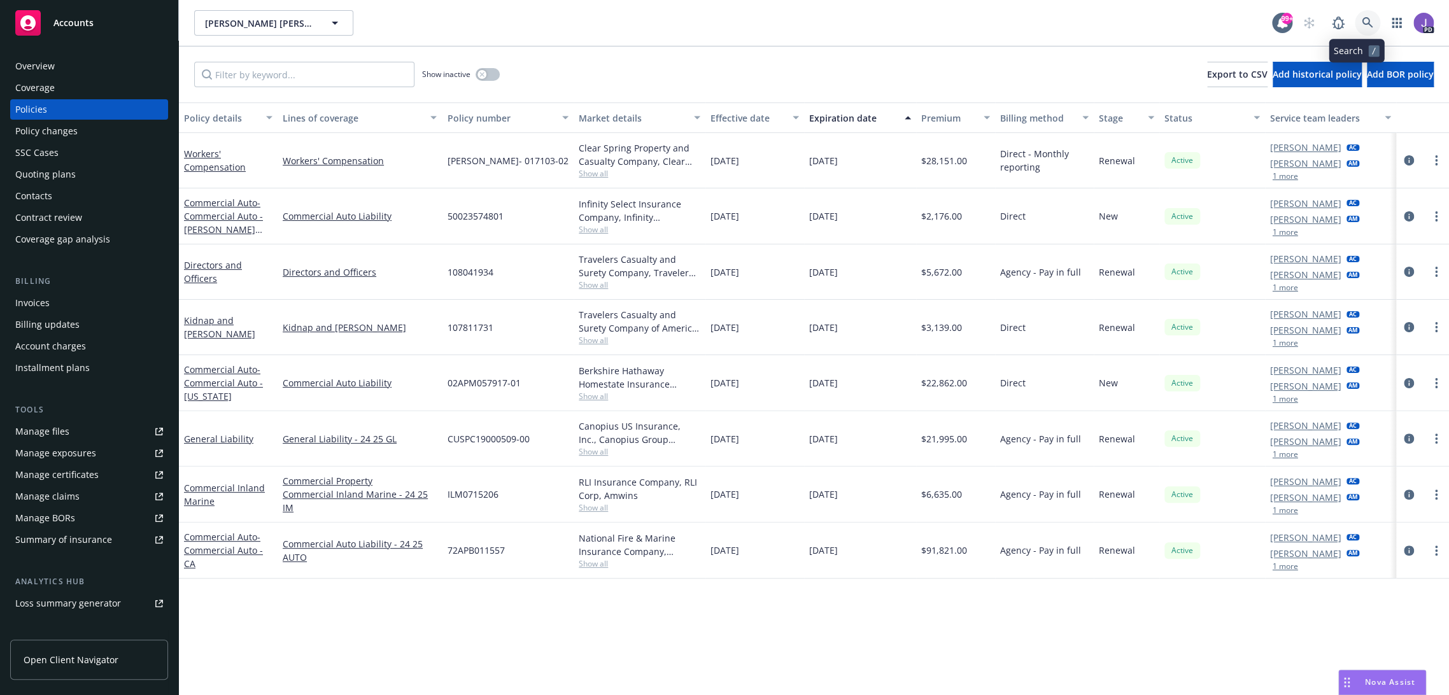
click at [1362, 19] on icon at bounding box center [1367, 22] width 11 height 11
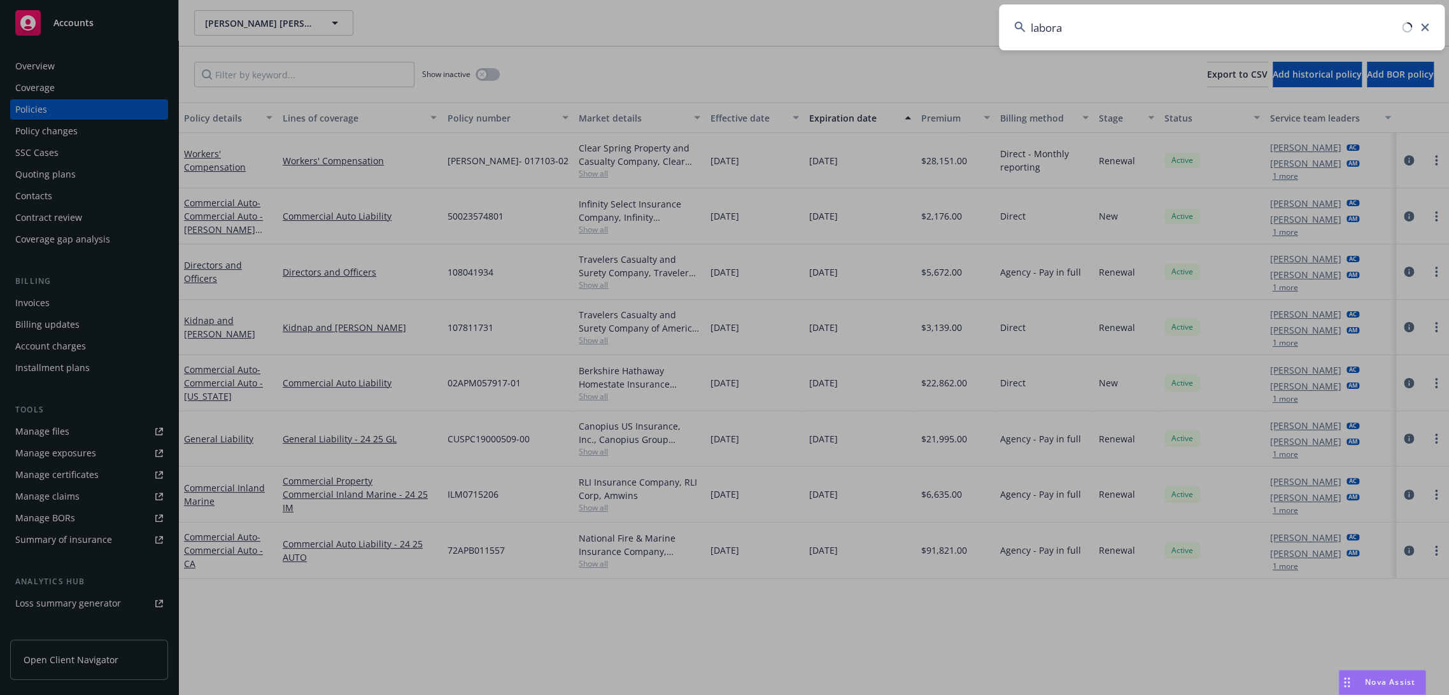
type input "laborat"
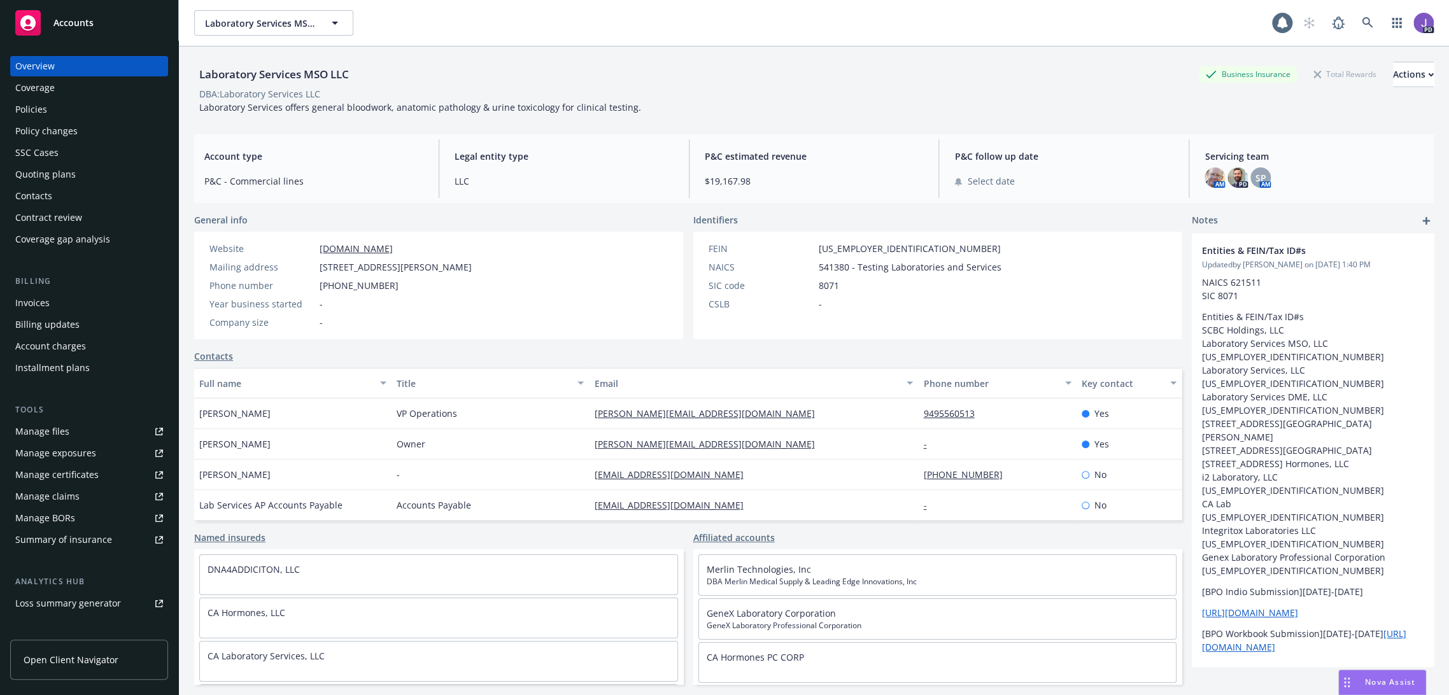
click at [49, 106] on div "Policies" at bounding box center [89, 109] width 148 height 20
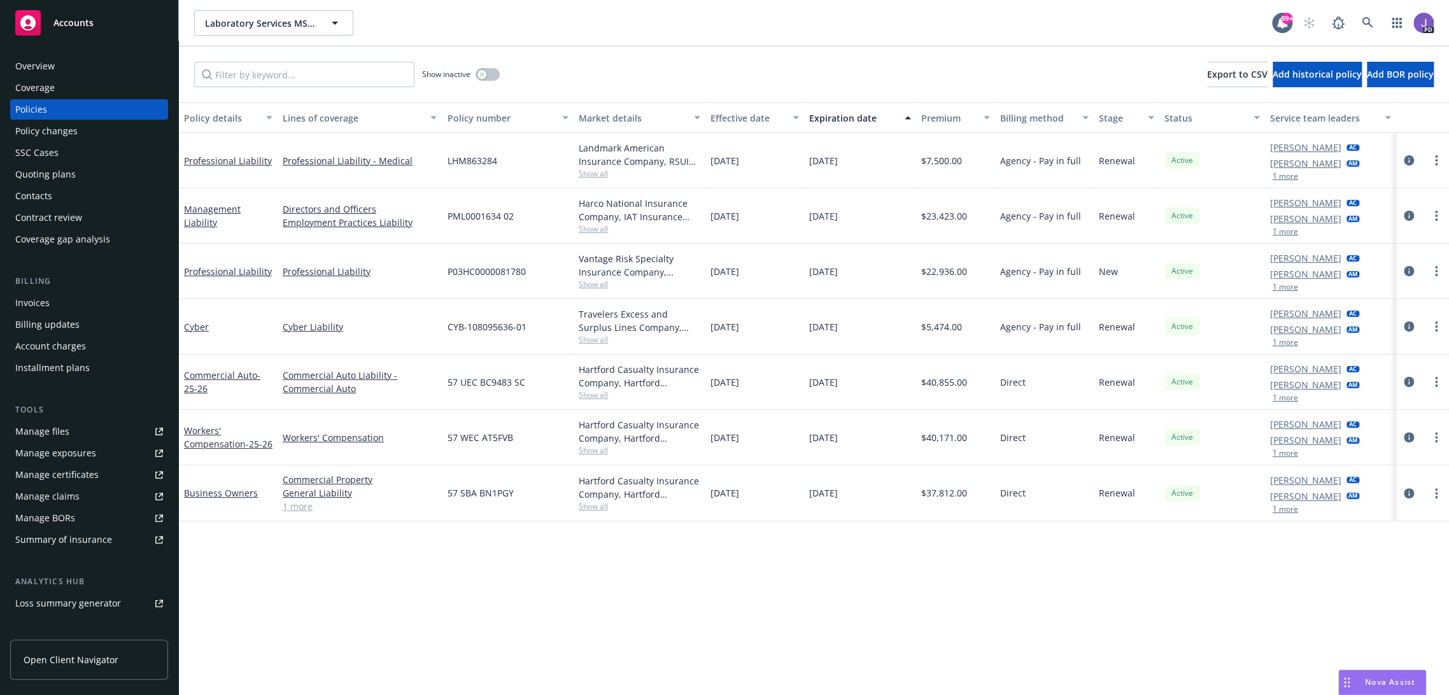
click at [301, 508] on link "1 more" at bounding box center [360, 506] width 154 height 13
